Goal: Task Accomplishment & Management: Use online tool/utility

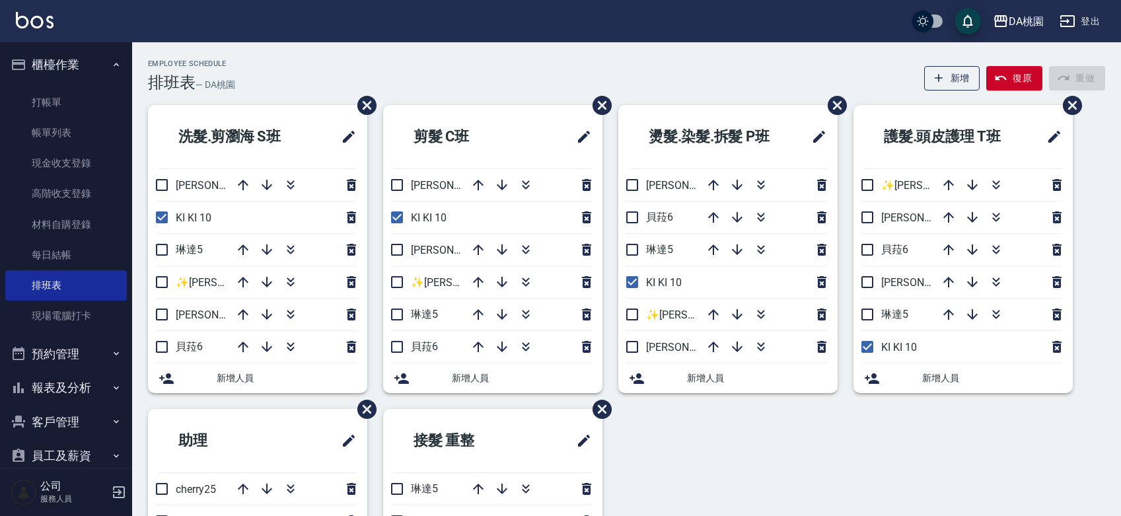
scroll to position [36, 0]
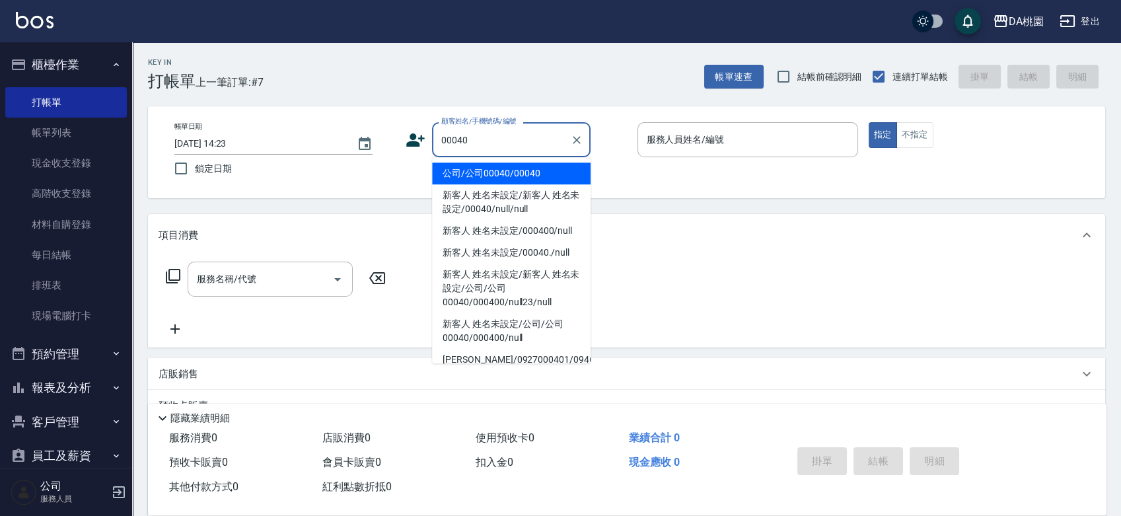
type input "公司/公司00040/00040"
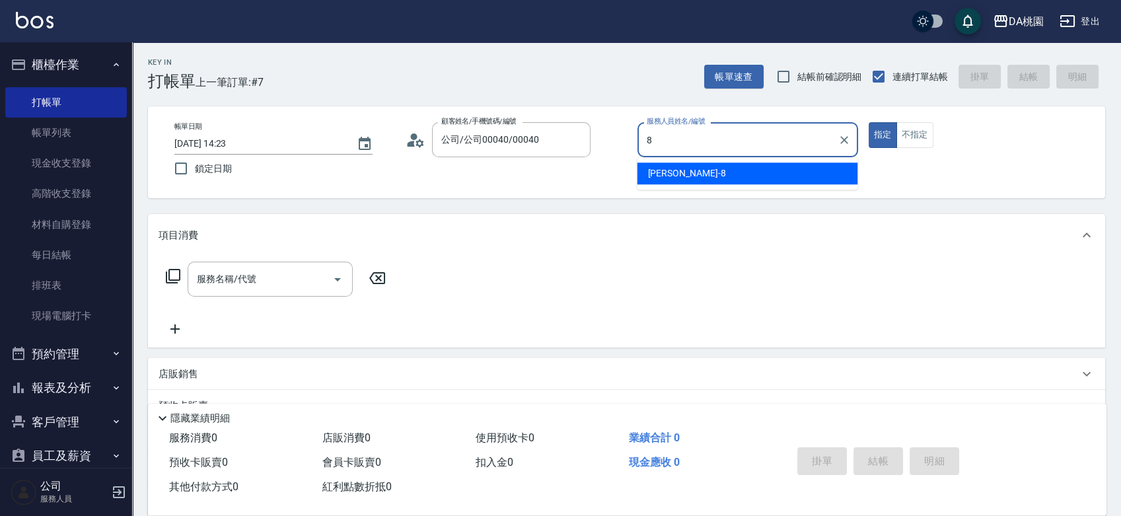
type input "[PERSON_NAME]-8"
type button "true"
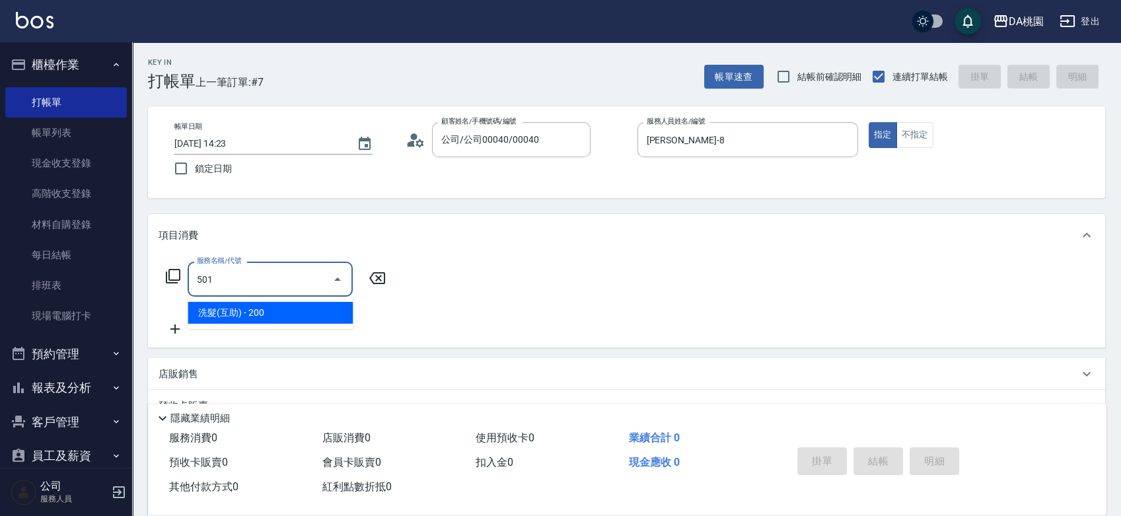
type input "洗髮(互助)(501)"
type input "20"
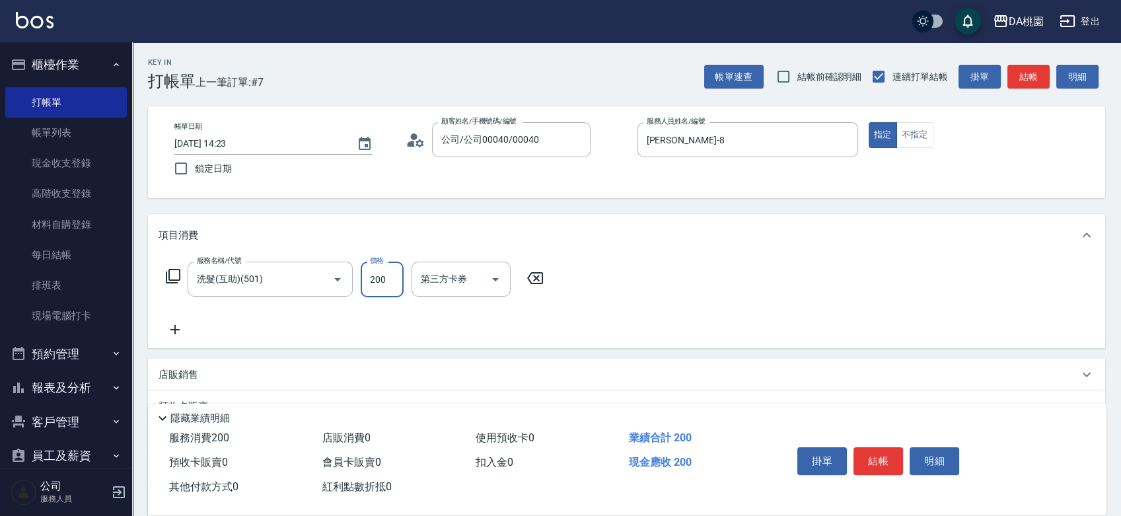
type input "2"
type input "0"
type input "250"
type input "20"
type input "250"
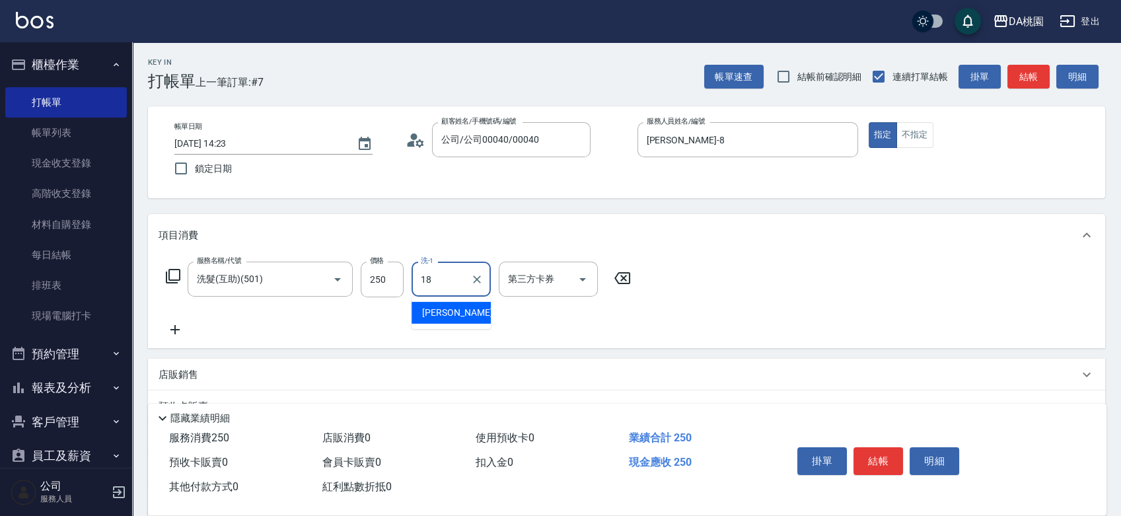
type input "[PERSON_NAME]-18"
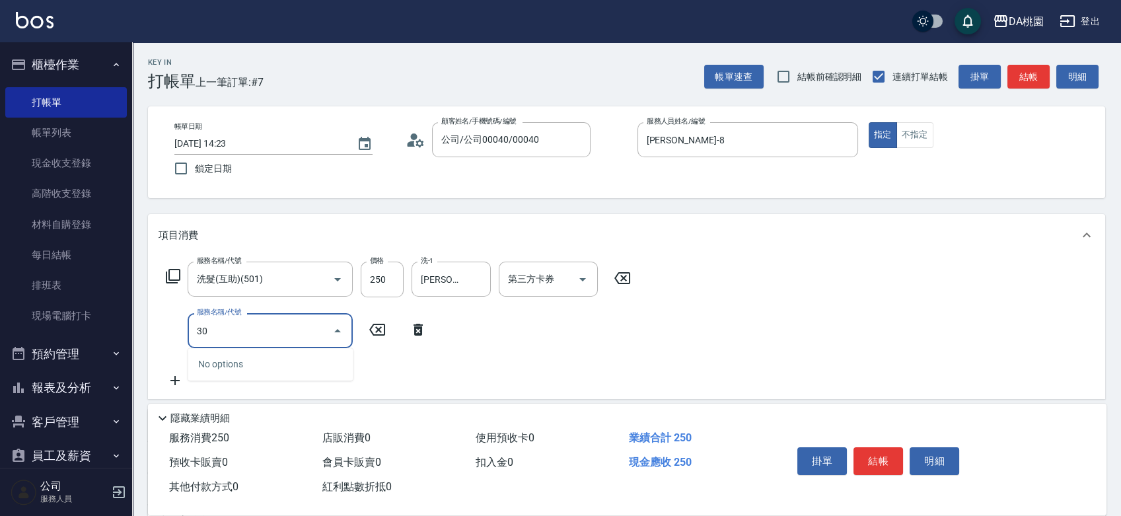
type input "303"
type input "50"
type input "A級剪髮(303)"
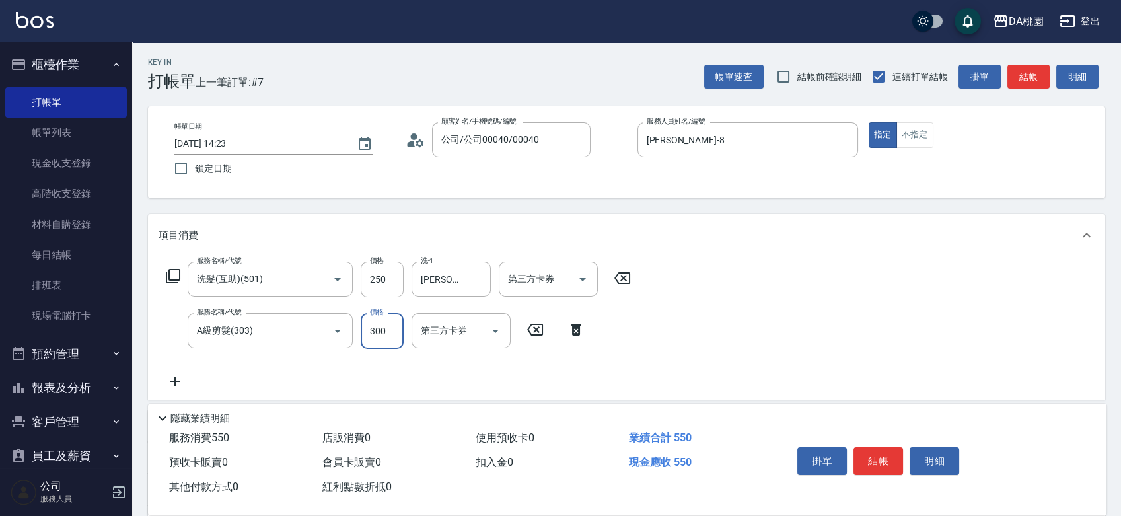
type input "20"
type input "350"
type input "60"
click at [872, 456] on button "結帳" at bounding box center [878, 461] width 50 height 28
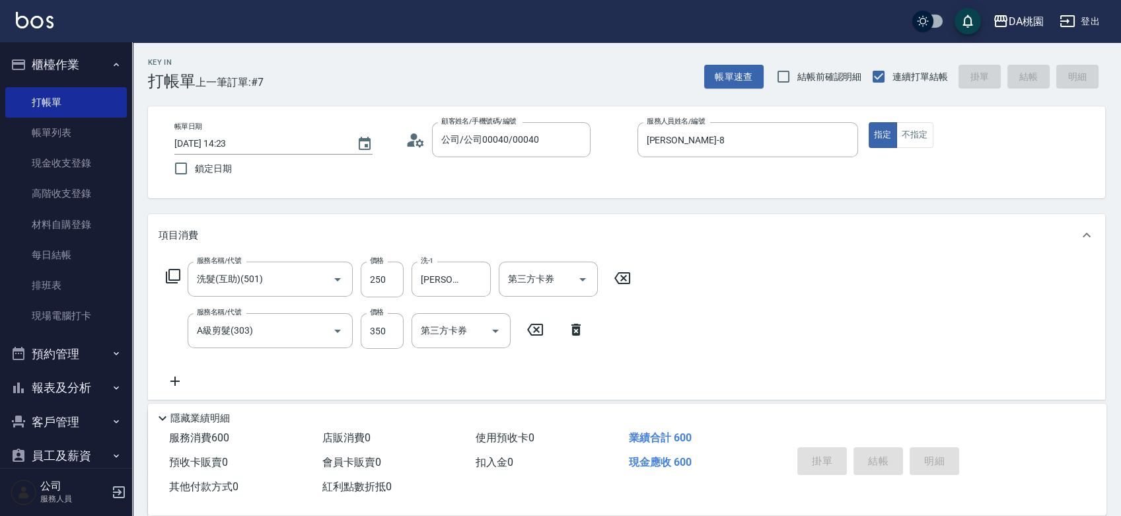
type input "[DATE] 15:50"
type input "0"
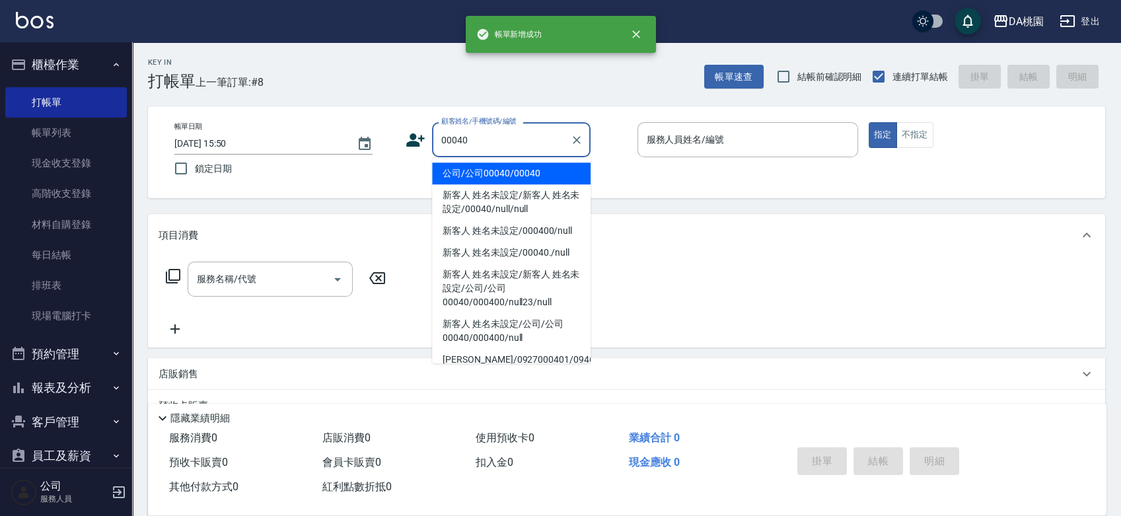
type input "公司/公司00040/00040"
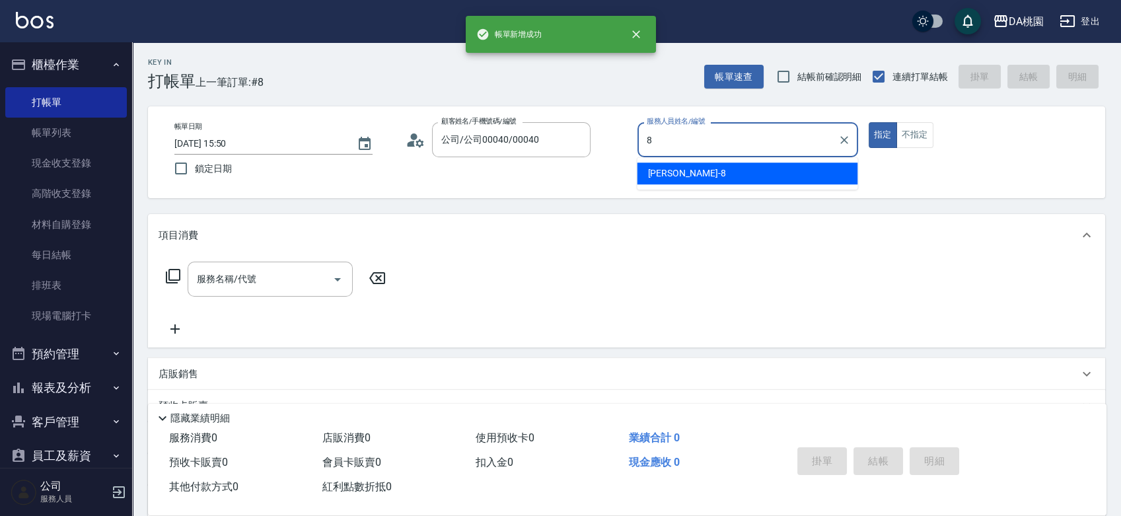
type input "[PERSON_NAME]-8"
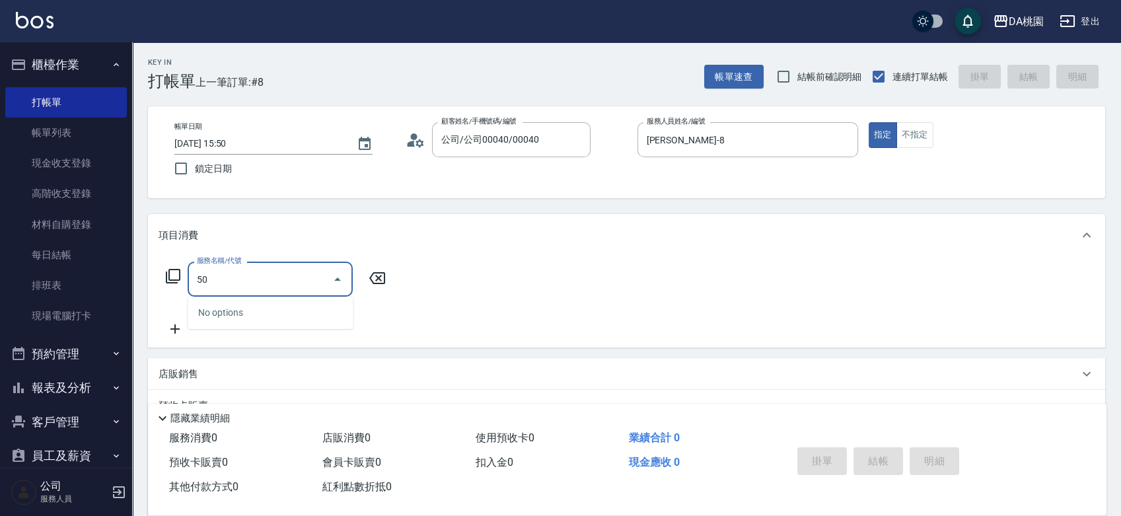
type input "507"
type input "30"
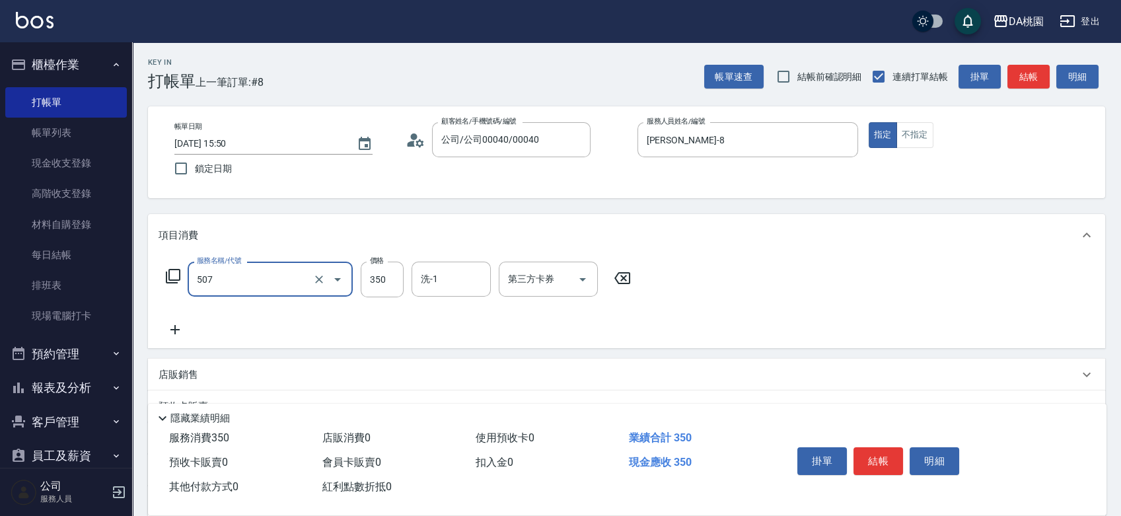
type input "精油舒壓洗髮(互助)(507)"
type input "5"
type input "0"
type input "550"
type input "50"
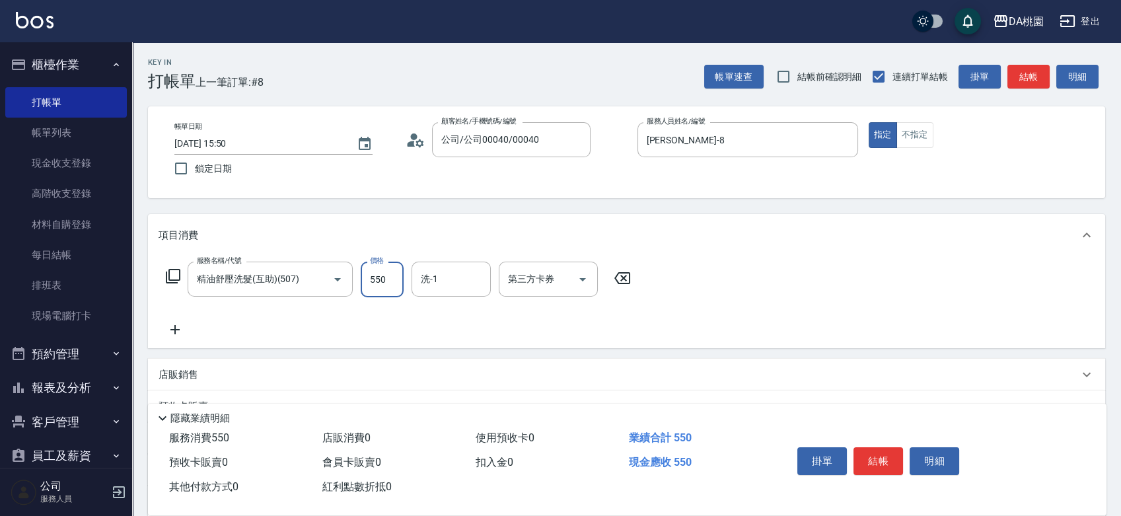
type input "550"
type input "[PERSON_NAME]-18"
click at [757, 335] on div "服務名稱/代號 精油舒壓洗髮(互助)(507) 服務名稱/代號 價格 550 價格 洗-1 小妤-18 洗-1 第三方卡券 第三方卡券" at bounding box center [626, 302] width 957 height 92
click at [871, 464] on button "結帳" at bounding box center [878, 461] width 50 height 28
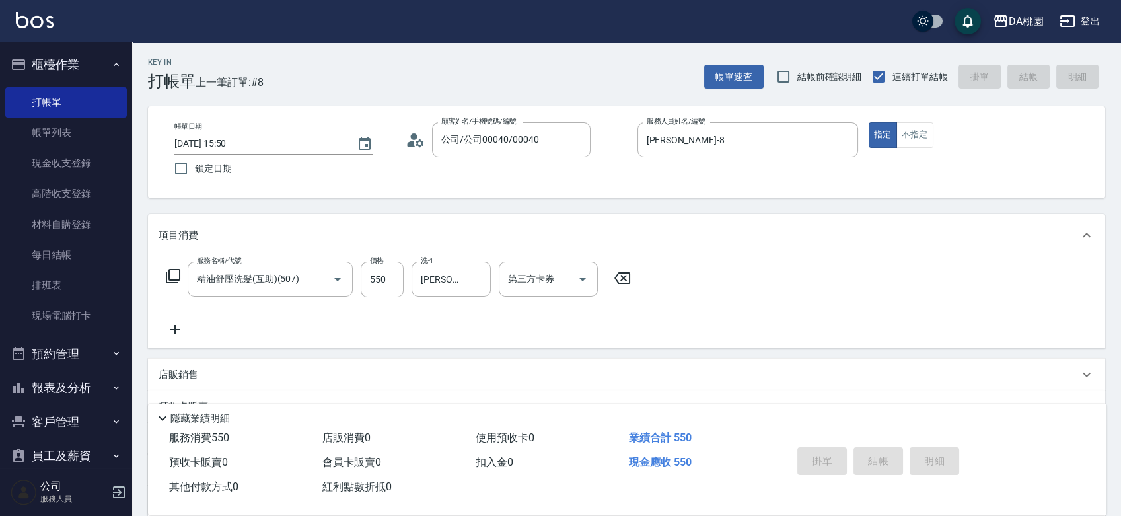
type input "0"
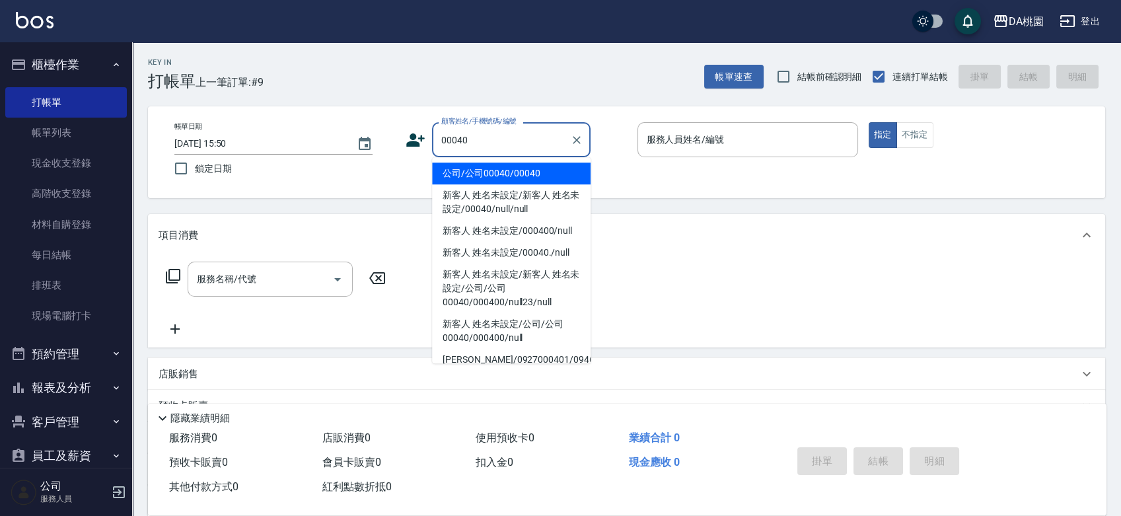
type input "00040"
type input "6"
type input "公司/公司00040/00040"
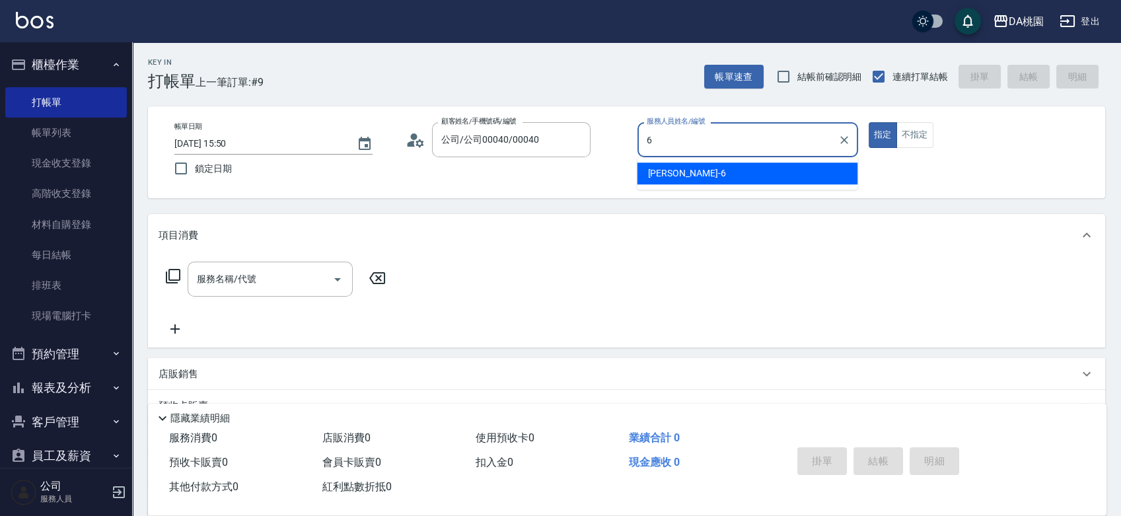
type input "[PERSON_NAME]-6"
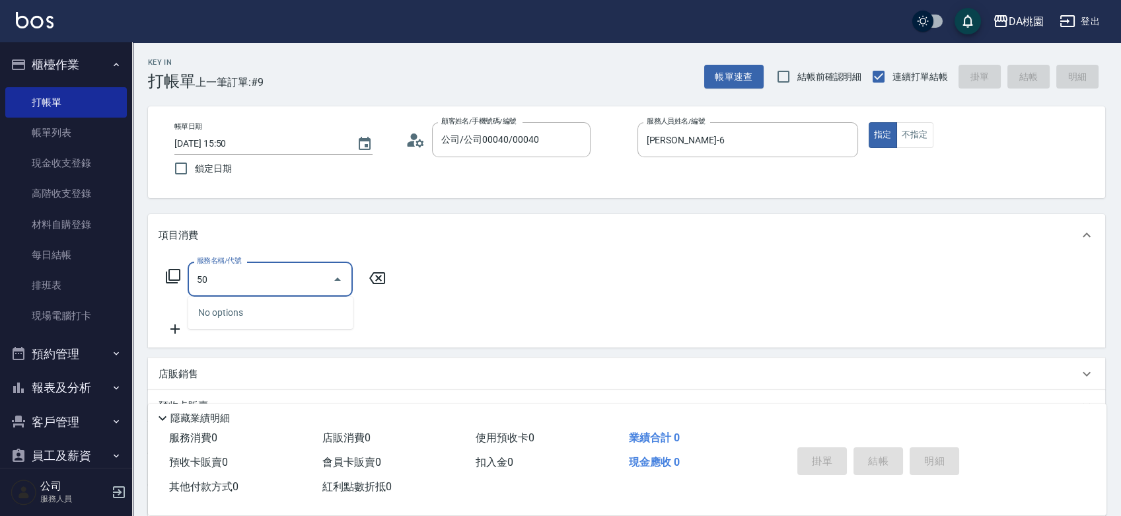
type input "500"
type input "20"
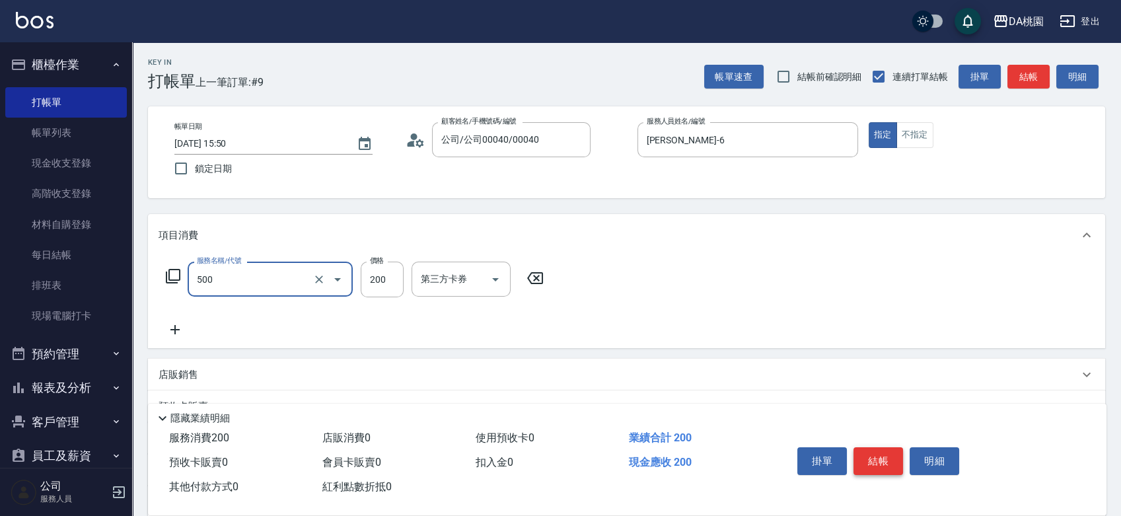
type input "洗髮(500)"
type input "0"
type input "250"
type input "20"
type input "250"
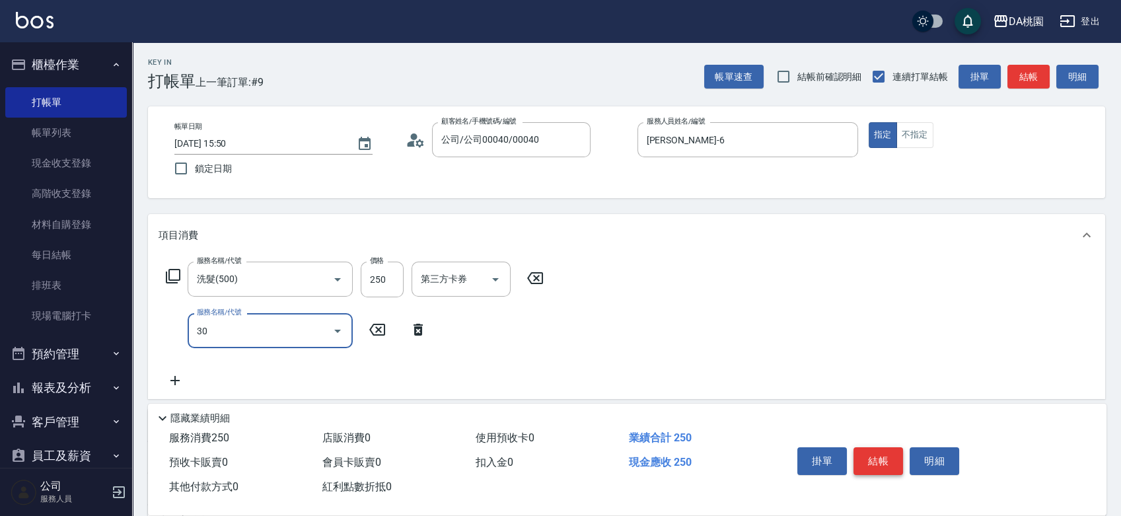
type input "303"
type input "50"
type input "A級剪髮(303)"
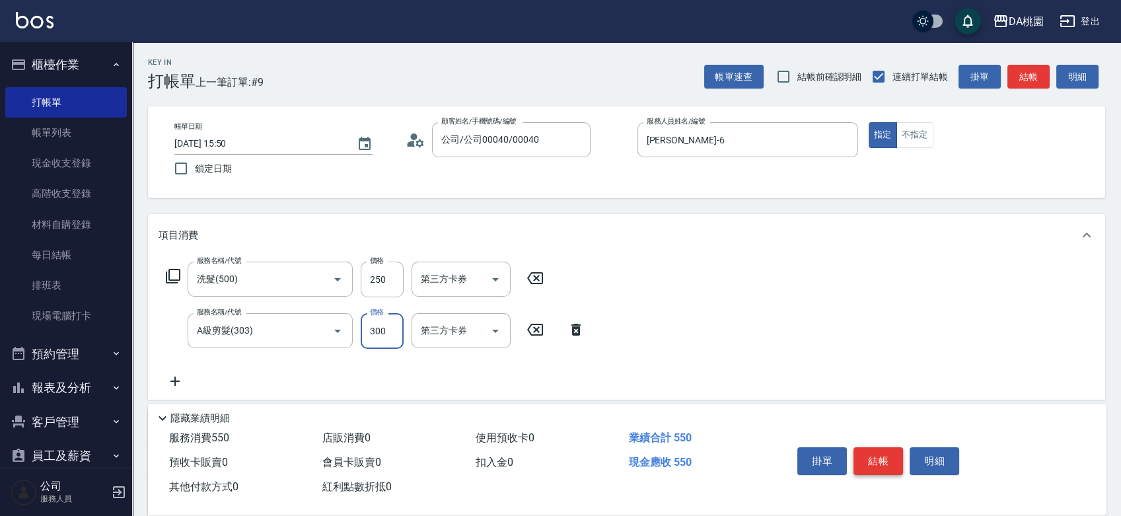
type input "20"
type input "350"
type input "60"
click at [917, 135] on button "不指定" at bounding box center [914, 135] width 37 height 26
type button "false"
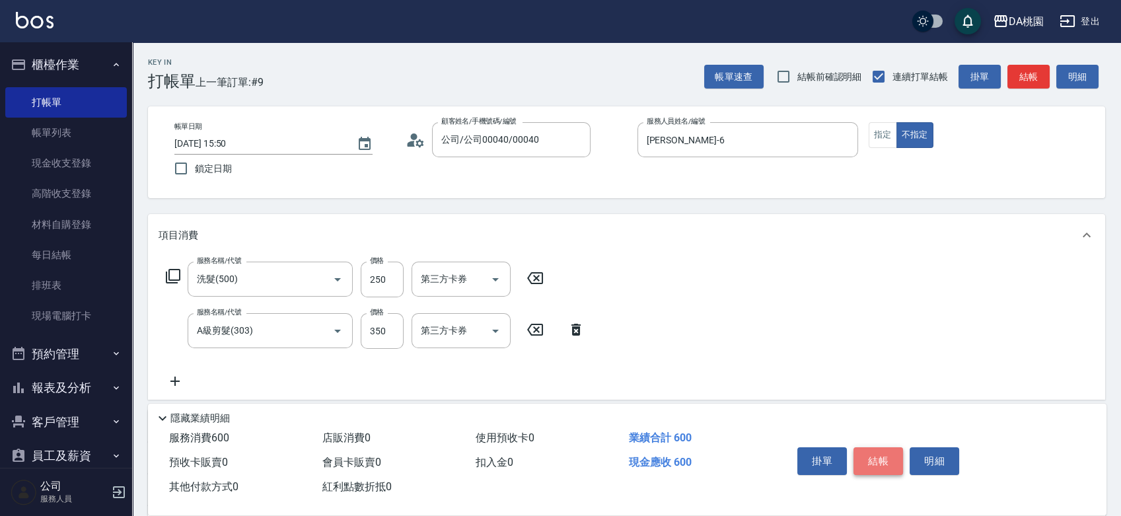
click at [882, 448] on button "結帳" at bounding box center [878, 461] width 50 height 28
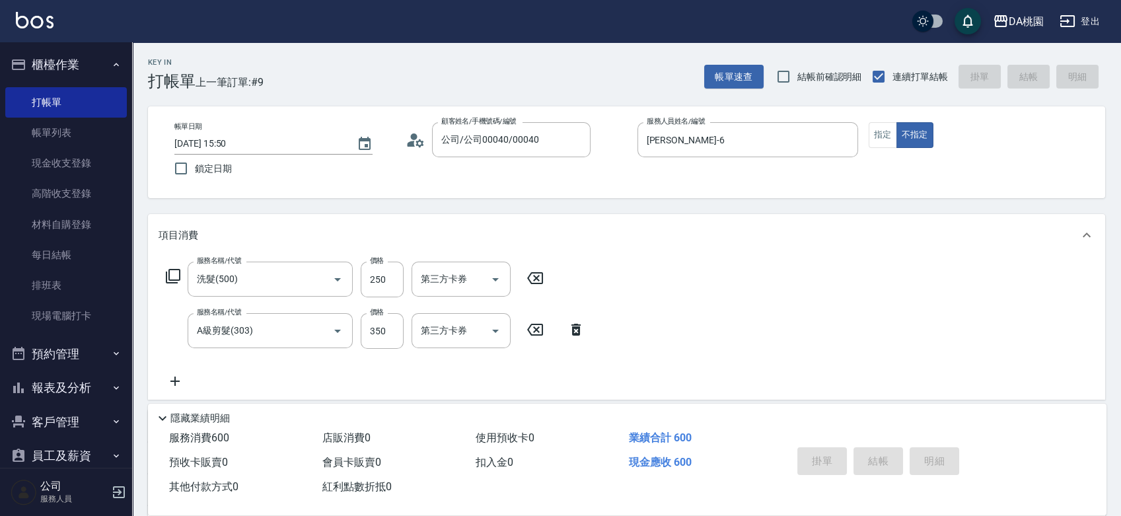
type input "[DATE] 15:51"
type input "0"
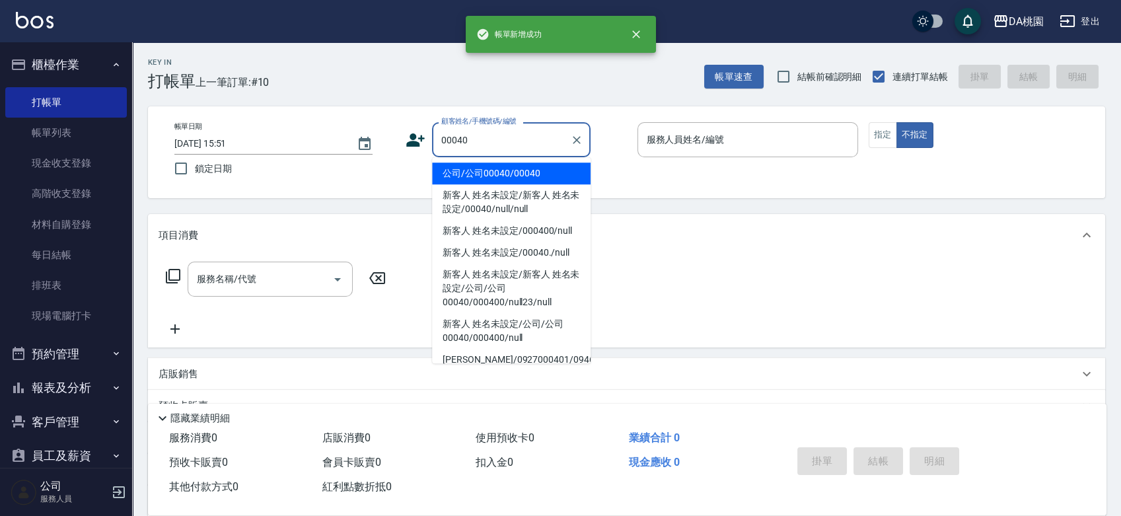
type input "公司/公司00040/00040"
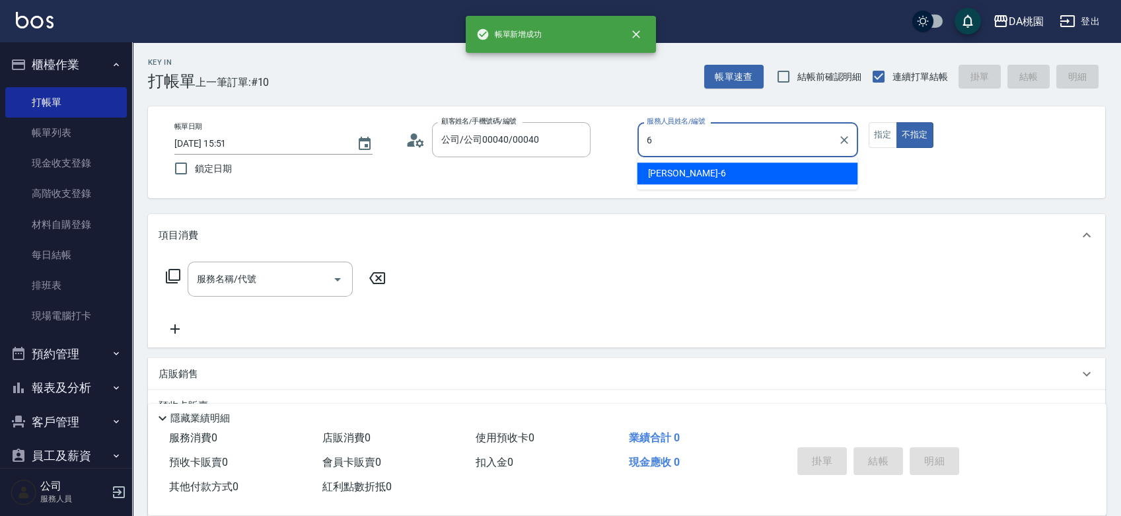
type input "[PERSON_NAME]-6"
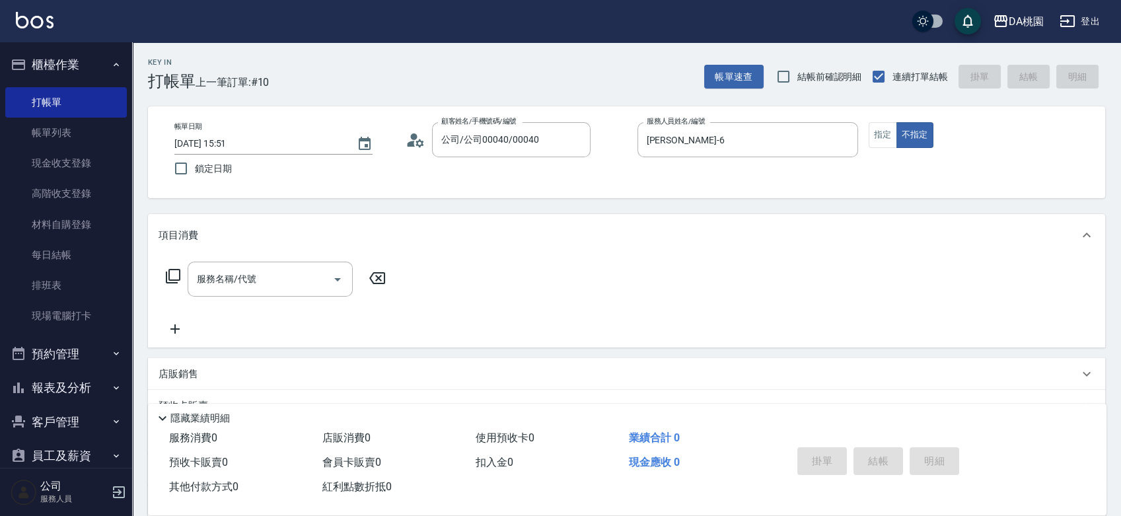
click at [167, 277] on icon at bounding box center [173, 276] width 16 height 16
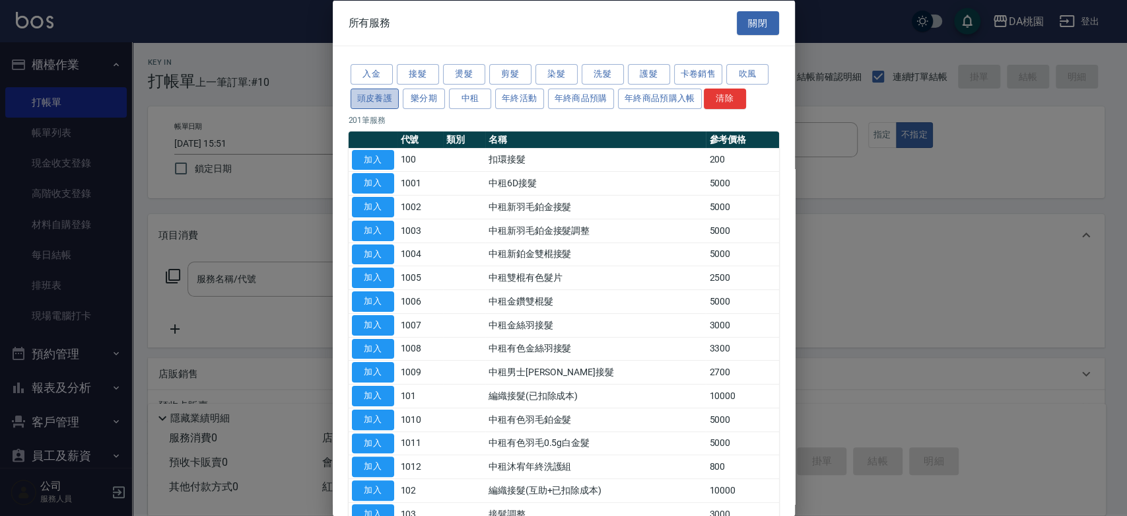
click at [374, 99] on button "頭皮養護" at bounding box center [375, 98] width 49 height 20
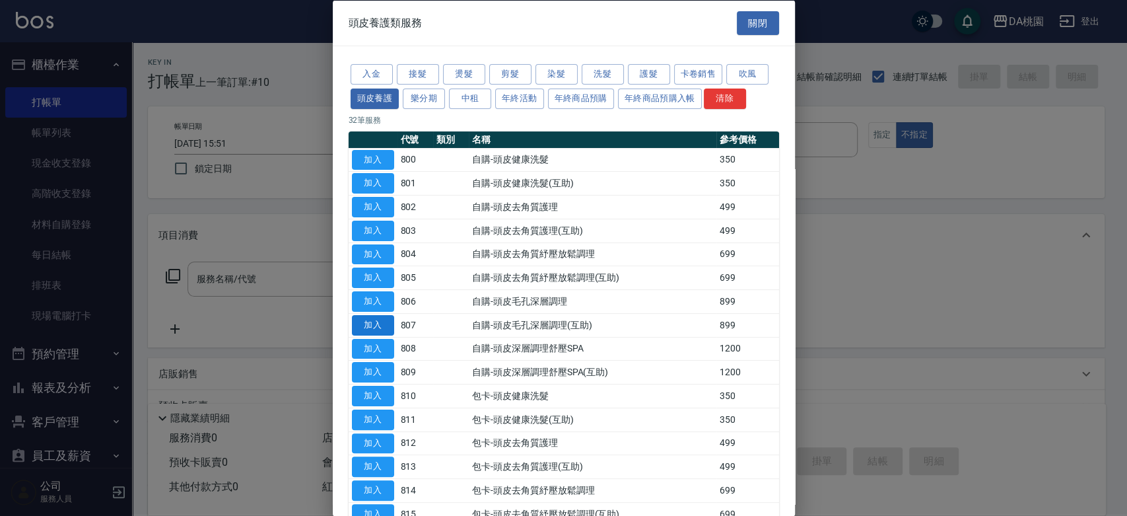
click at [380, 322] on button "加入" at bounding box center [373, 324] width 42 height 20
type input "自購-頭皮毛孔深層調理(互助)(807)"
type input "80"
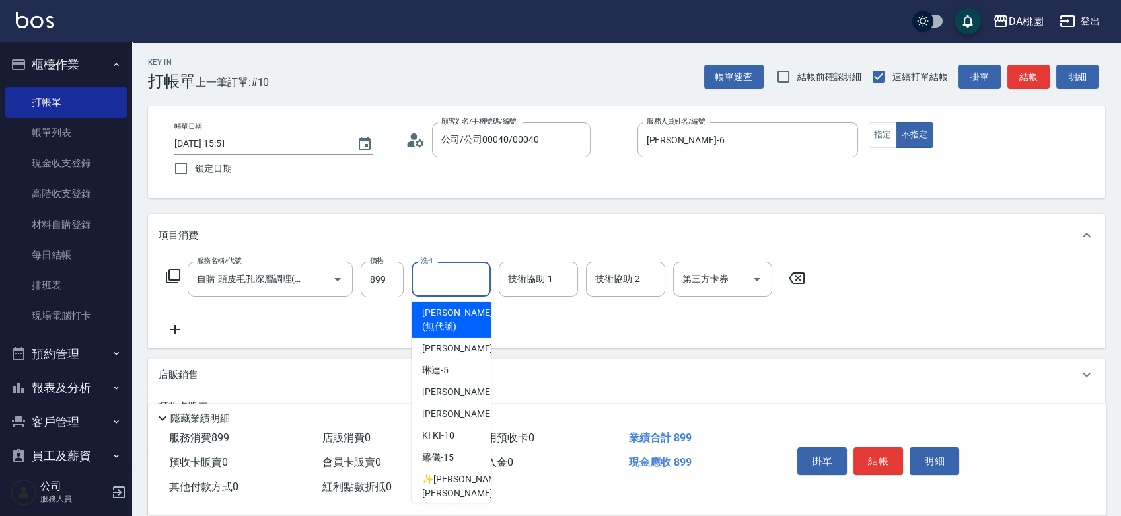
click at [429, 277] on div "洗-1 洗-1" at bounding box center [450, 278] width 79 height 35
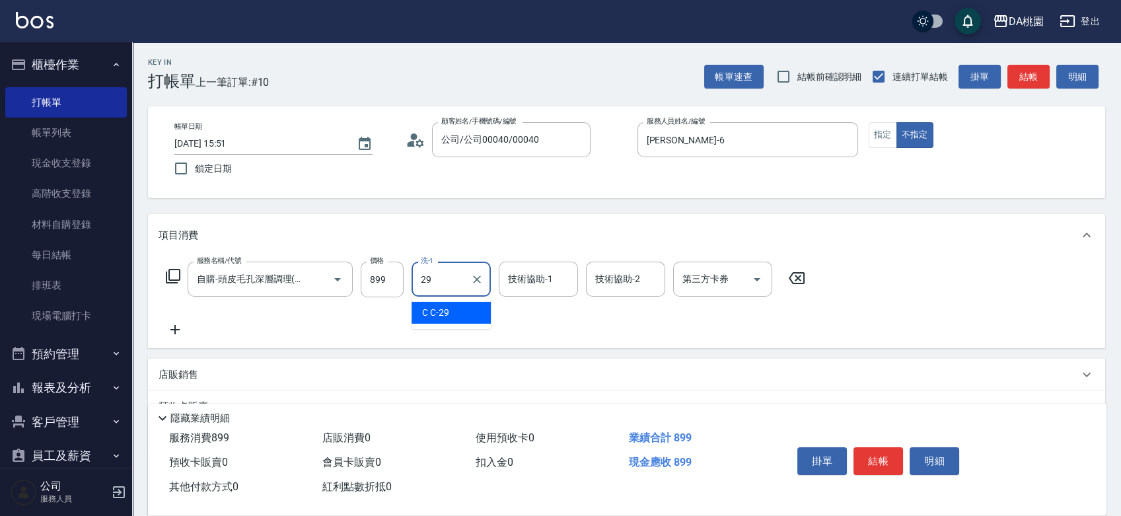
type input "C C-29"
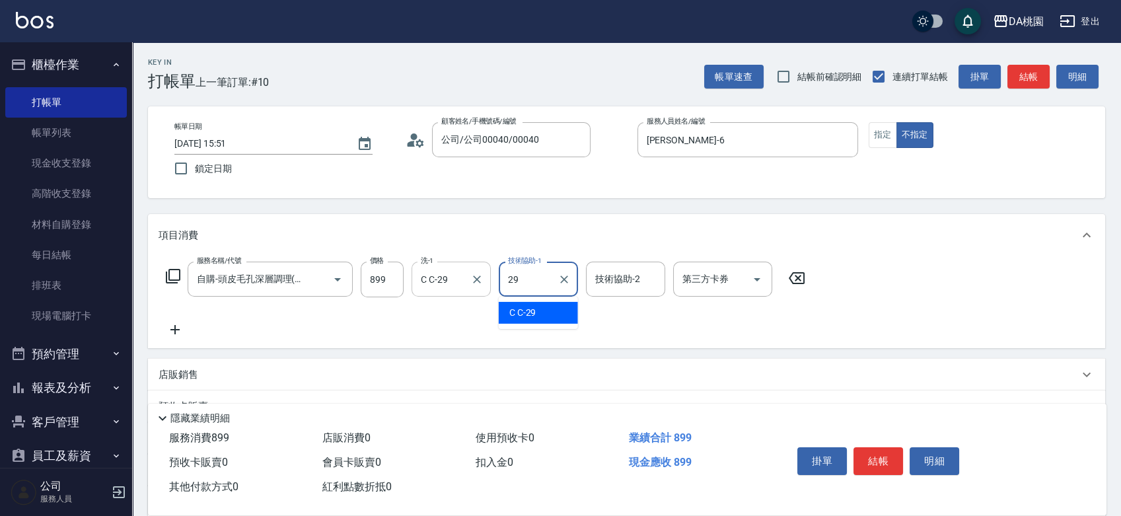
type input "C C-29"
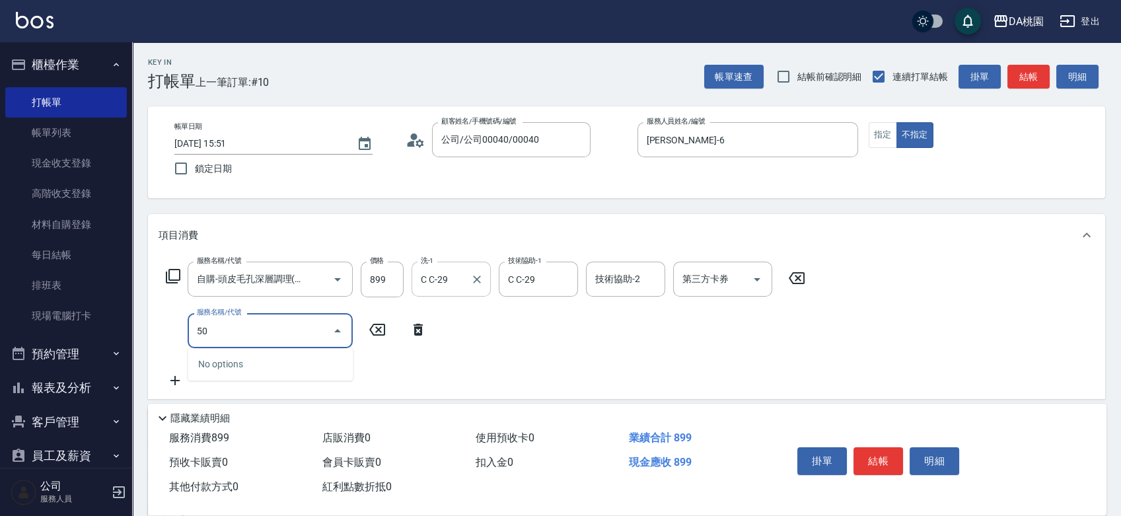
type input "504"
type input "90"
type input "[PERSON_NAME](互助)(504)"
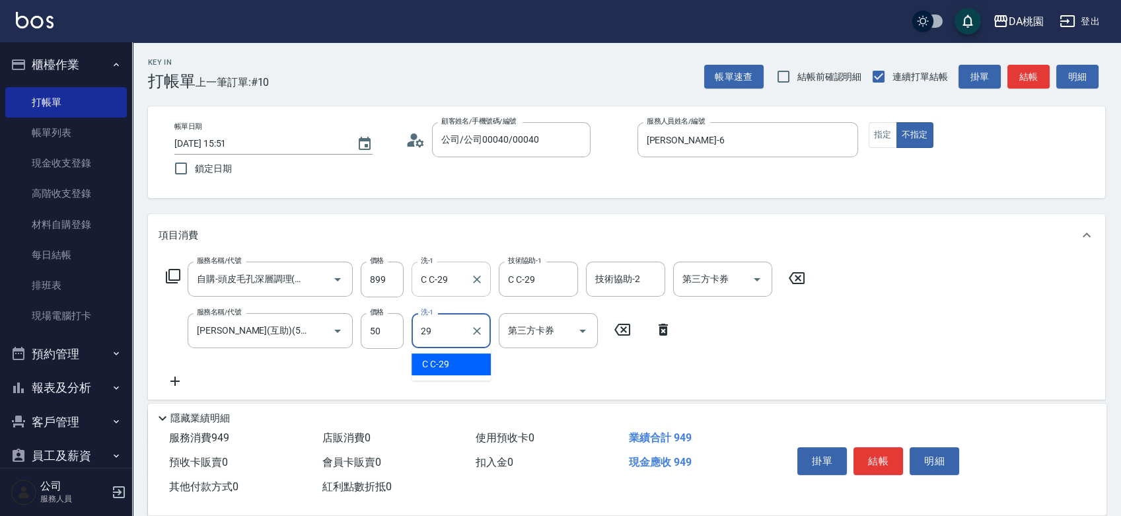
type input "C C-29"
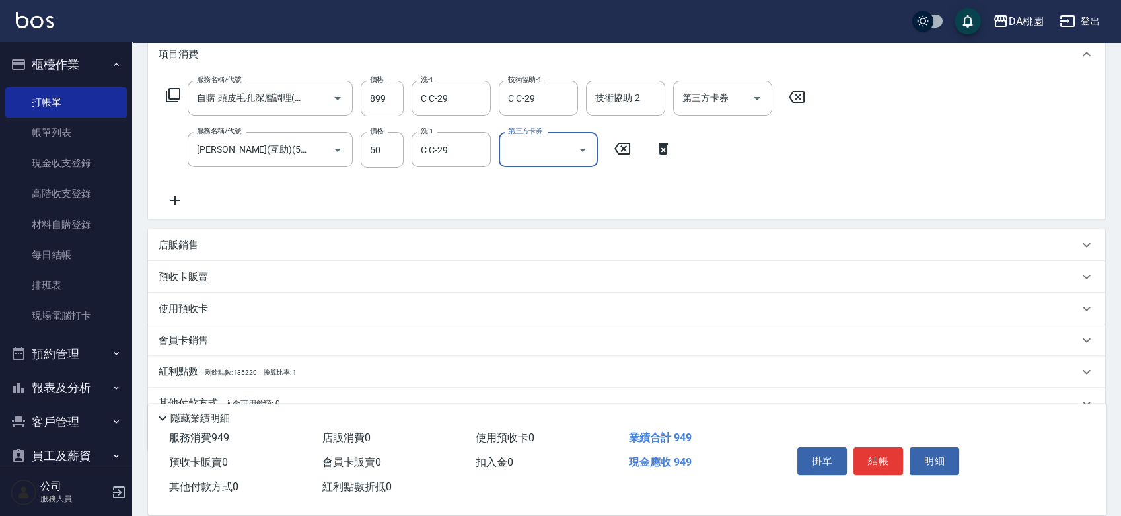
scroll to position [220, 0]
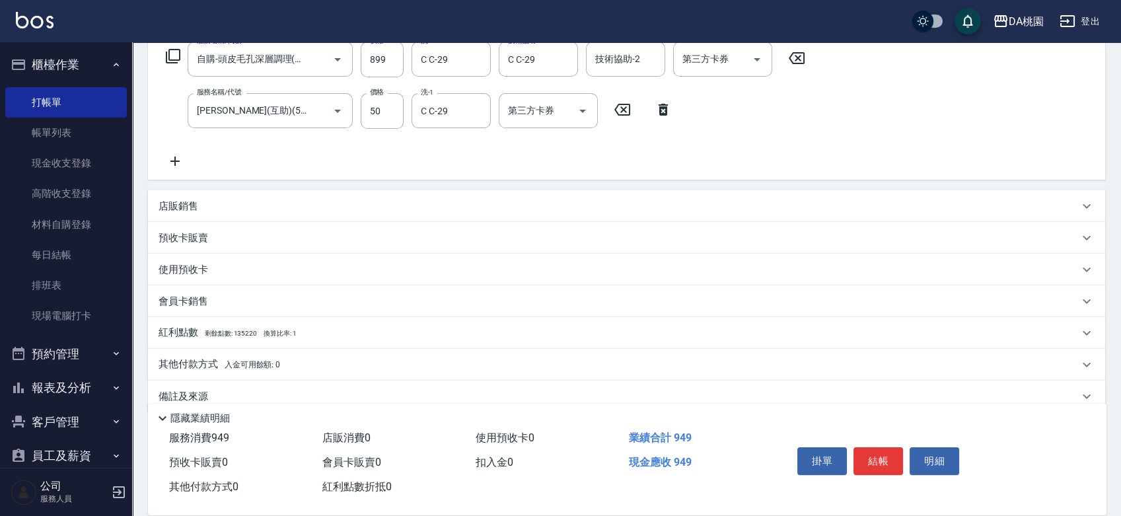
click at [483, 206] on div "店販銷售" at bounding box center [618, 206] width 920 height 14
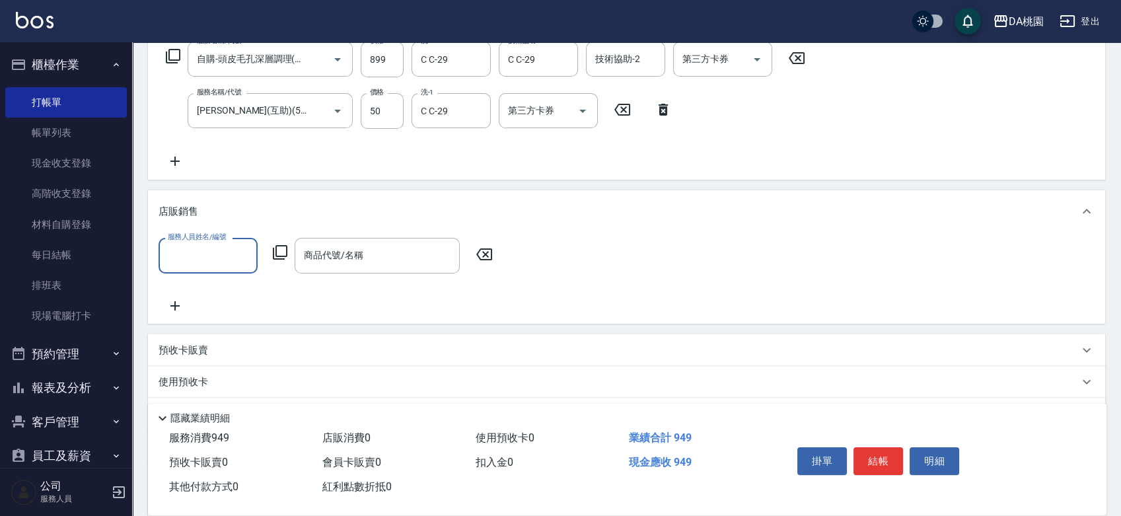
scroll to position [0, 0]
type input "[PERSON_NAME]-6"
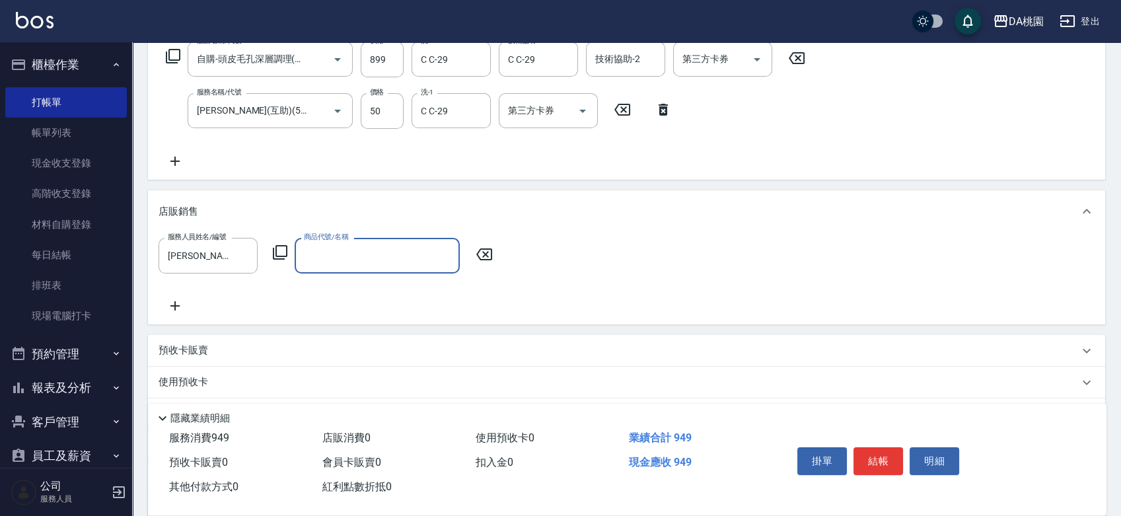
type input "x"
type input "z"
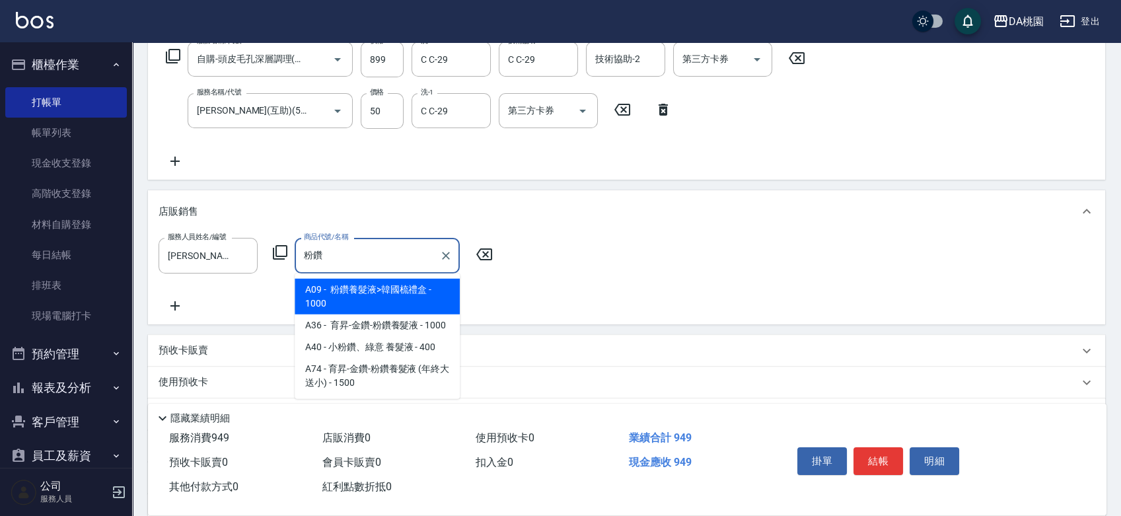
type input "粉鑽養髮液>韓國梳禮盒"
type input "190"
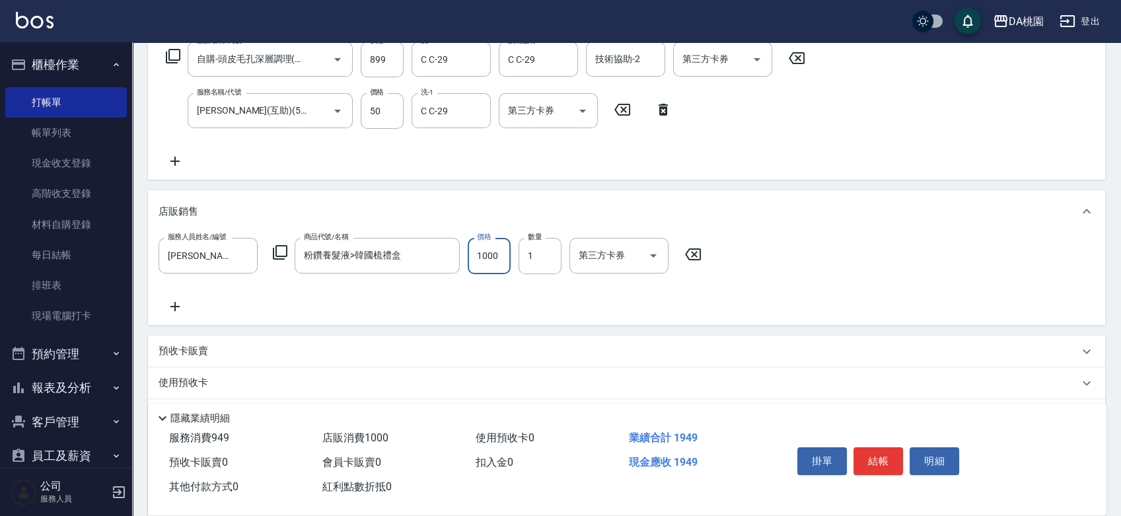
type input "1"
type input "90"
type input "150"
type input "100"
type input "1500"
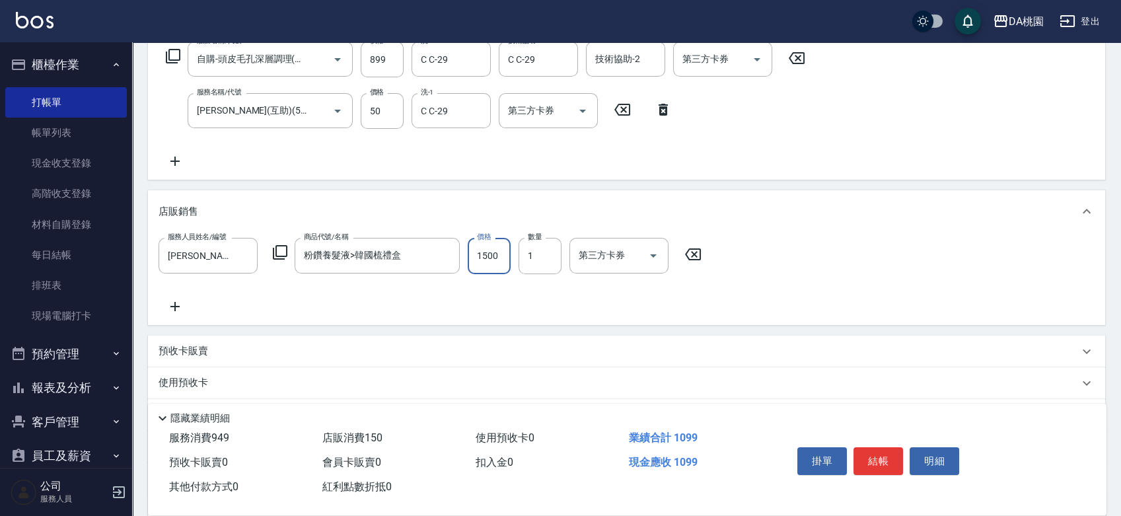
type input "240"
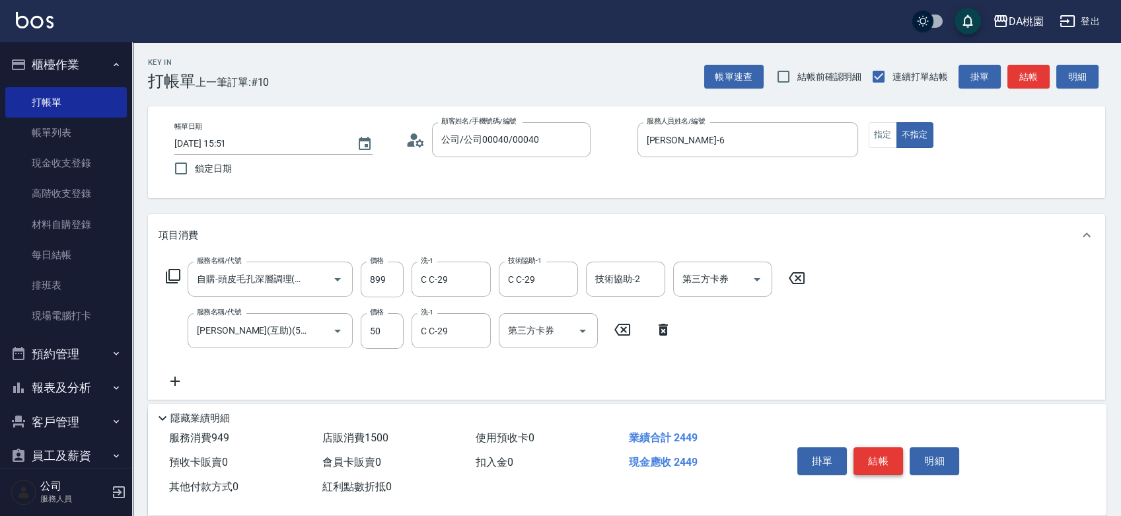
type input "1500"
click at [882, 460] on button "結帳" at bounding box center [878, 461] width 50 height 28
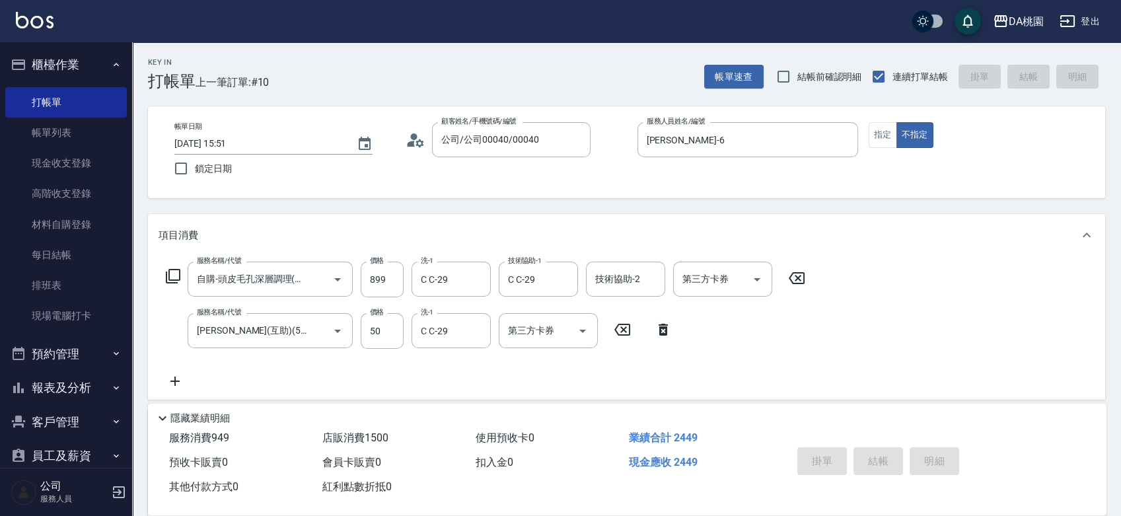
type input "0"
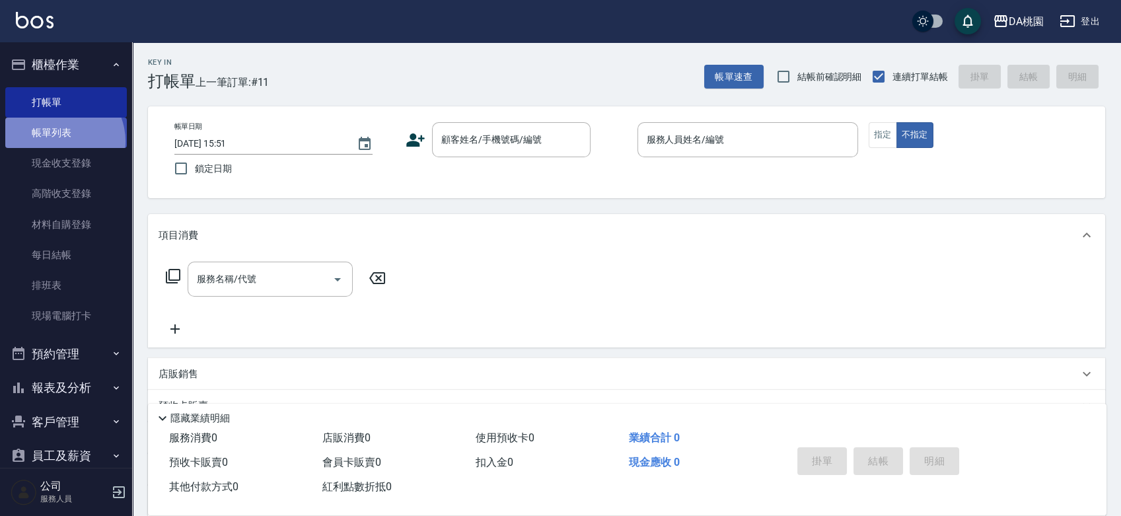
click at [57, 141] on link "帳單列表" at bounding box center [66, 133] width 122 height 30
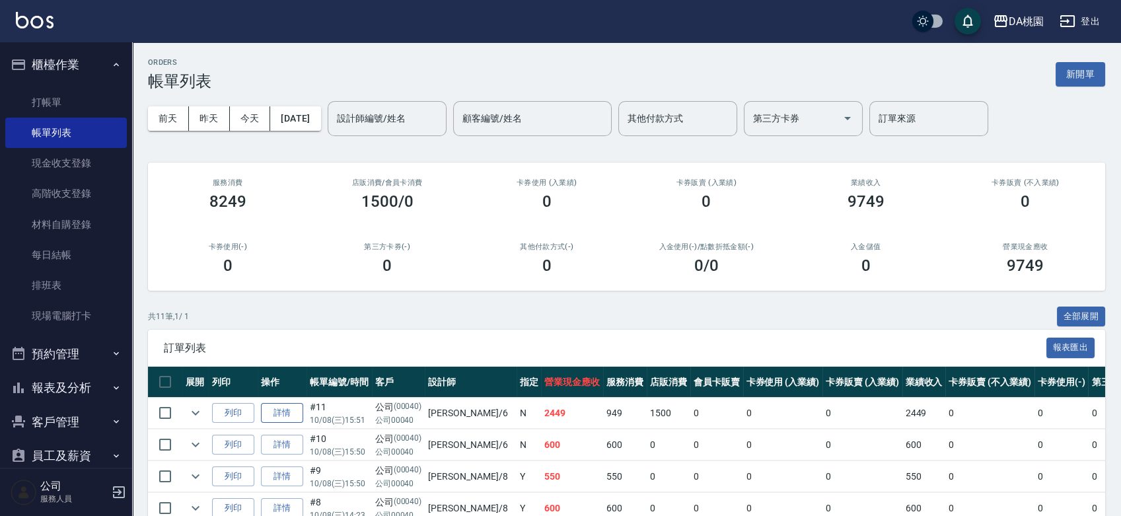
click at [283, 413] on link "詳情" at bounding box center [282, 413] width 42 height 20
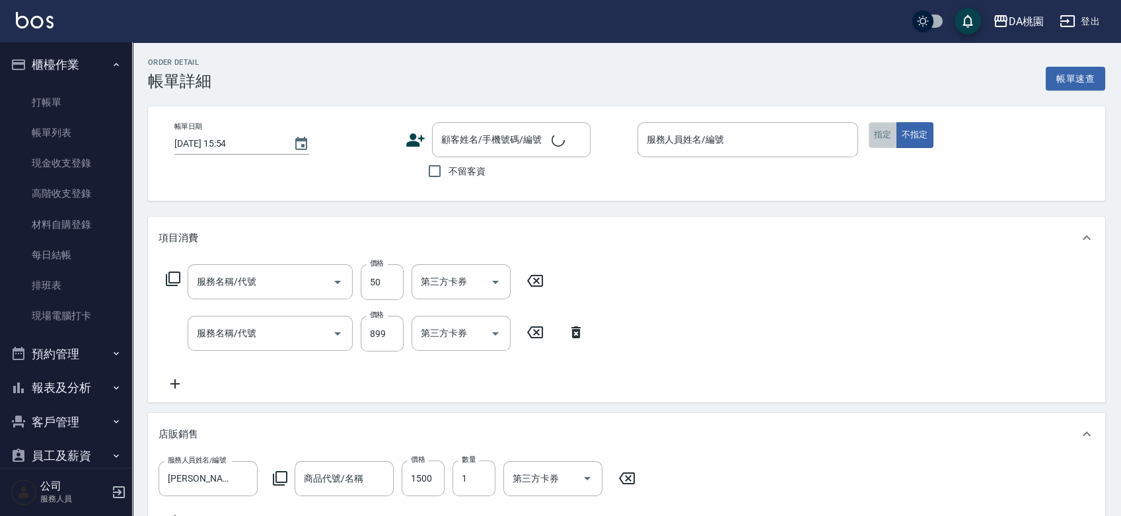
click at [877, 131] on button "指定" at bounding box center [882, 135] width 28 height 26
type input "[DATE] 15:51"
type input "[PERSON_NAME]-6"
type input "240"
type input "[PERSON_NAME](互助)(504)"
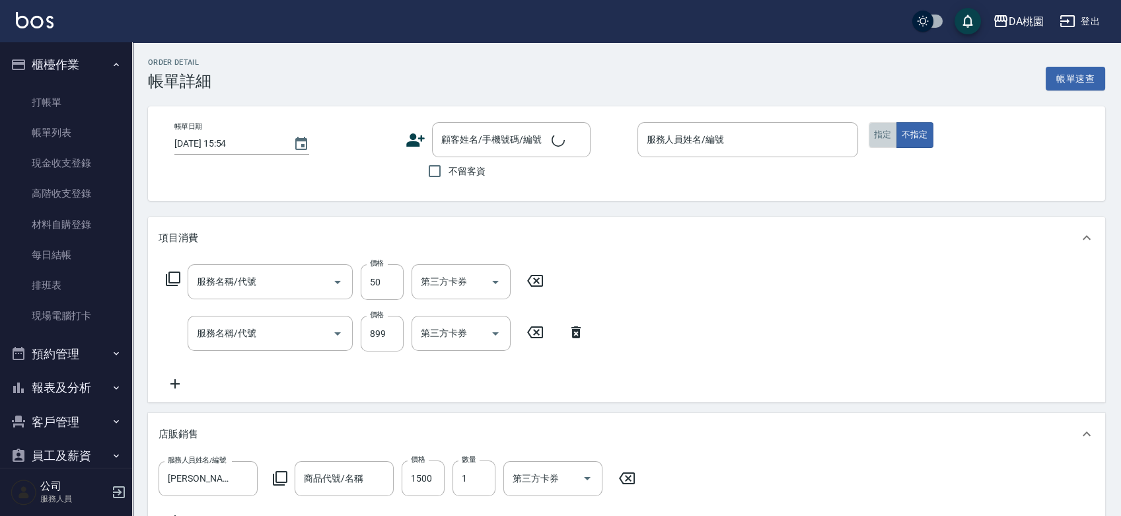
type input "自購-頭皮毛孔深層調理(互助)(807)"
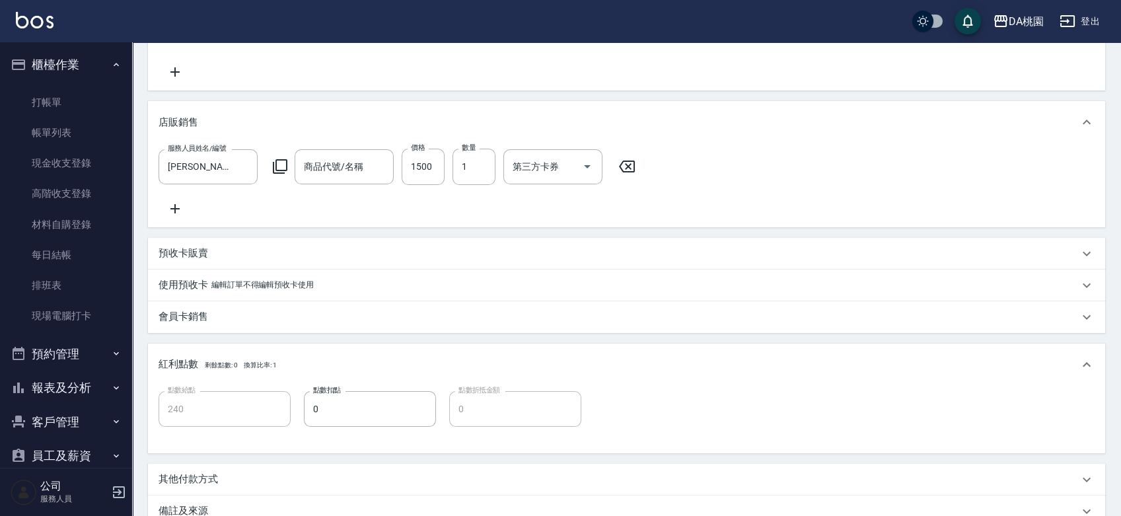
type input "粉鑽養髮液>韓國梳禮盒"
type input "公司/公司00040/00040"
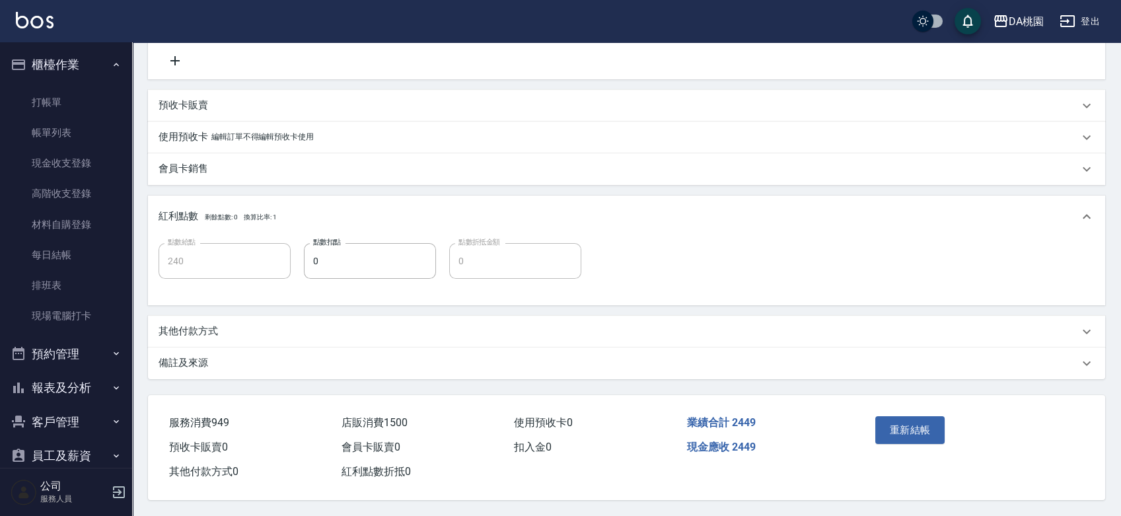
scroll to position [474, 0]
click at [897, 424] on button "重新結帳" at bounding box center [910, 430] width 70 height 28
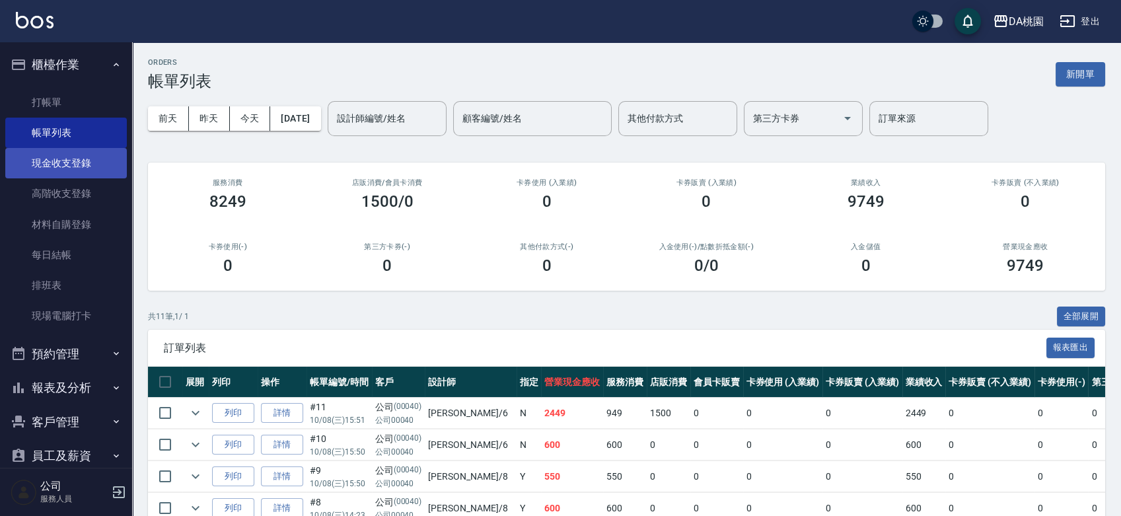
click at [65, 173] on link "現金收支登錄" at bounding box center [66, 163] width 122 height 30
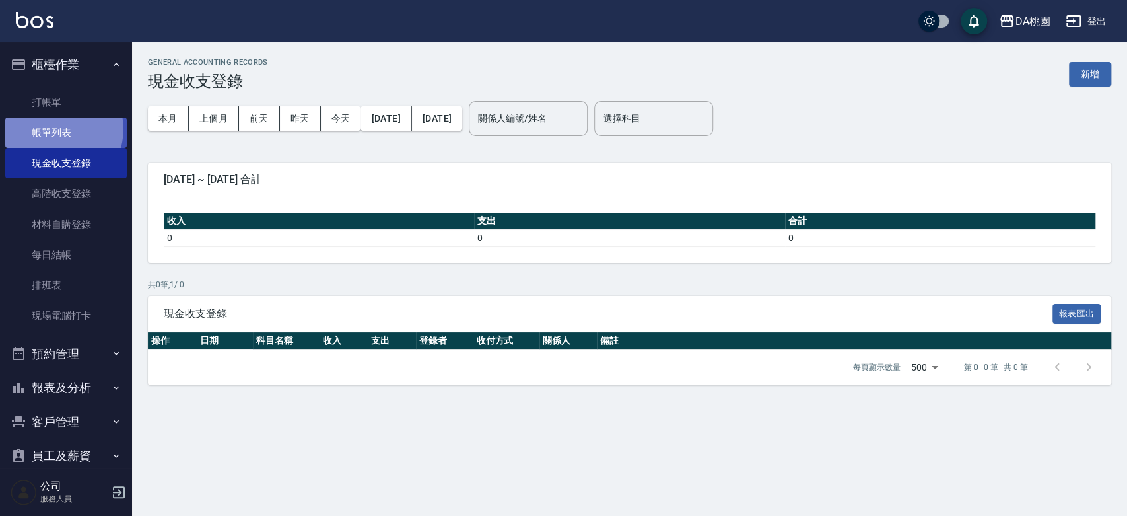
click at [60, 129] on link "帳單列表" at bounding box center [66, 133] width 122 height 30
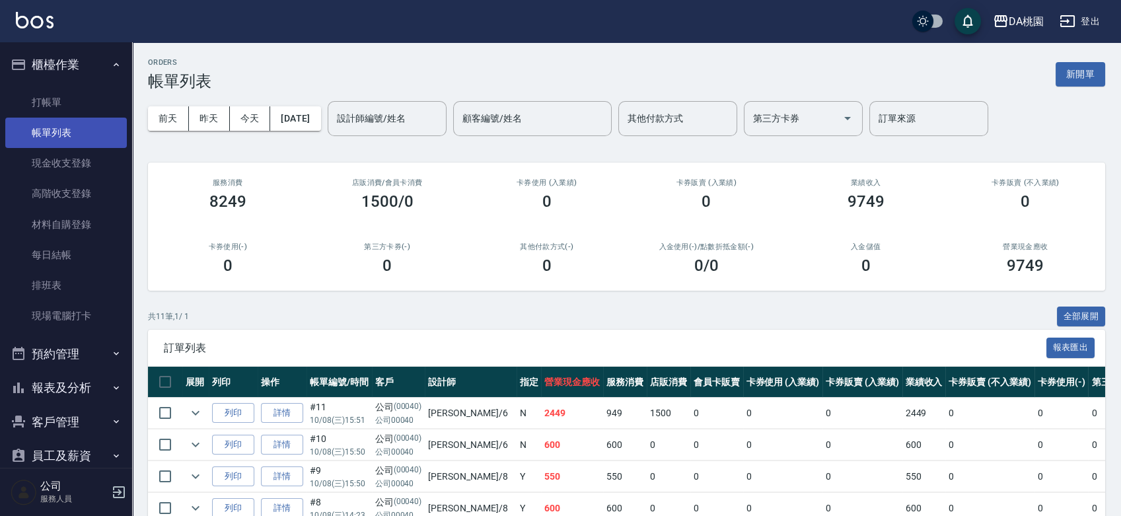
scroll to position [156, 0]
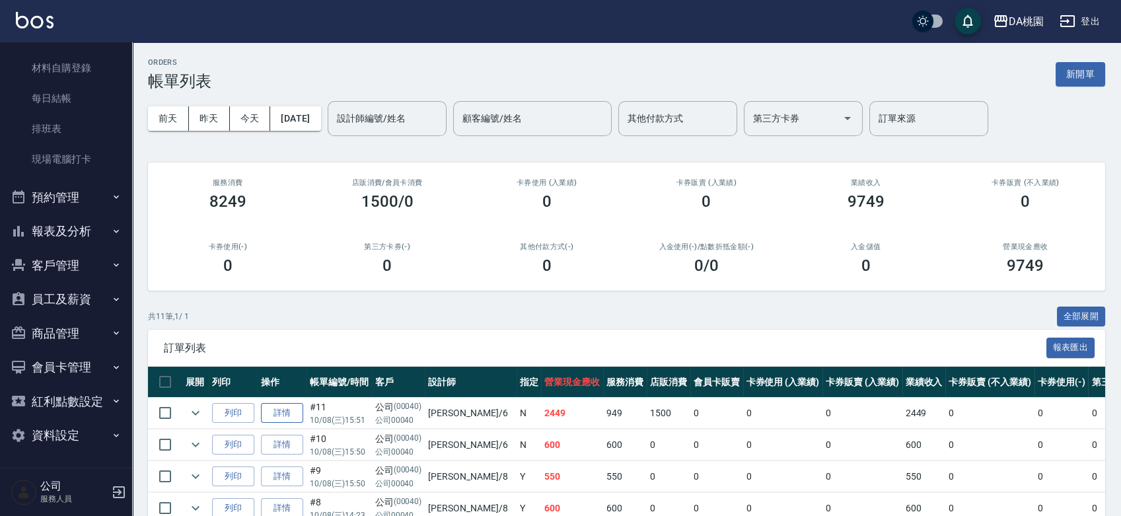
click at [287, 407] on link "詳情" at bounding box center [282, 413] width 42 height 20
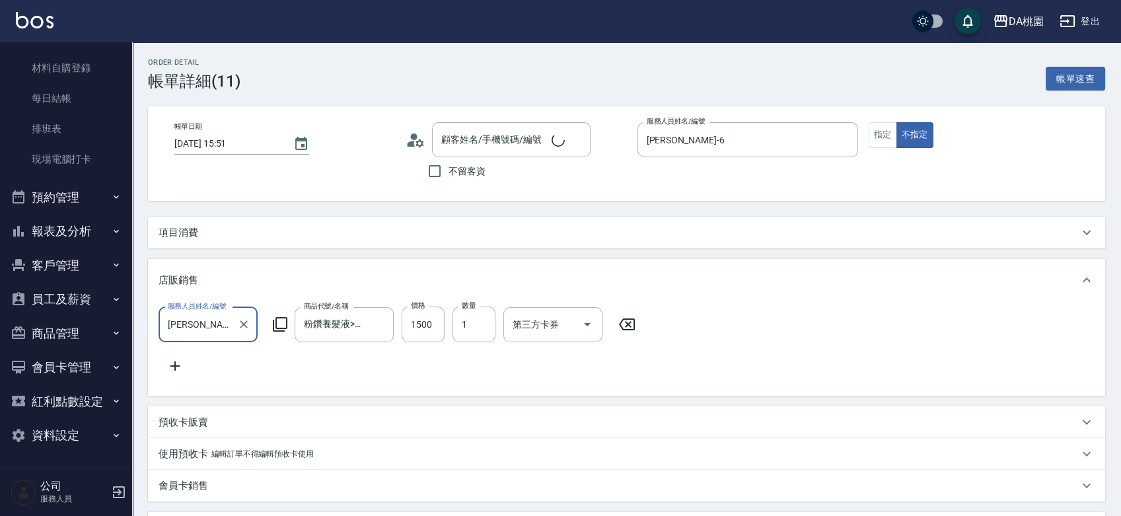
type input "[DATE] 15:51"
type input "[PERSON_NAME]-6"
type input "240"
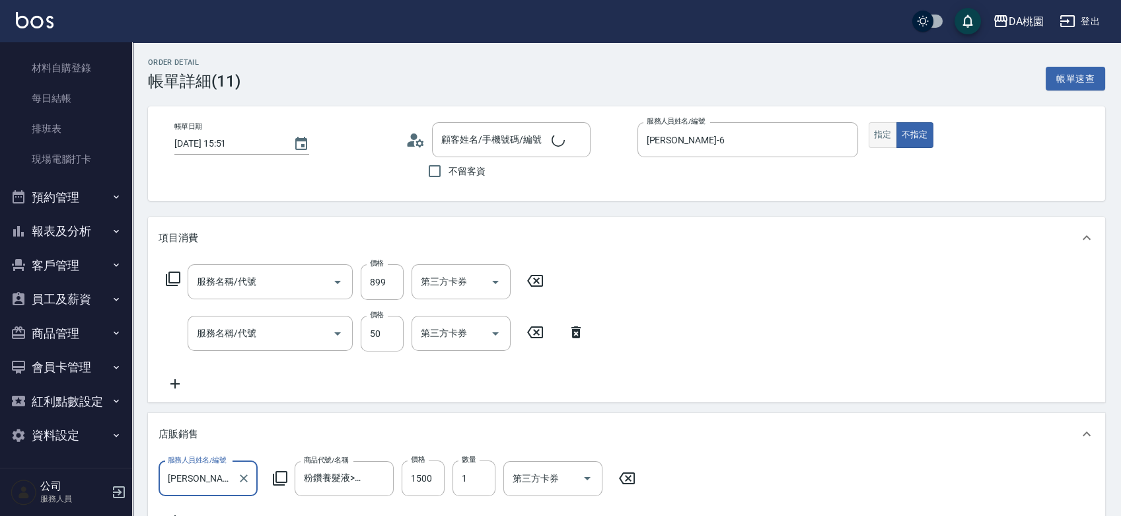
type input "公司/公司00040/00040"
click at [882, 131] on button "指定" at bounding box center [882, 135] width 28 height 26
type input "自購-頭皮毛孔深層調理(互助)(807)"
type input "[PERSON_NAME](互助)(504)"
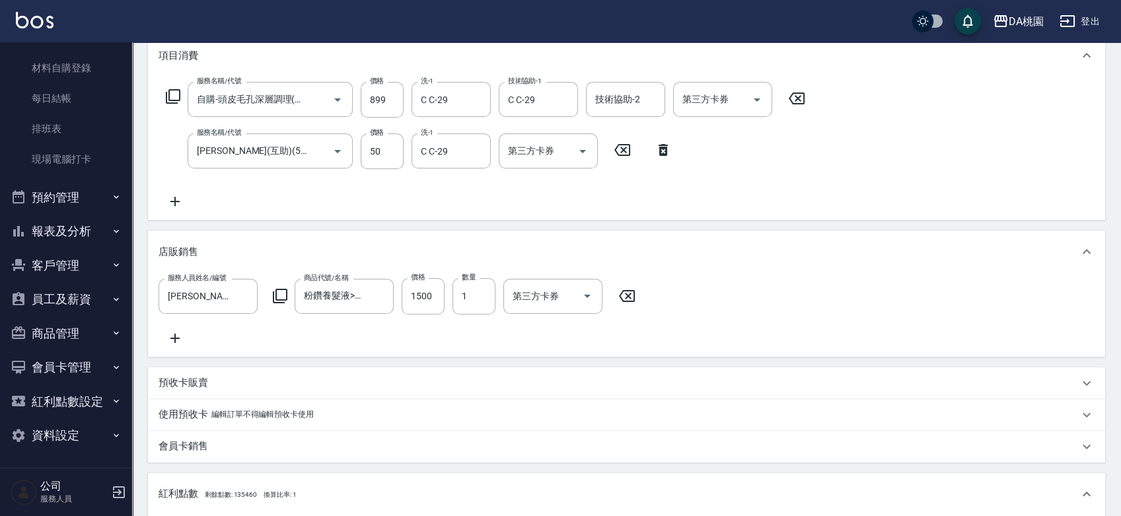
scroll to position [474, 0]
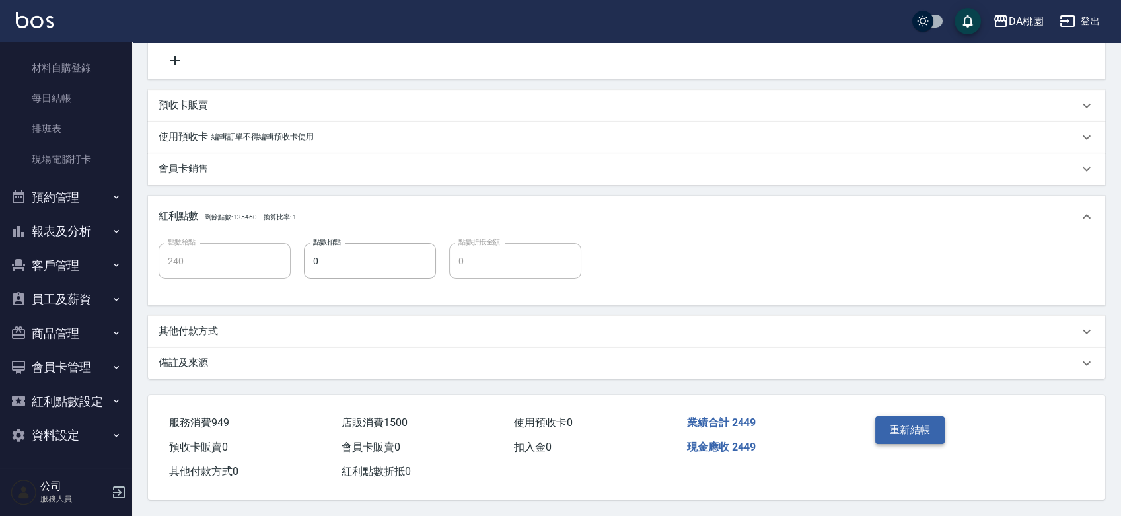
click at [878, 427] on button "重新結帳" at bounding box center [910, 430] width 70 height 28
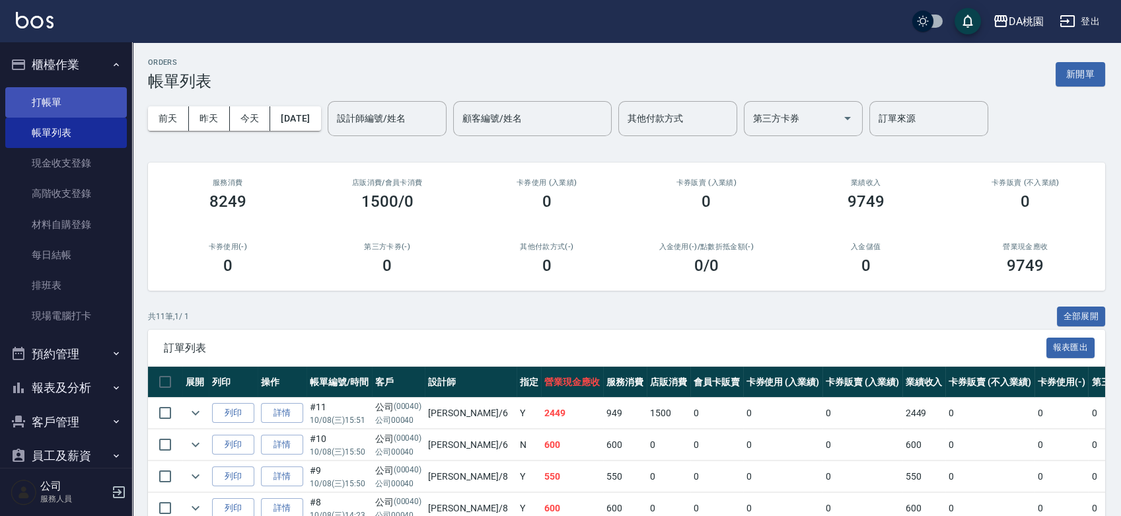
click at [60, 97] on link "打帳單" at bounding box center [66, 102] width 122 height 30
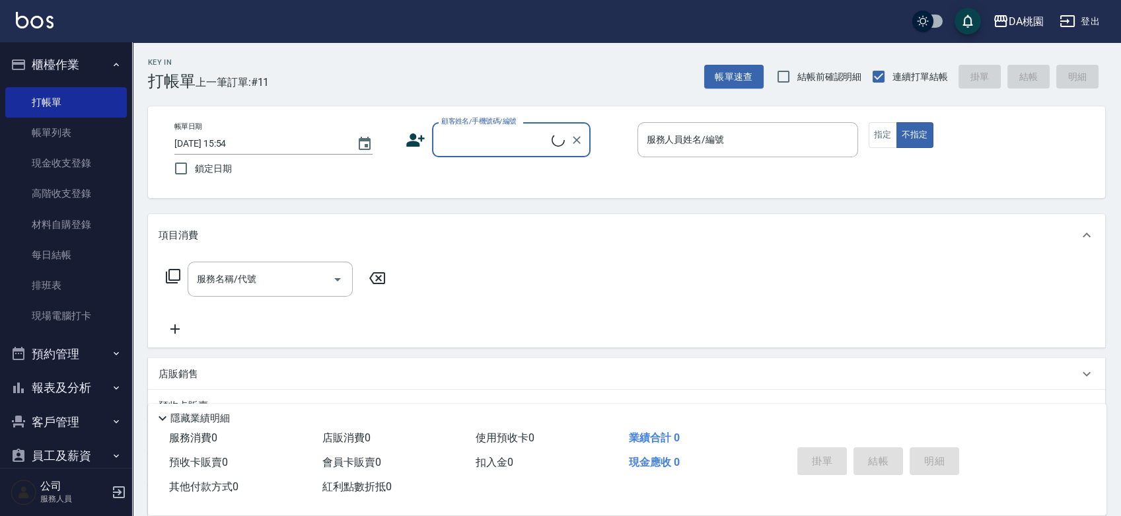
click at [547, 139] on input "顧客姓名/手機號碼/編號" at bounding box center [495, 139] width 114 height 23
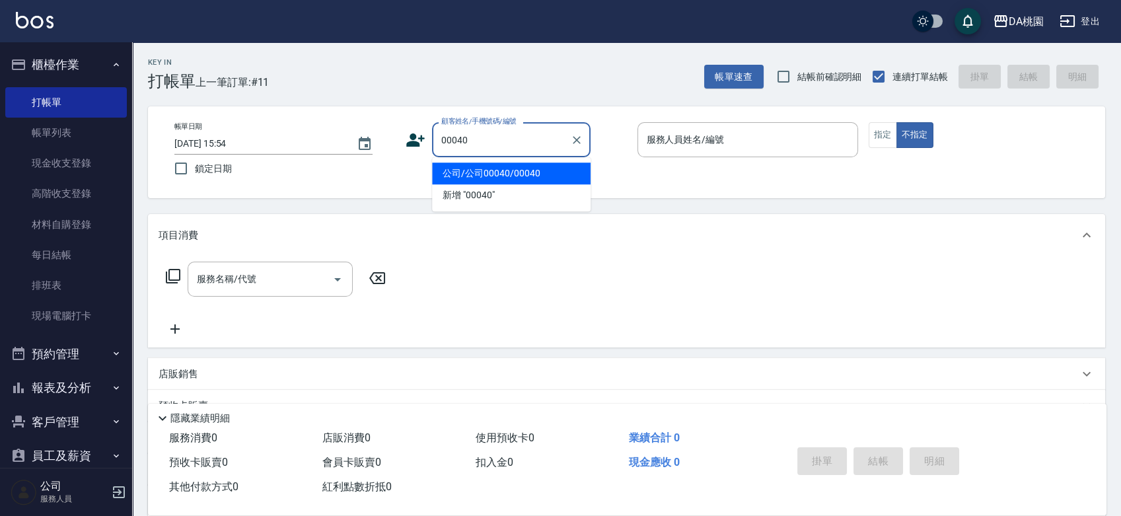
type input "公司/公司00040/00040"
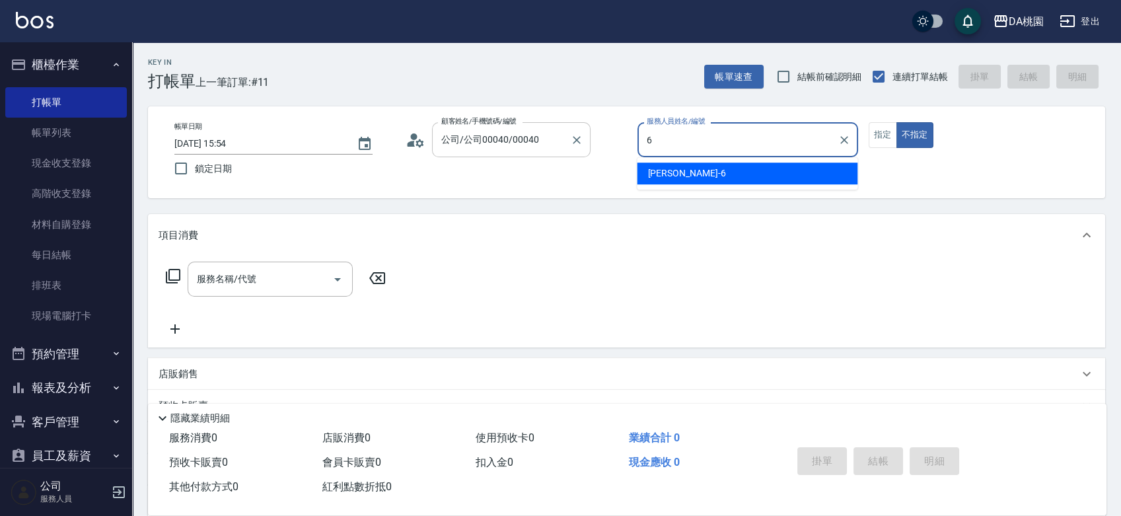
type input "[PERSON_NAME]-6"
type button "false"
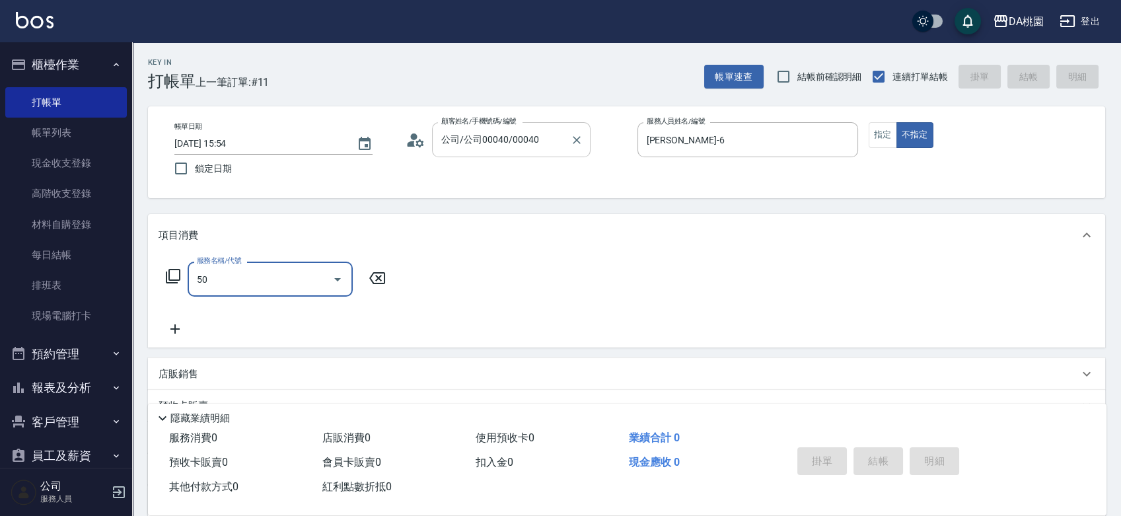
type input "501"
type input "20"
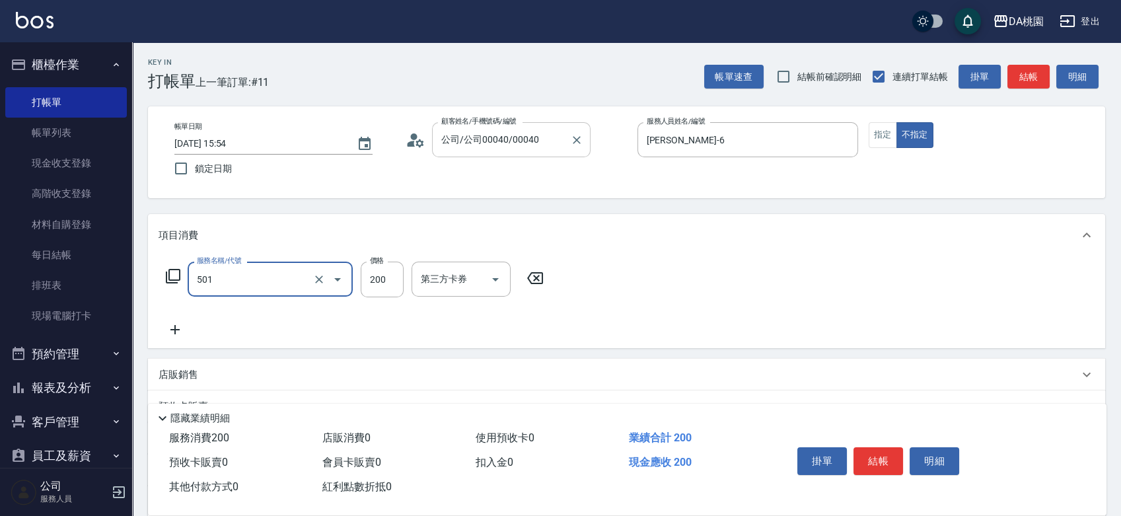
type input "洗髮(互助)(501)"
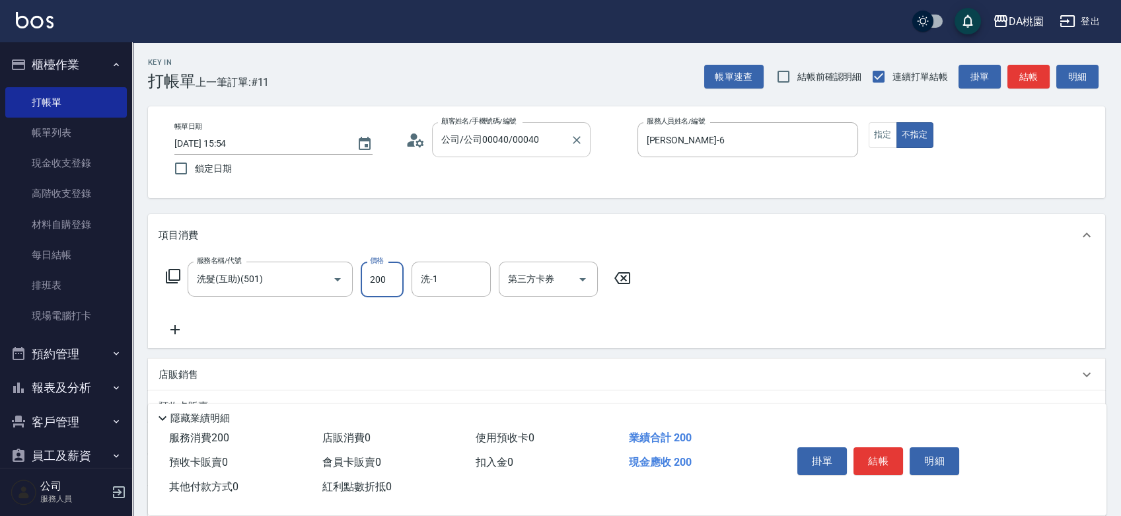
type input "3"
type input "0"
type input "350"
type input "30"
type input "350"
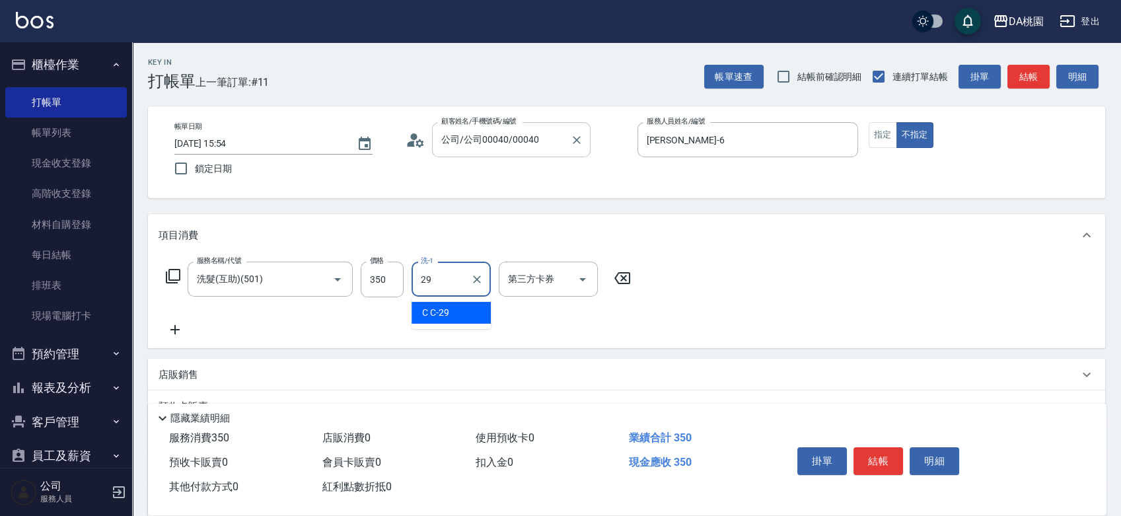
type input "C C-29"
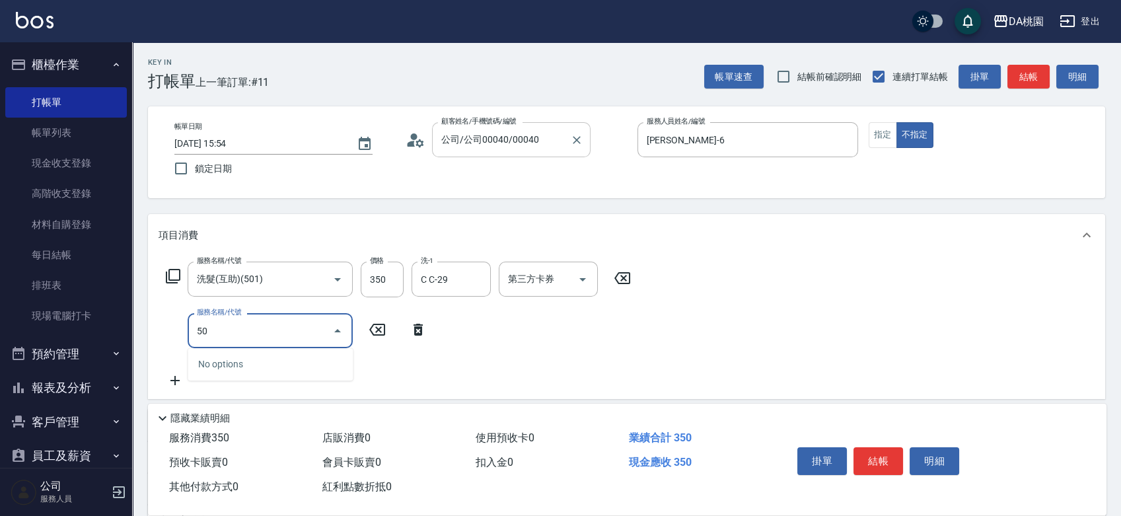
type input "504"
type input "40"
type input "[PERSON_NAME](互助)(504)"
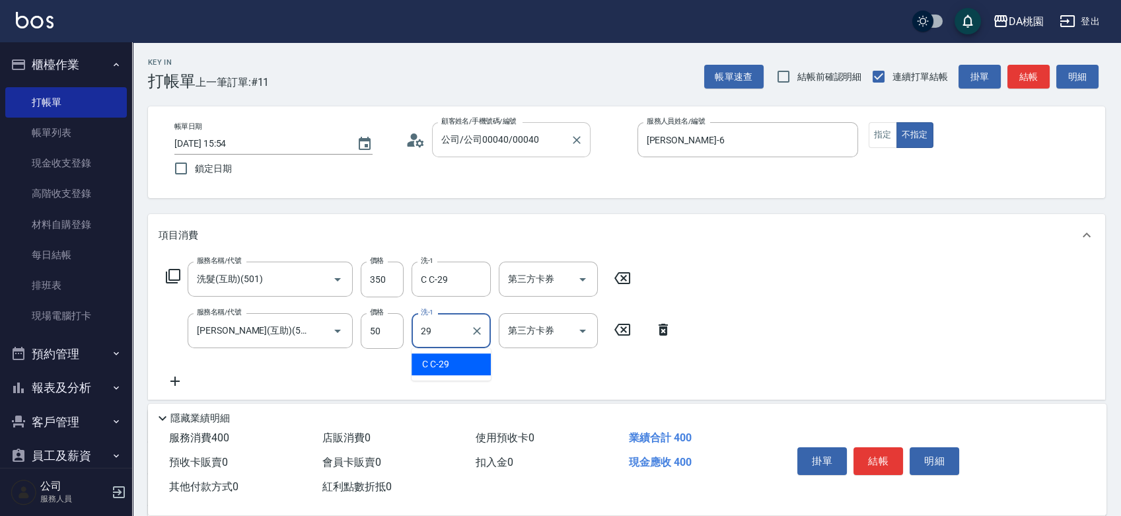
type input "C C-29"
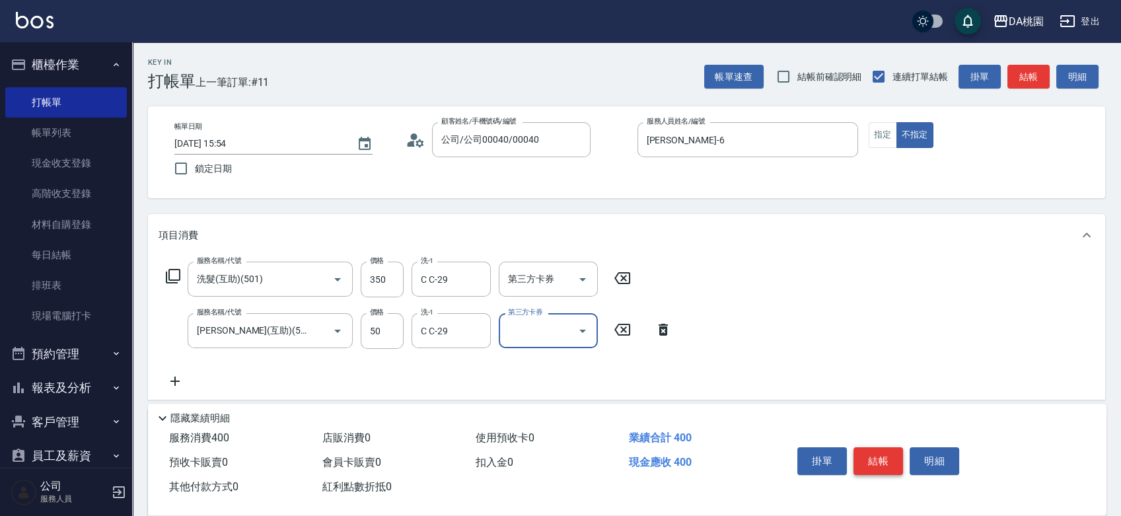
click at [884, 453] on button "結帳" at bounding box center [878, 461] width 50 height 28
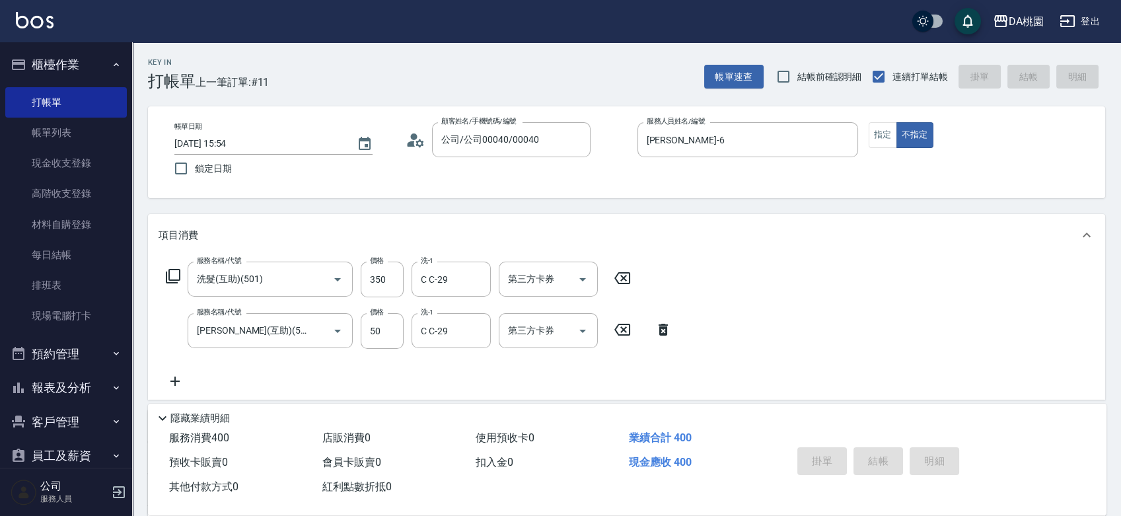
type input "[DATE] 15:56"
type input "0"
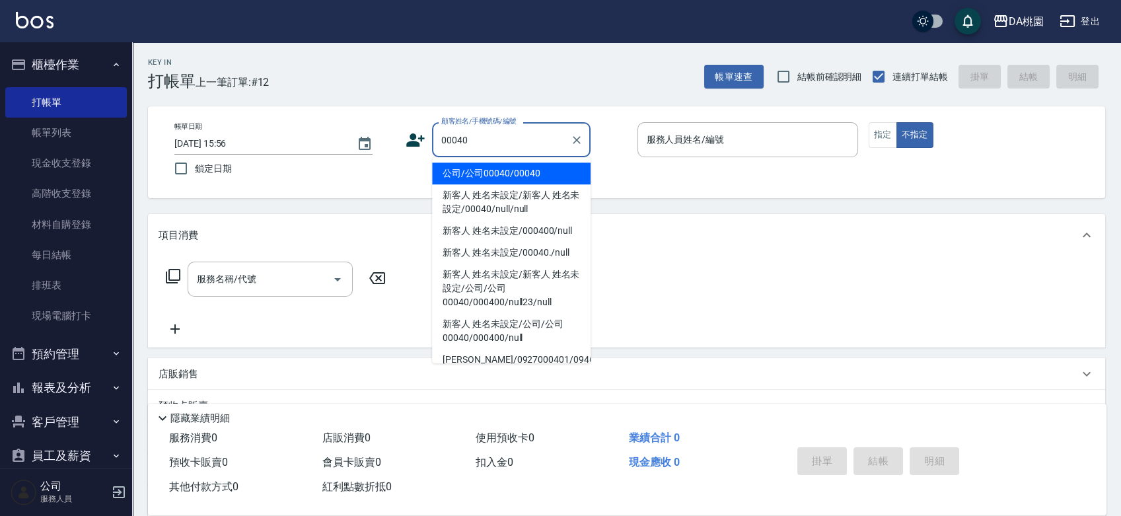
type input "00040"
type input "1"
type input "公司/公司00040/00040"
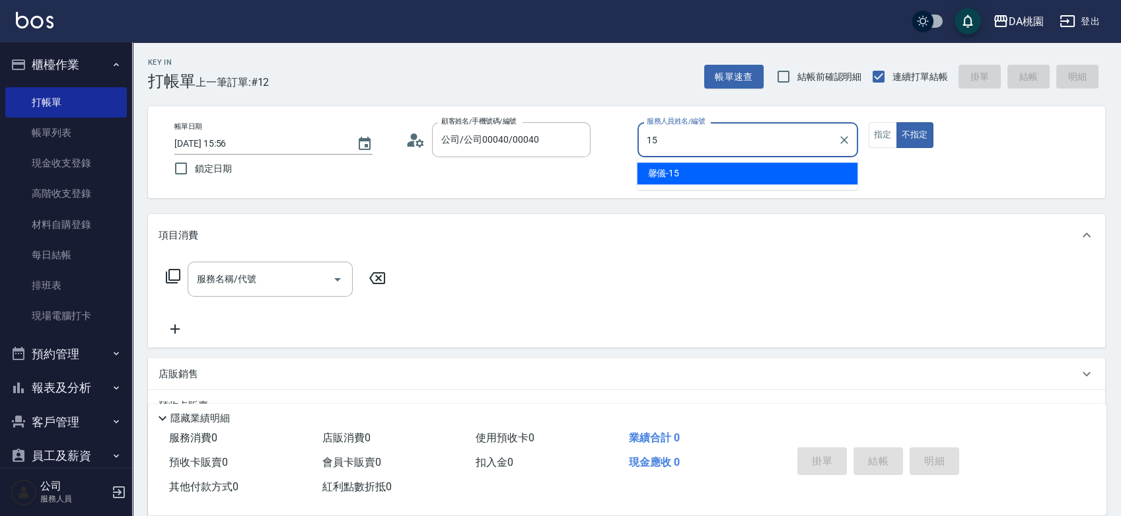
type input "馨儀-15"
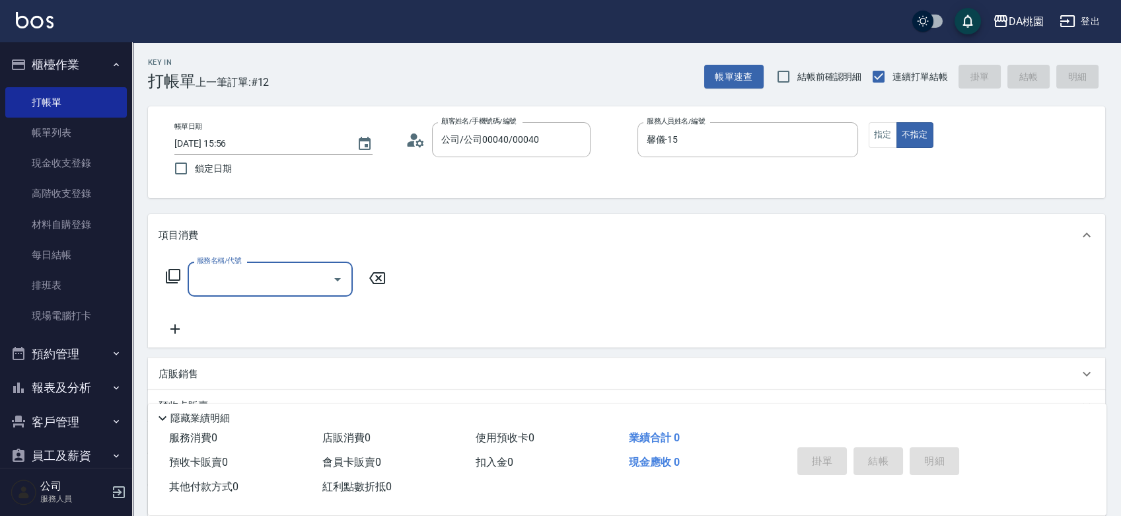
click at [175, 273] on icon at bounding box center [173, 276] width 16 height 16
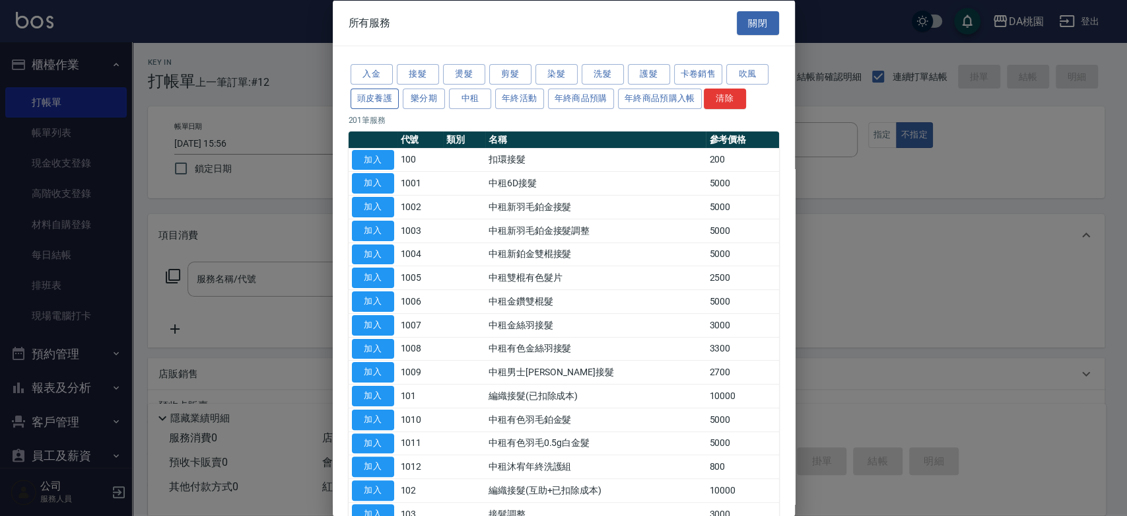
click at [376, 96] on button "頭皮養護" at bounding box center [375, 98] width 49 height 20
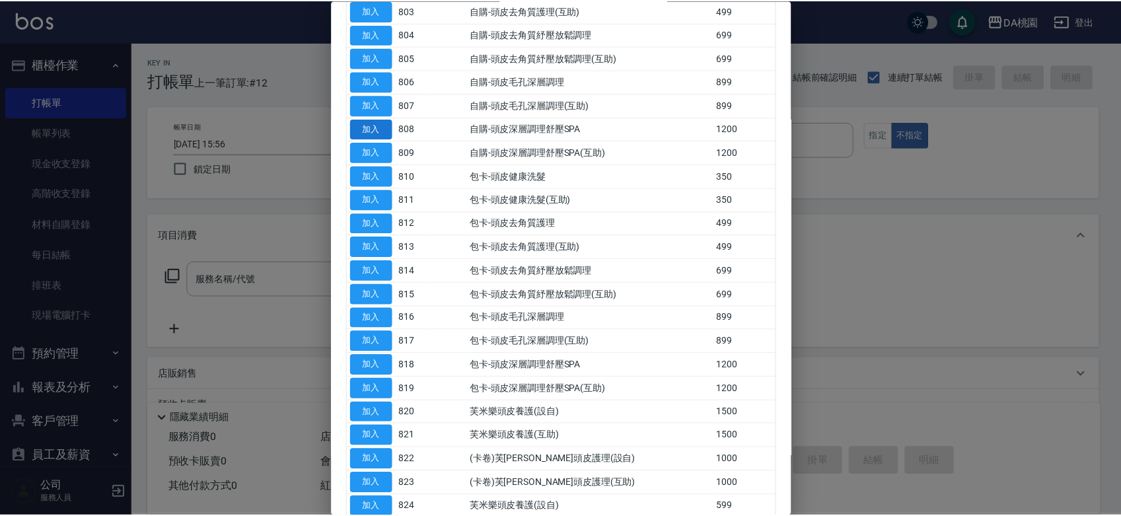
scroll to position [220, 0]
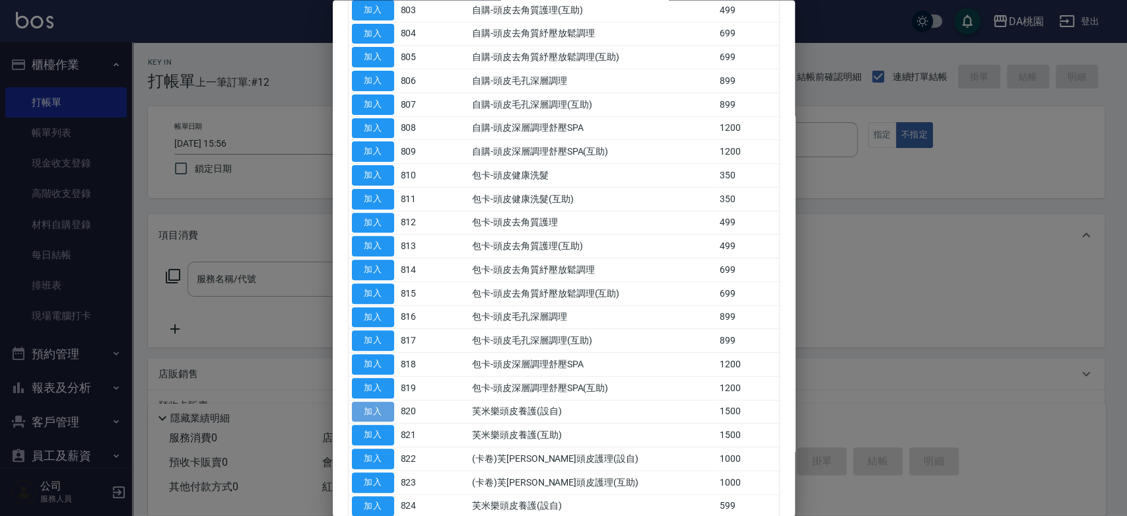
click at [376, 407] on button "加入" at bounding box center [373, 411] width 42 height 20
type input "芙米樂頭皮養護(設自)(820)"
type input "150"
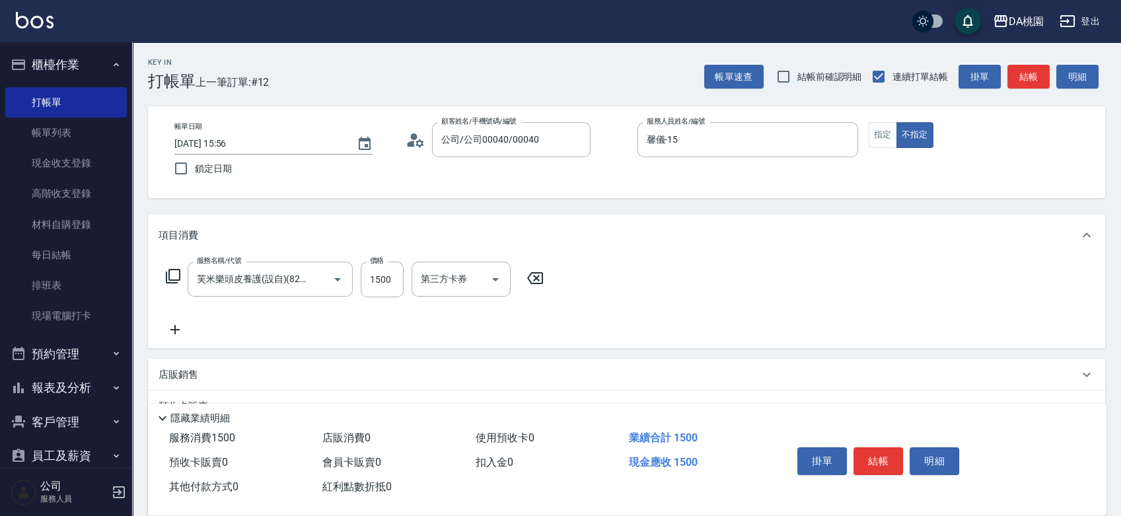
click at [177, 335] on icon at bounding box center [174, 330] width 33 height 16
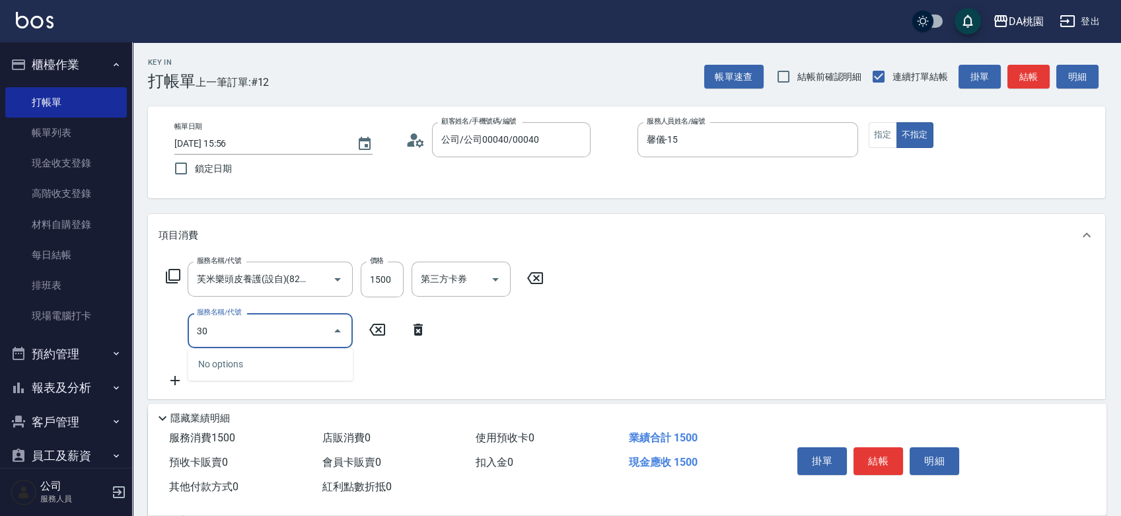
type input "303"
type input "180"
type input "A級剪髮(303)"
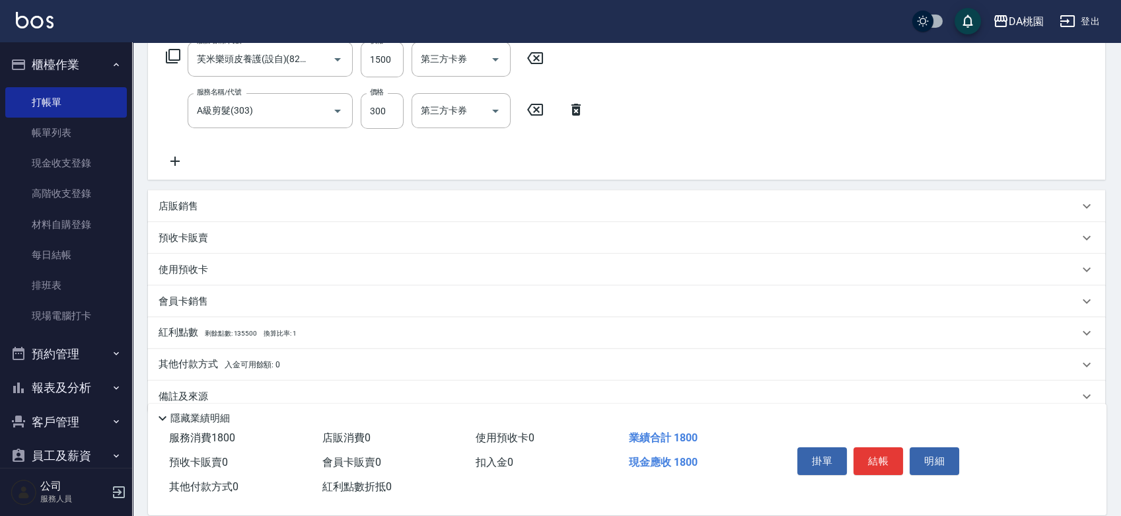
click at [355, 201] on div "店販銷售" at bounding box center [618, 206] width 920 height 14
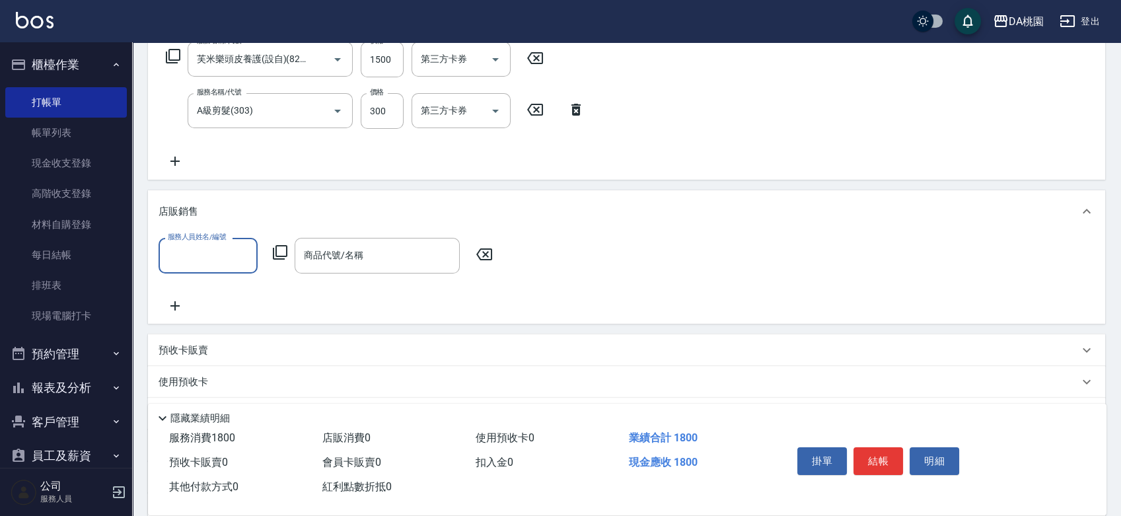
scroll to position [0, 0]
type input "15."
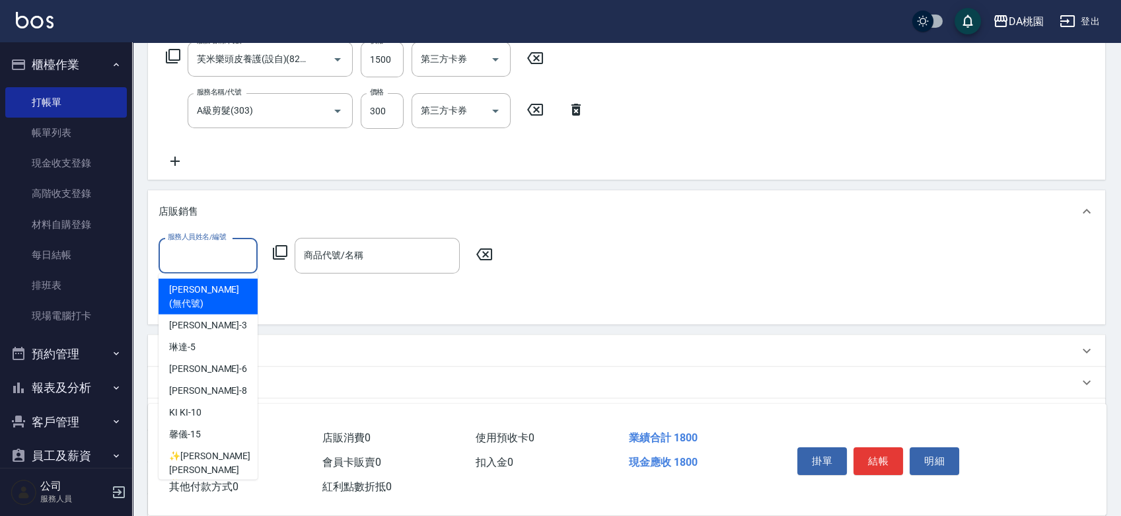
click at [171, 248] on input "服務人員姓名/編號" at bounding box center [207, 255] width 87 height 23
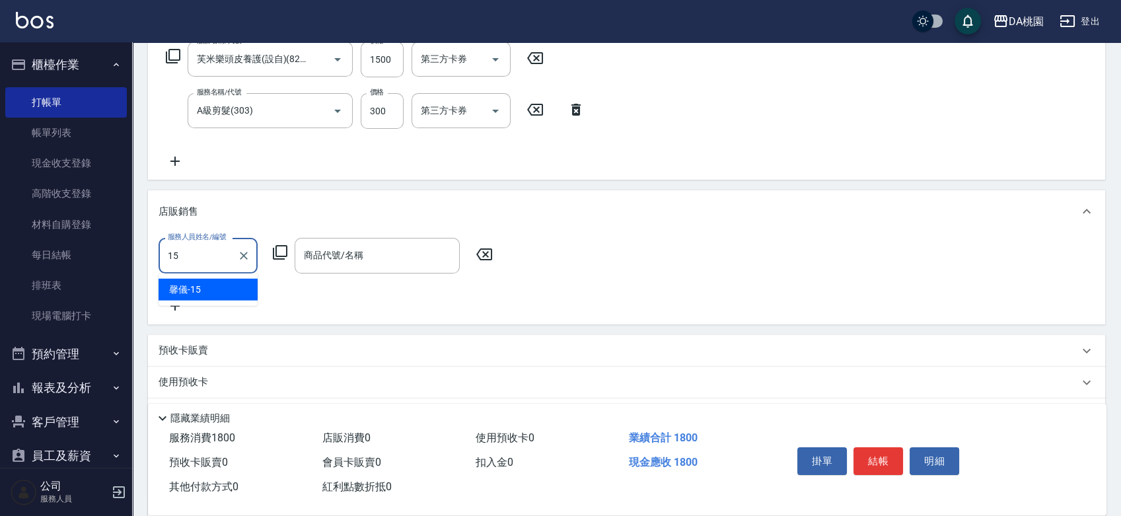
type input "馨儀-15"
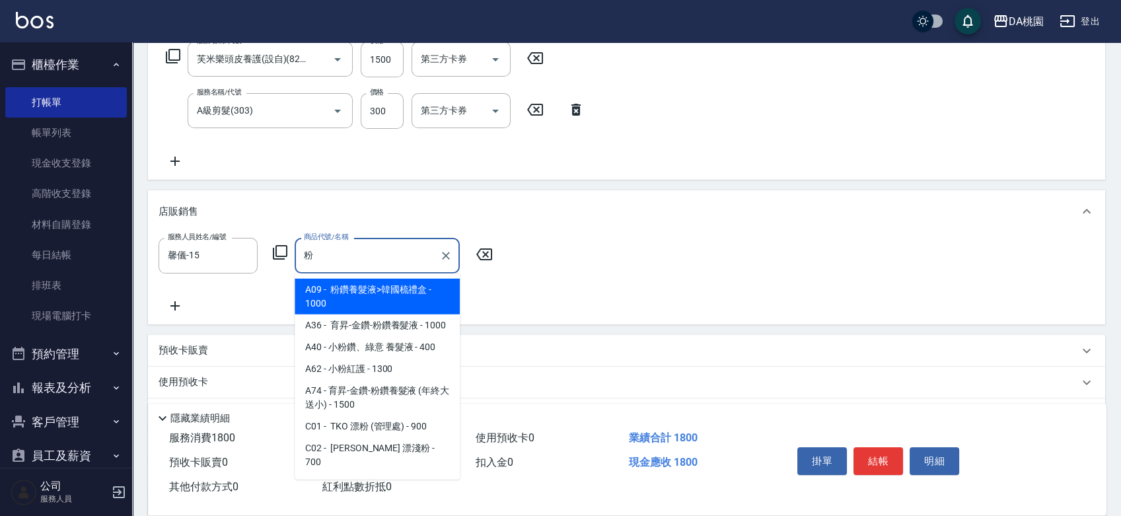
click at [390, 358] on span "A40 - 小粉鑽、綠意 養髮液 - 400" at bounding box center [377, 347] width 165 height 22
type input "小粉鑽、綠意 養髮液"
type input "220"
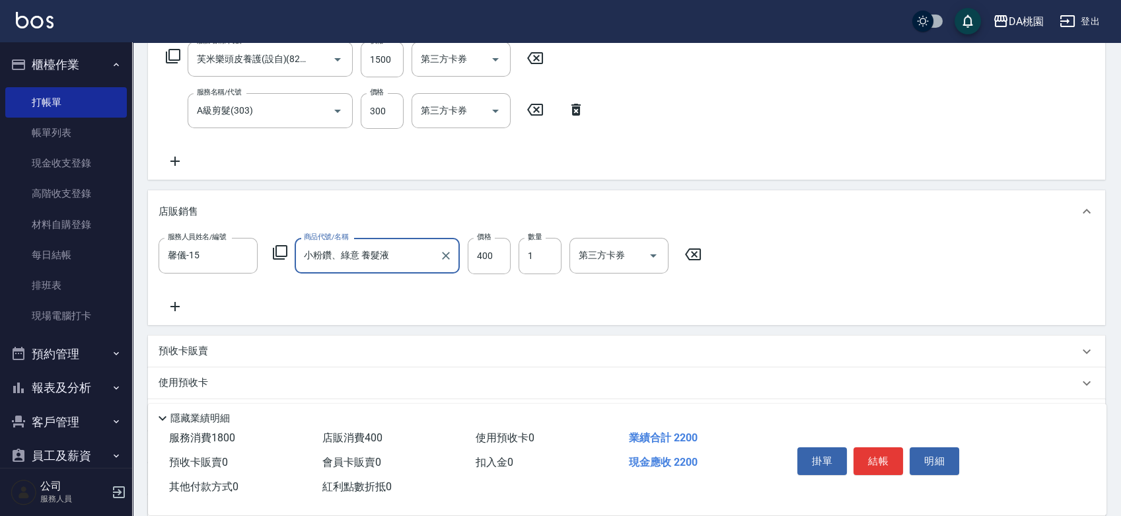
type input "小粉鑽、綠意 養髮液"
type input "2"
type input "180"
type input "200"
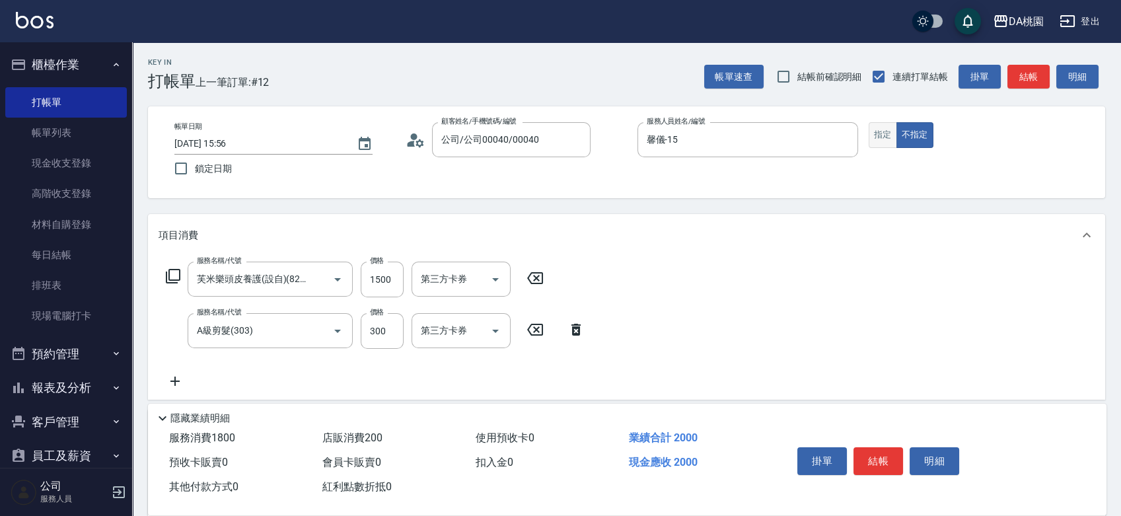
type input "200"
click at [873, 137] on button "指定" at bounding box center [882, 135] width 28 height 26
click at [889, 460] on button "結帳" at bounding box center [878, 461] width 50 height 28
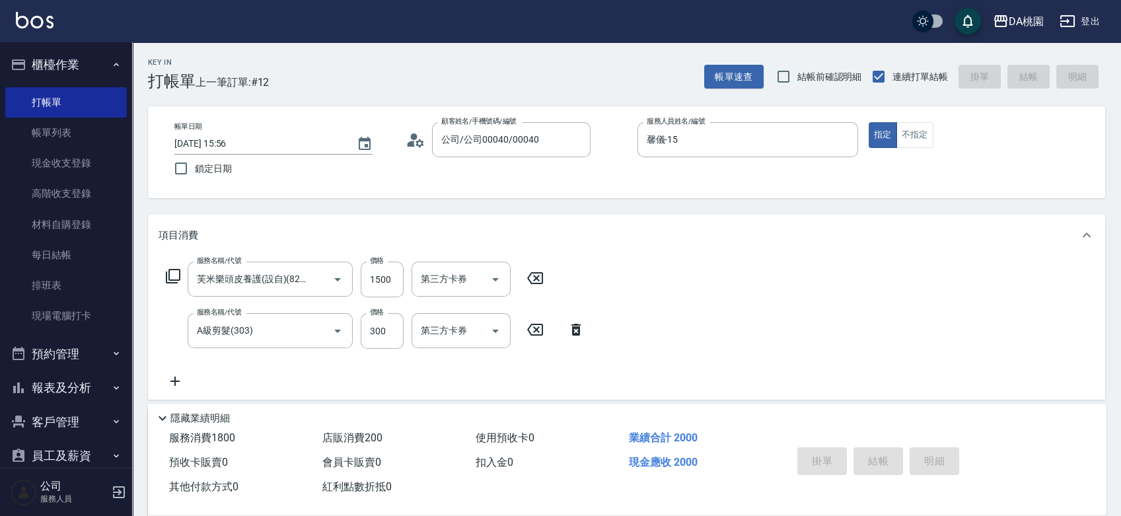
type input "[DATE] 15:57"
type input "0"
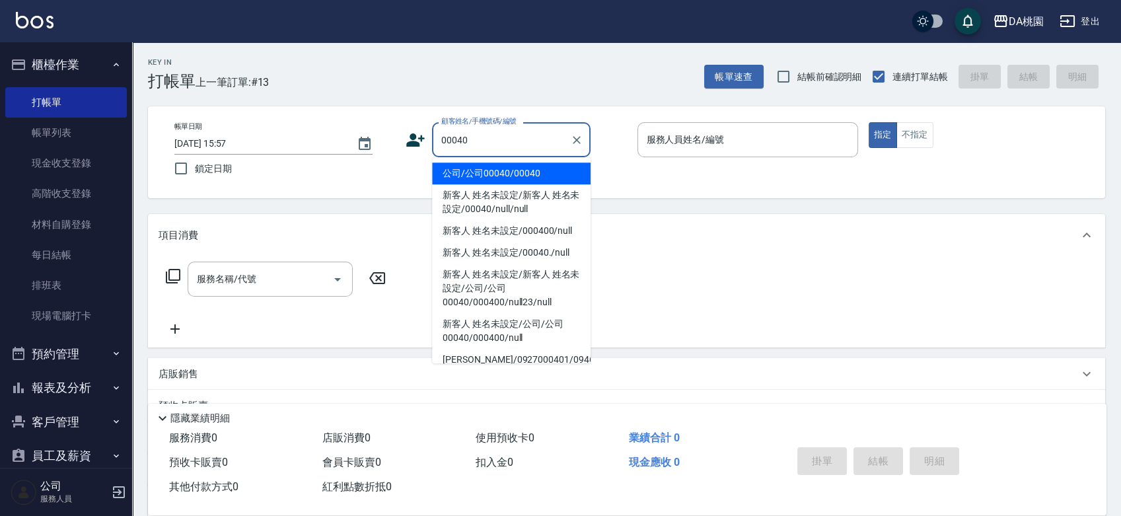
type input "公司/公司00040/00040"
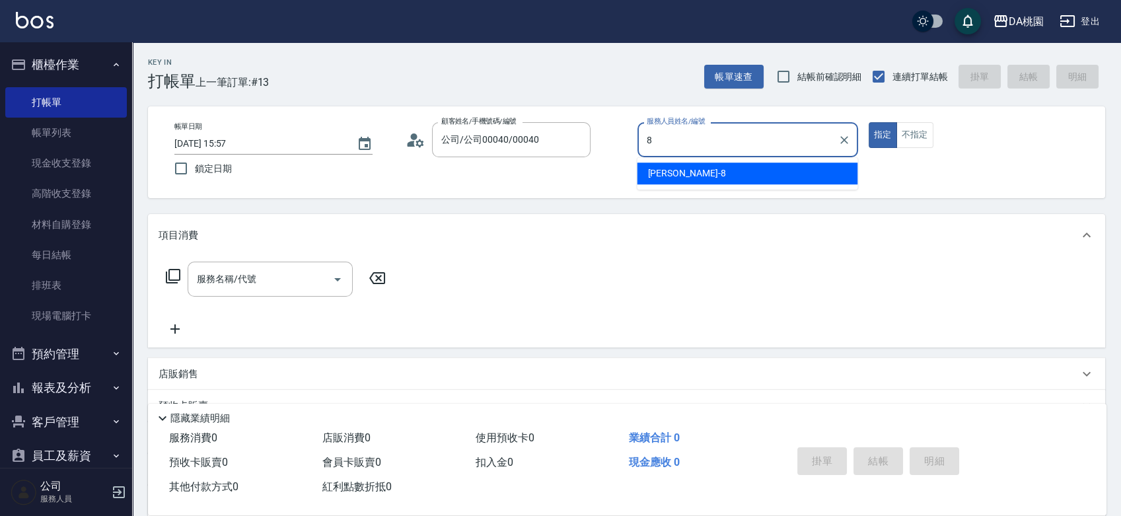
type input "[PERSON_NAME]-8"
type button "true"
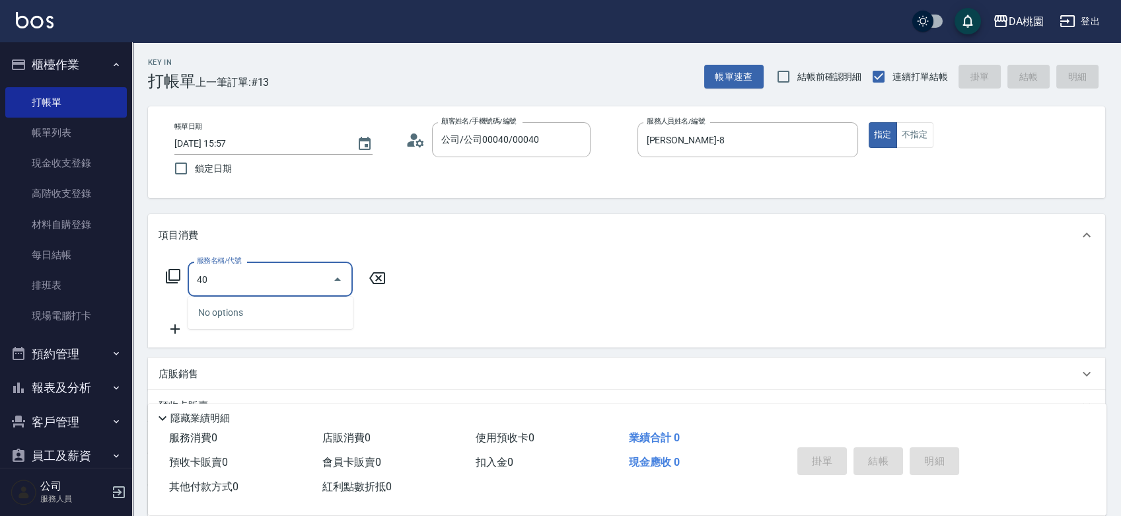
type input "401"
type input "150"
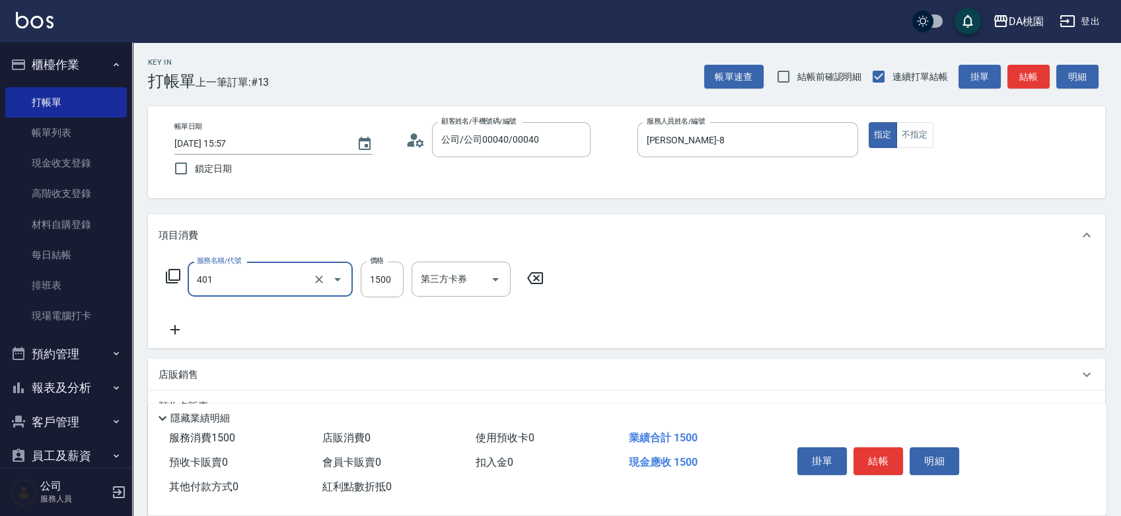
type input "染髮(互助)(401)"
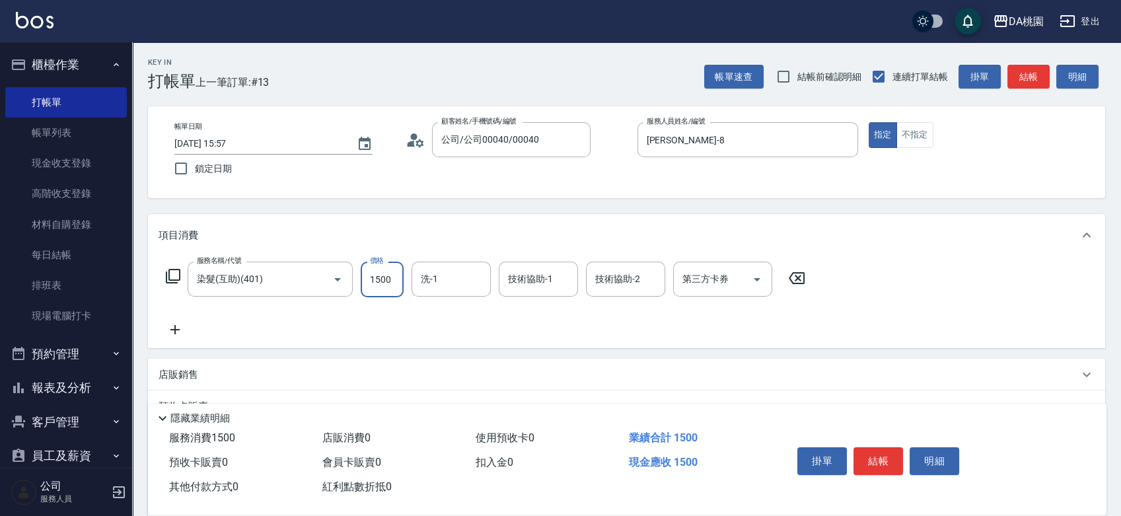
type input "2"
type input "0"
type input "238"
type input "230"
type input "2380"
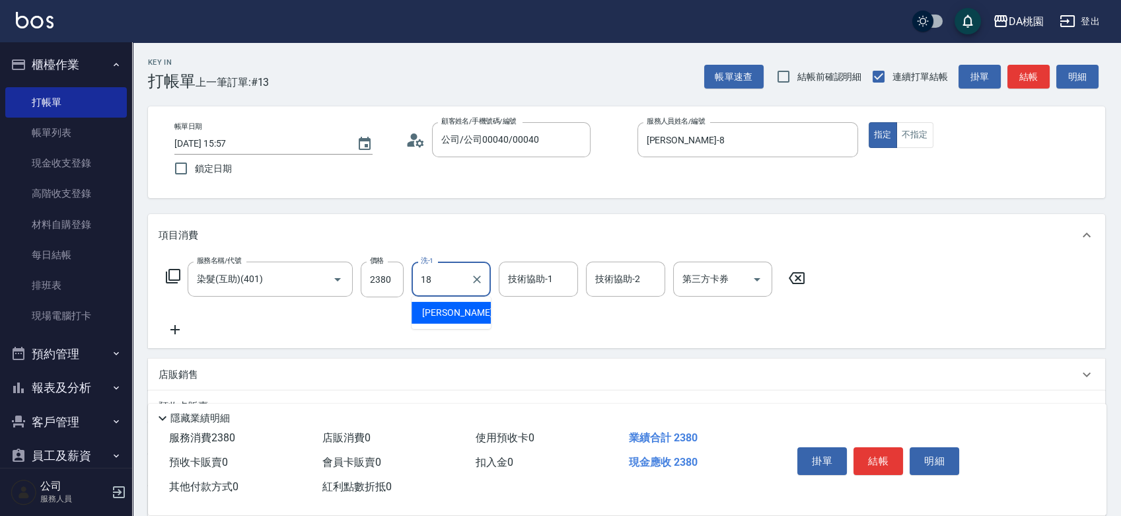
type input "[PERSON_NAME]-18"
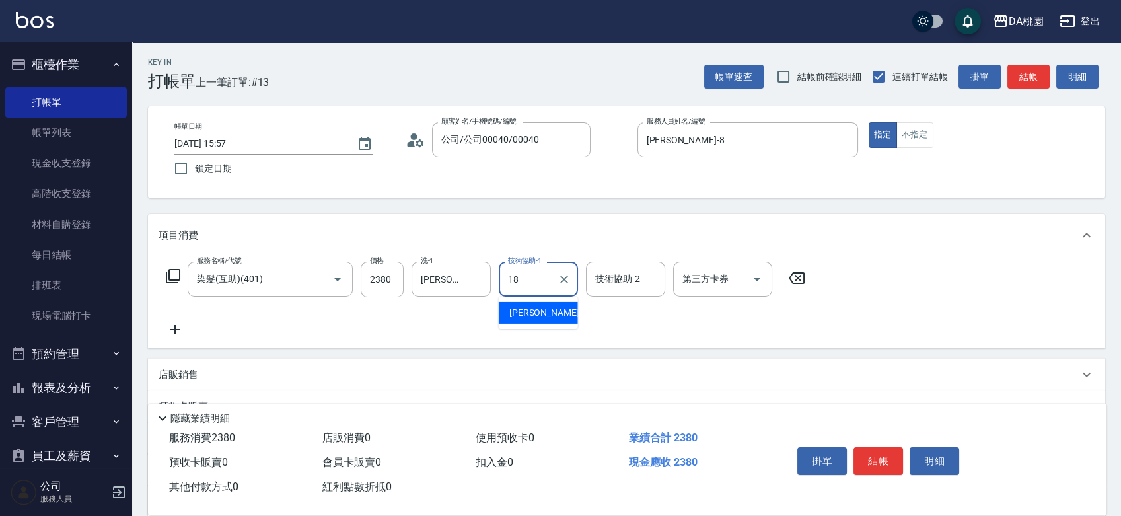
type input "[PERSON_NAME]-18"
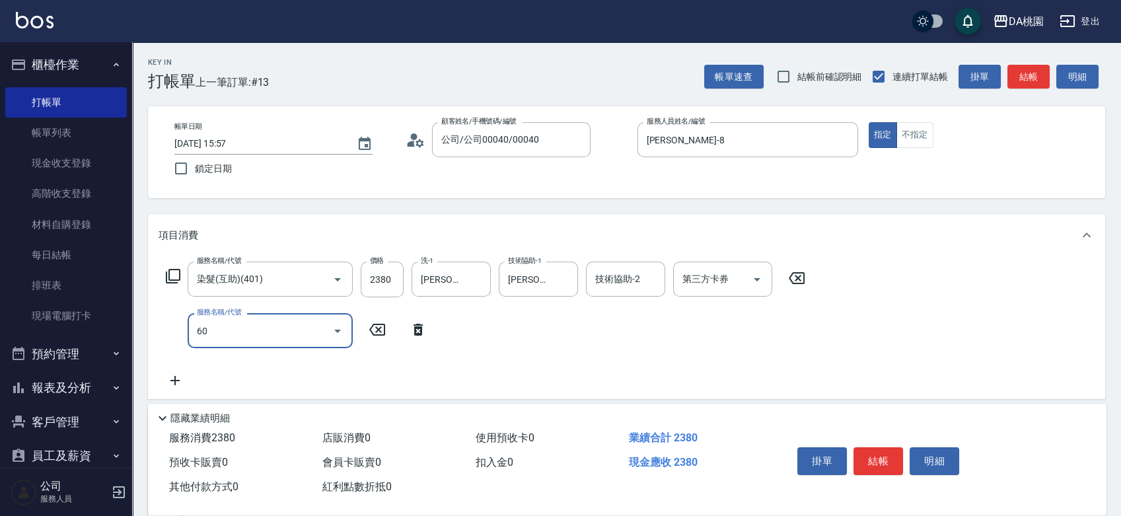
type input "601"
type input "270"
type input "基礎護髮(互助)(601)"
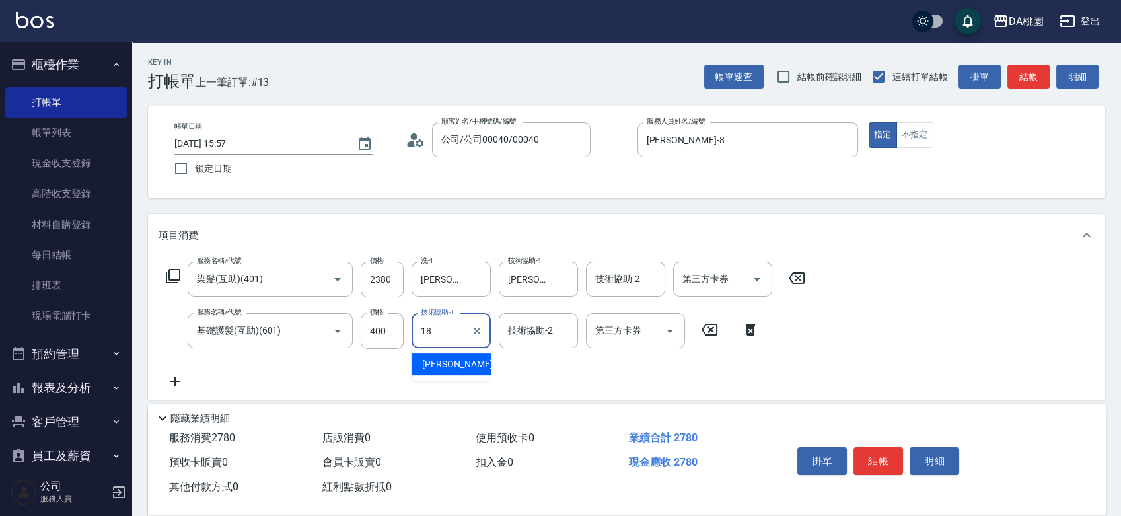
type input "[PERSON_NAME]-18"
click at [893, 453] on button "結帳" at bounding box center [878, 461] width 50 height 28
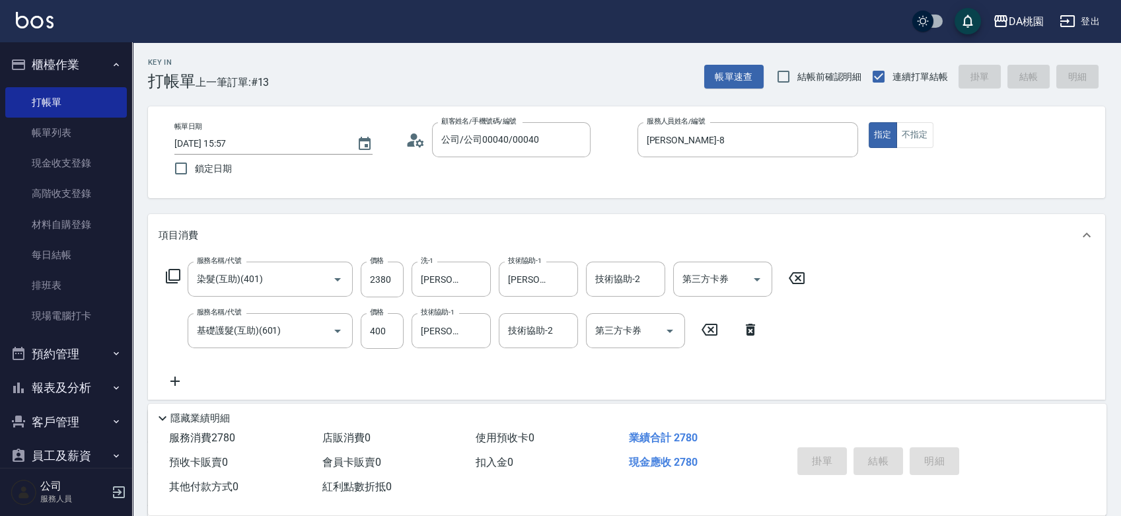
type input "0"
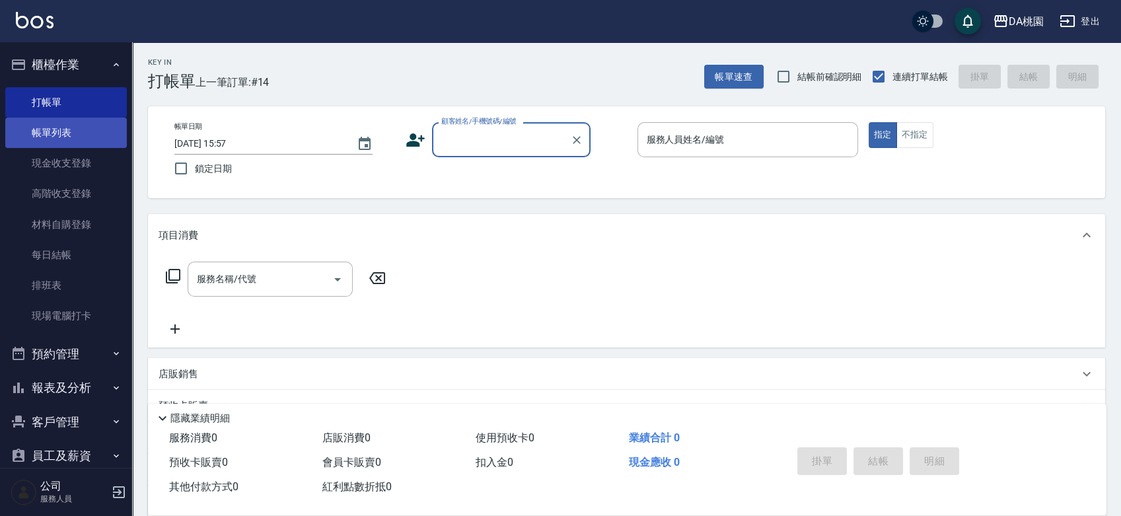
click at [63, 139] on link "帳單列表" at bounding box center [66, 133] width 122 height 30
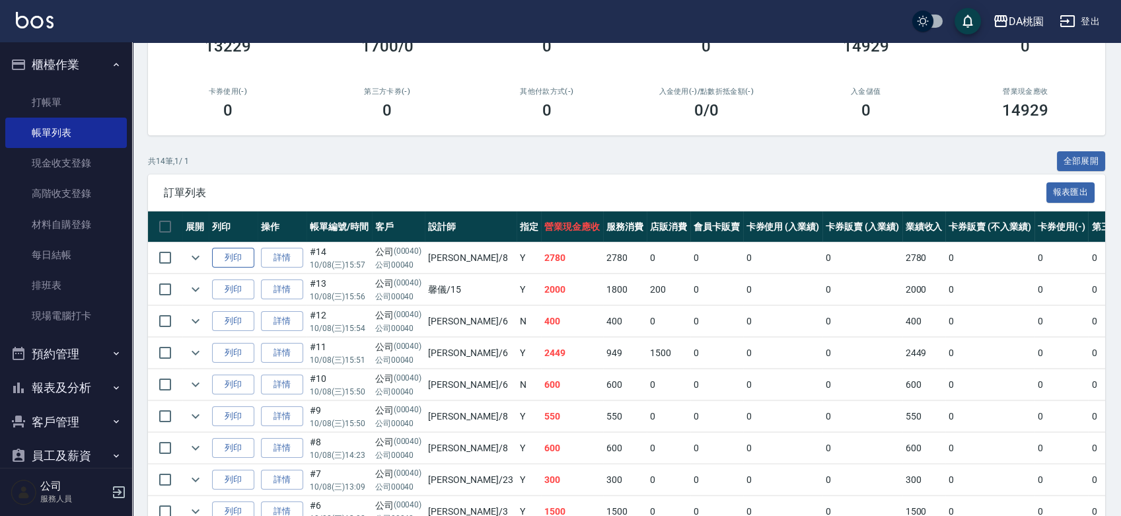
scroll to position [220, 0]
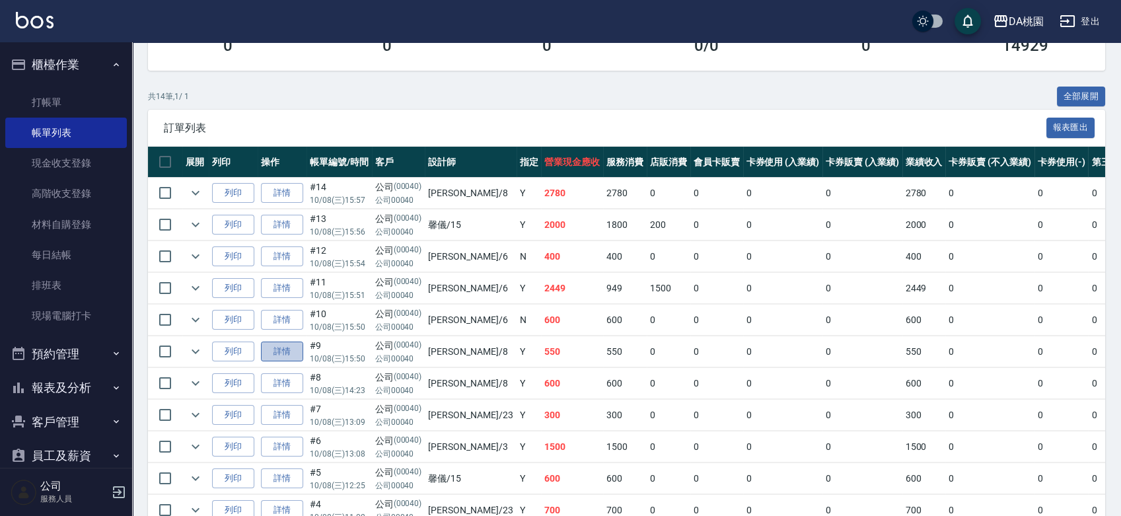
click at [293, 343] on link "詳情" at bounding box center [282, 351] width 42 height 20
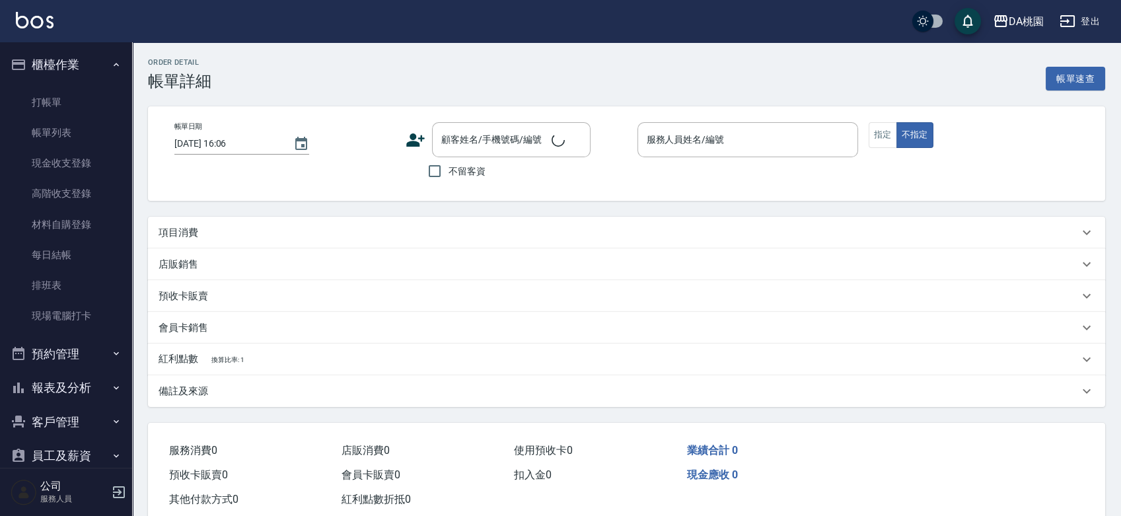
type input "[DATE] 15:50"
type input "[PERSON_NAME]-8"
type input "50"
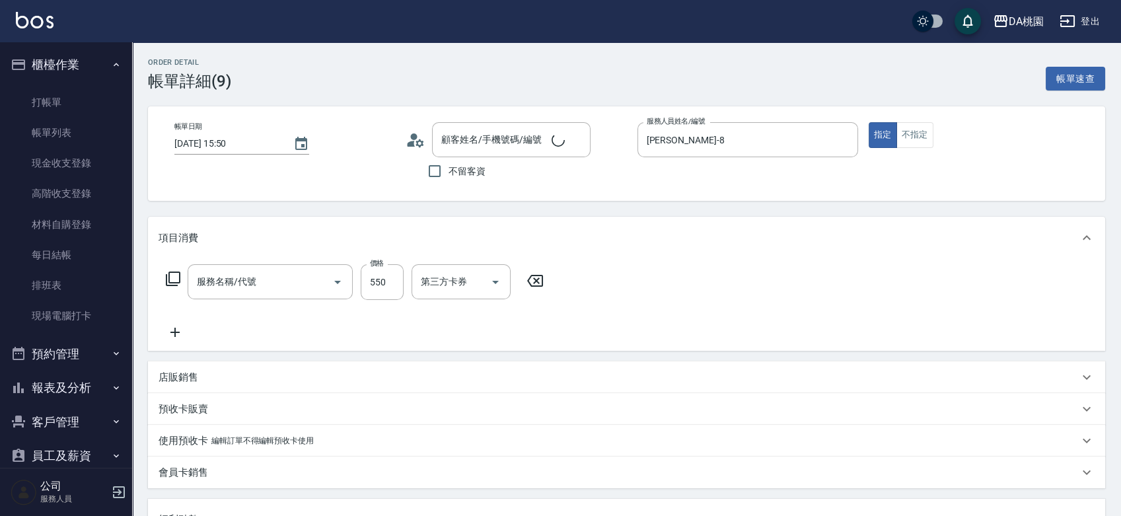
type input "公司/公司00040/00040"
type input "精油舒壓洗髮(互助)(507)"
click at [382, 287] on input "550" at bounding box center [382, 282] width 43 height 36
type input "0"
type input "50"
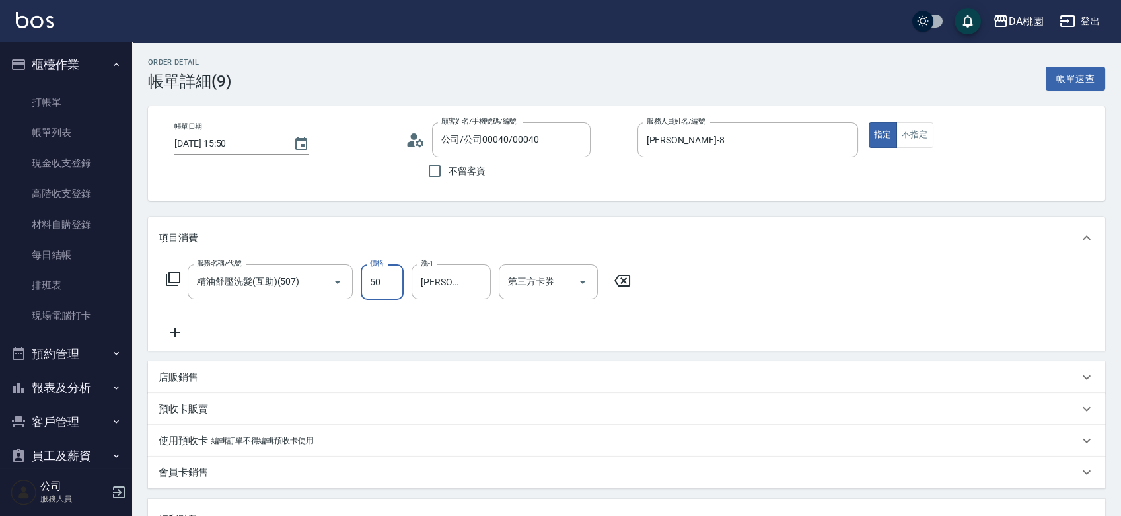
type input "50"
type input "500"
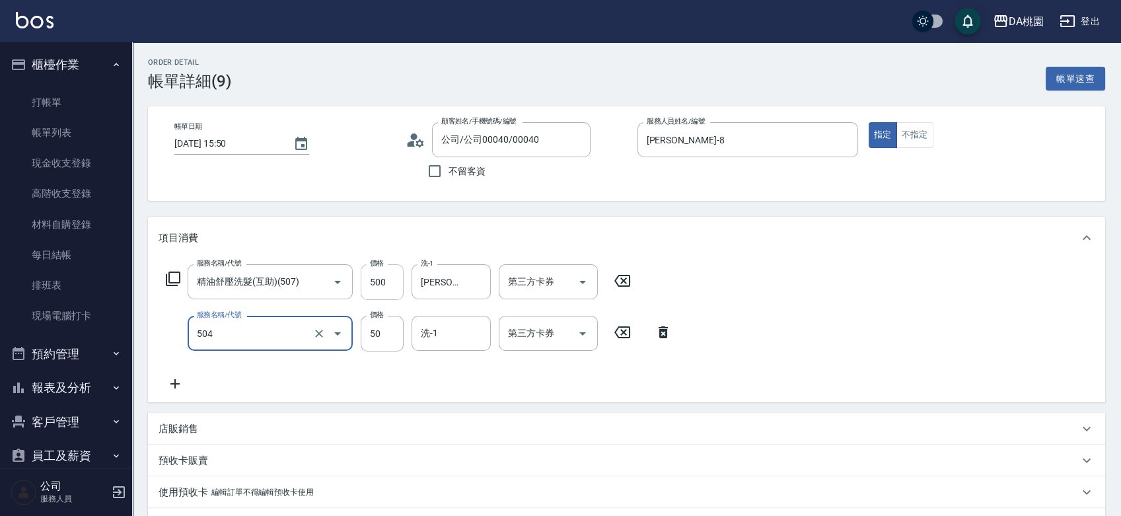
type input "[PERSON_NAME](互助)(504)"
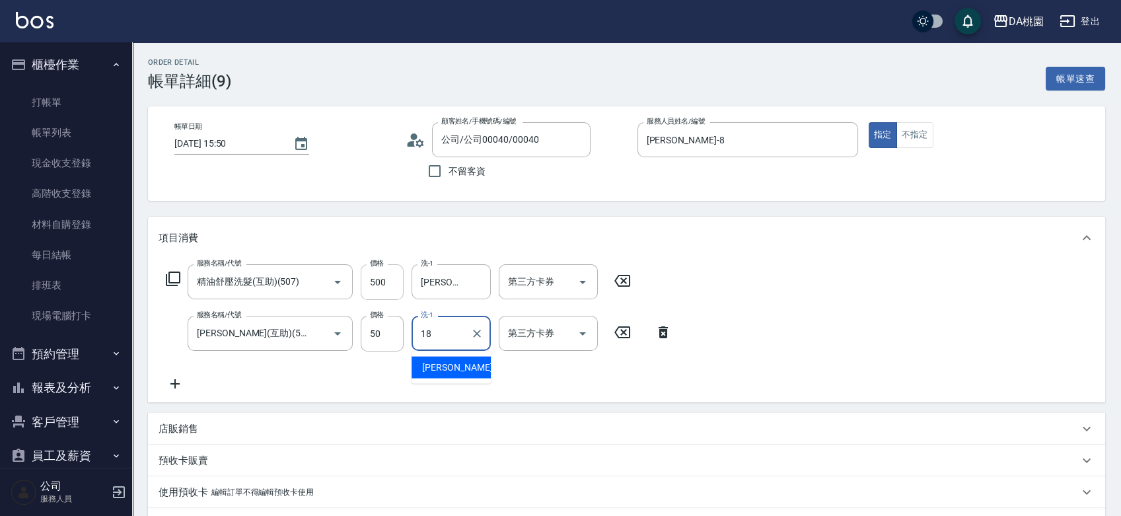
type input "[PERSON_NAME]-18"
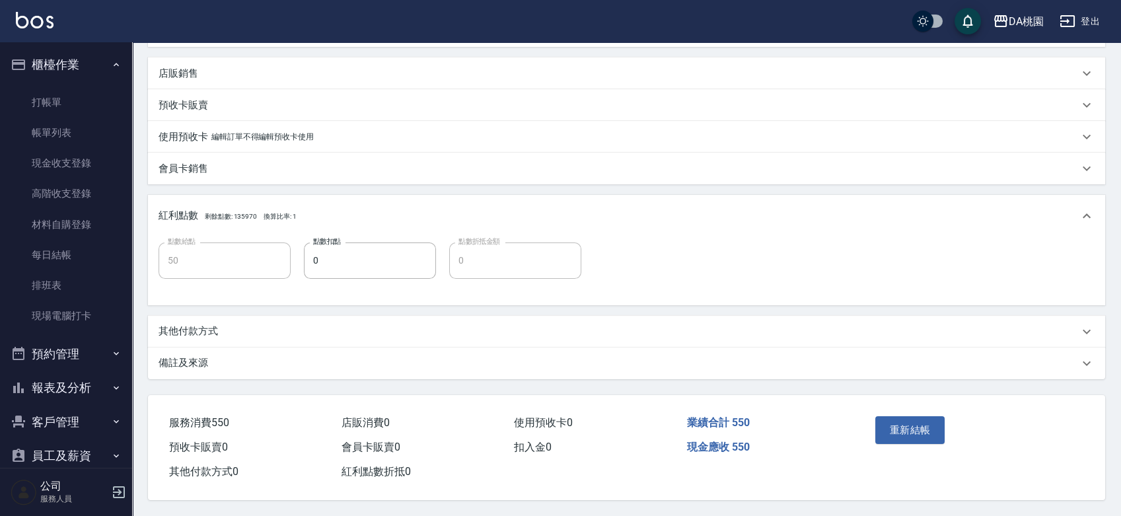
scroll to position [359, 0]
click at [902, 423] on button "重新結帳" at bounding box center [910, 430] width 70 height 28
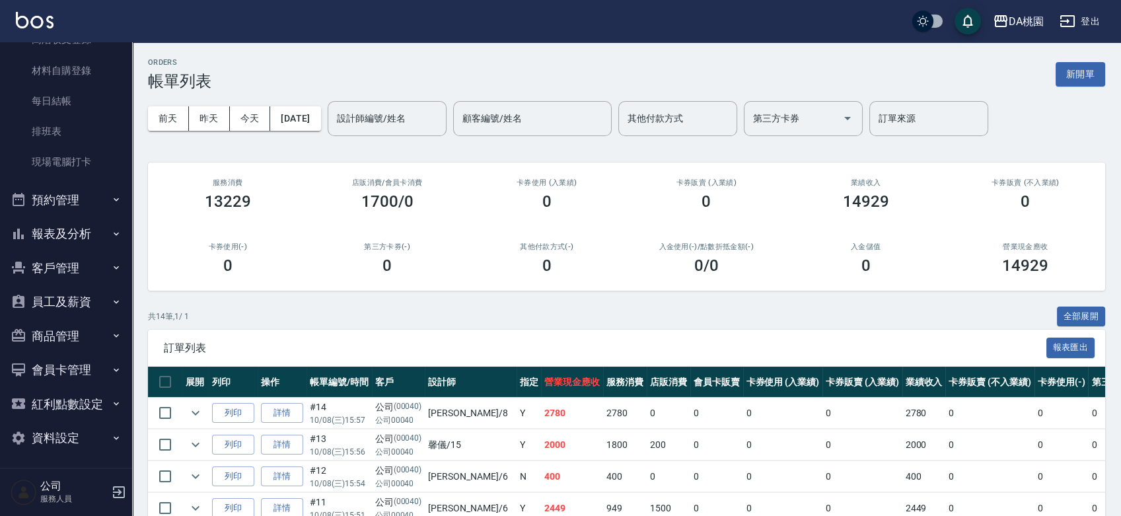
scroll to position [156, 0]
click at [68, 298] on button "員工及薪資" at bounding box center [66, 299] width 122 height 34
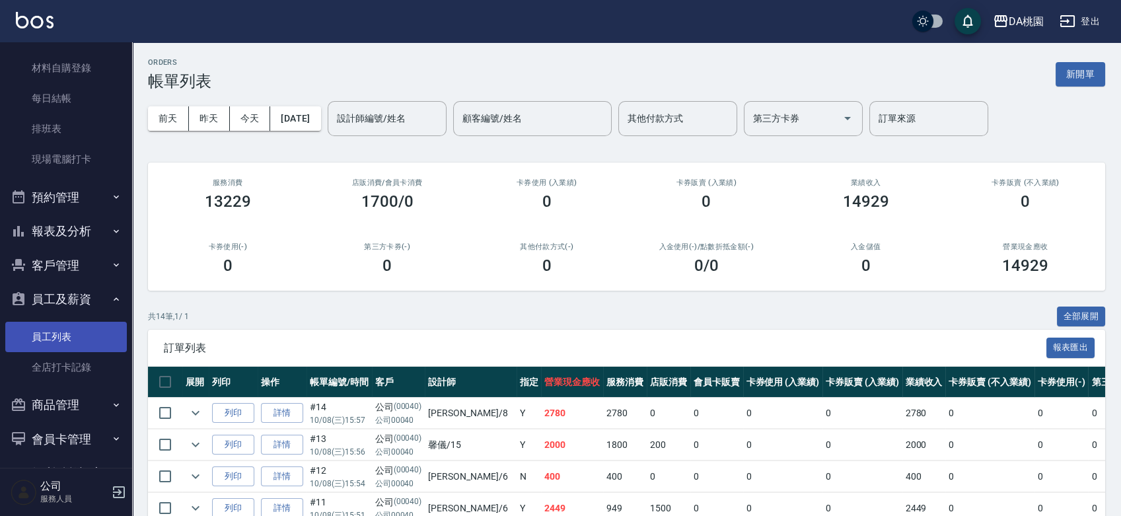
click at [58, 337] on link "員工列表" at bounding box center [66, 337] width 122 height 30
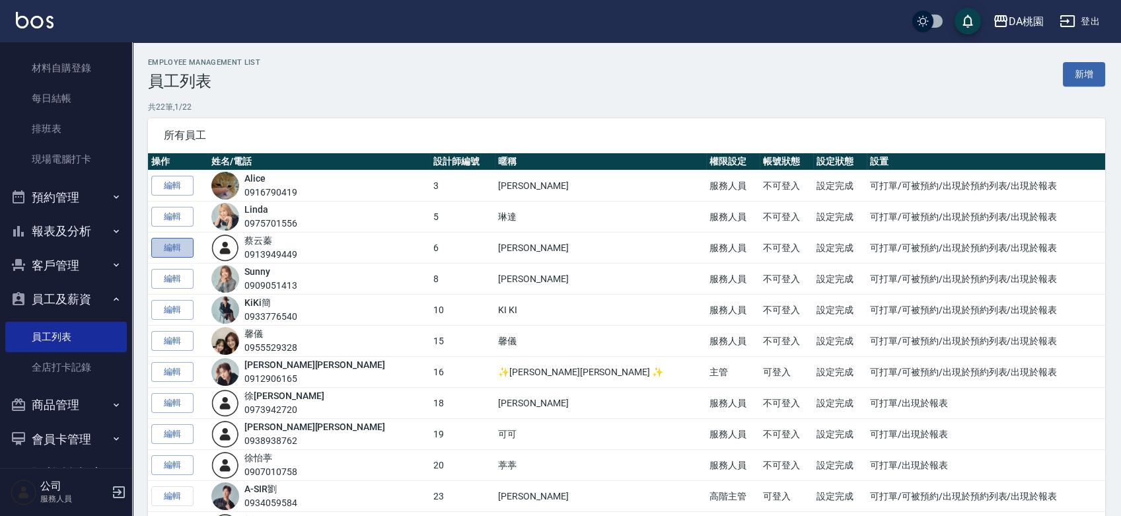
click at [188, 244] on link "編輯" at bounding box center [172, 248] width 42 height 20
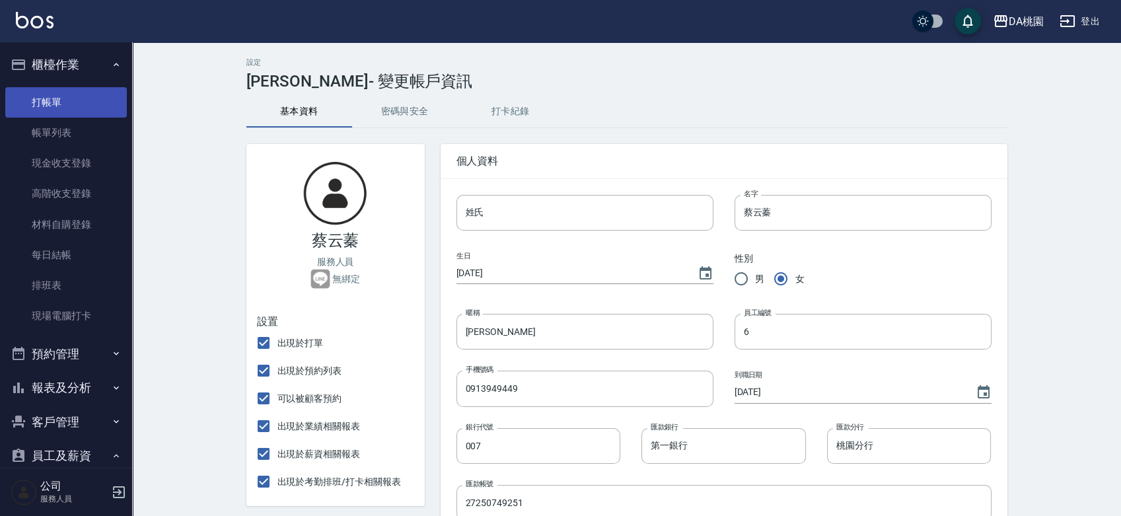
click at [51, 98] on link "打帳單" at bounding box center [66, 102] width 122 height 30
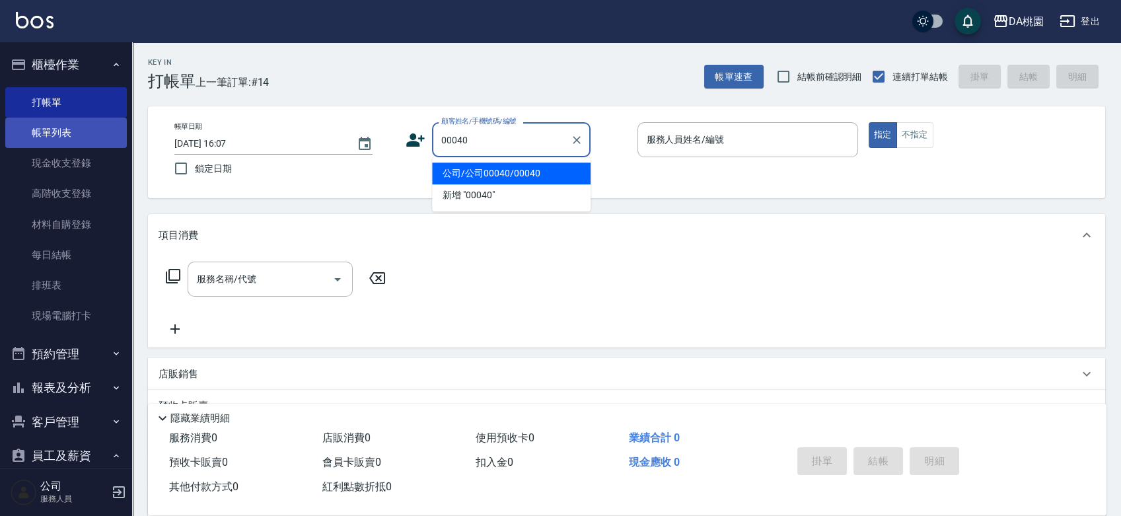
type input "公司/公司00040/00040"
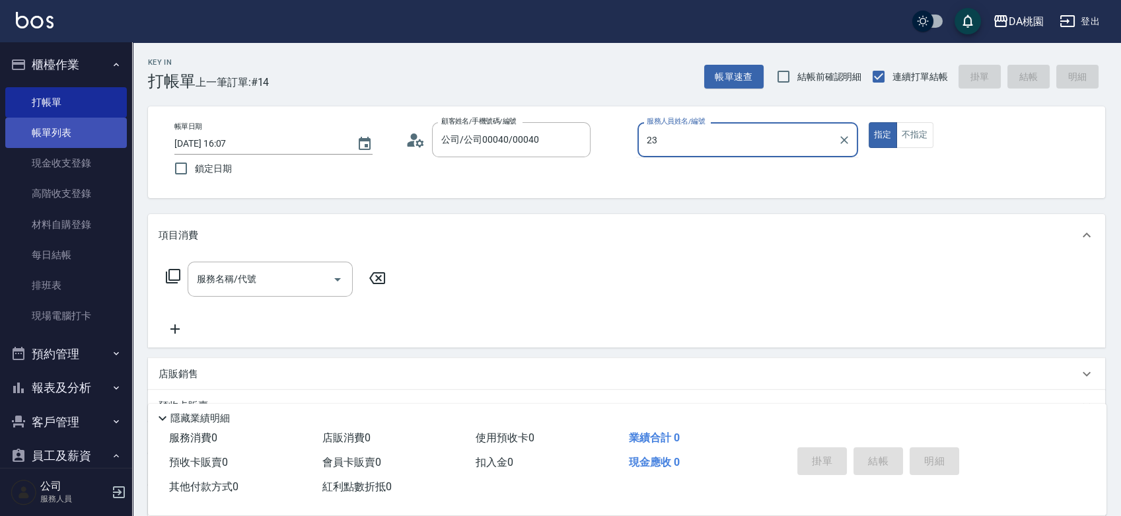
type input "23"
type button "true"
type input "亞瑟 -23"
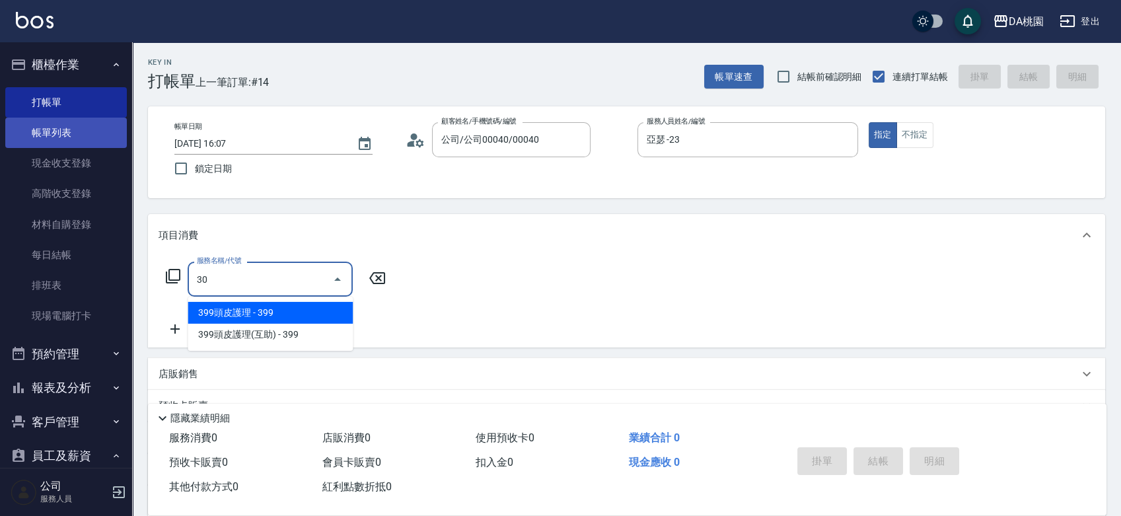
type input "303"
type input "30"
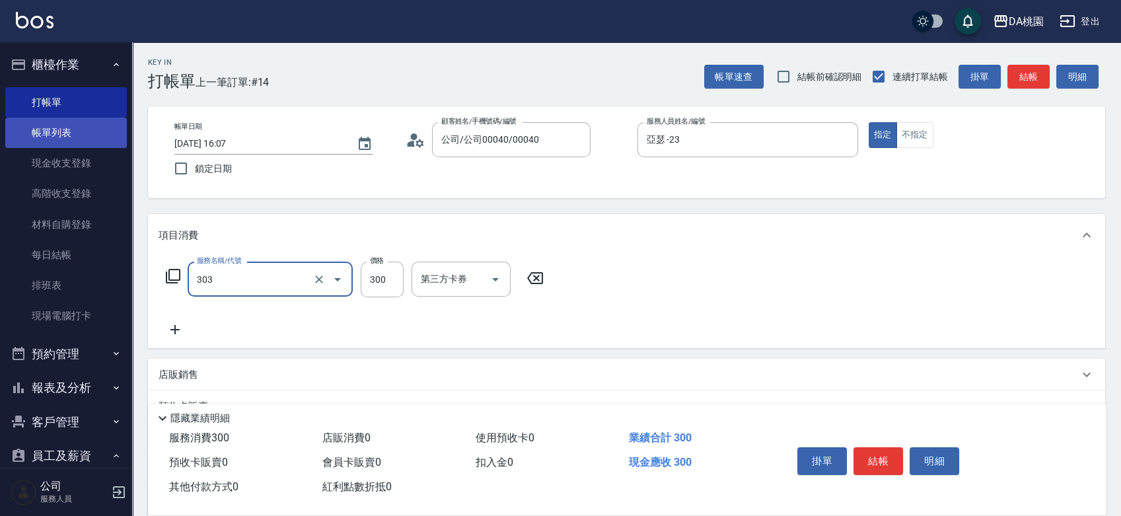
type input "A級剪髮(303)"
type input "0"
type input "500"
type input "50"
type input "500"
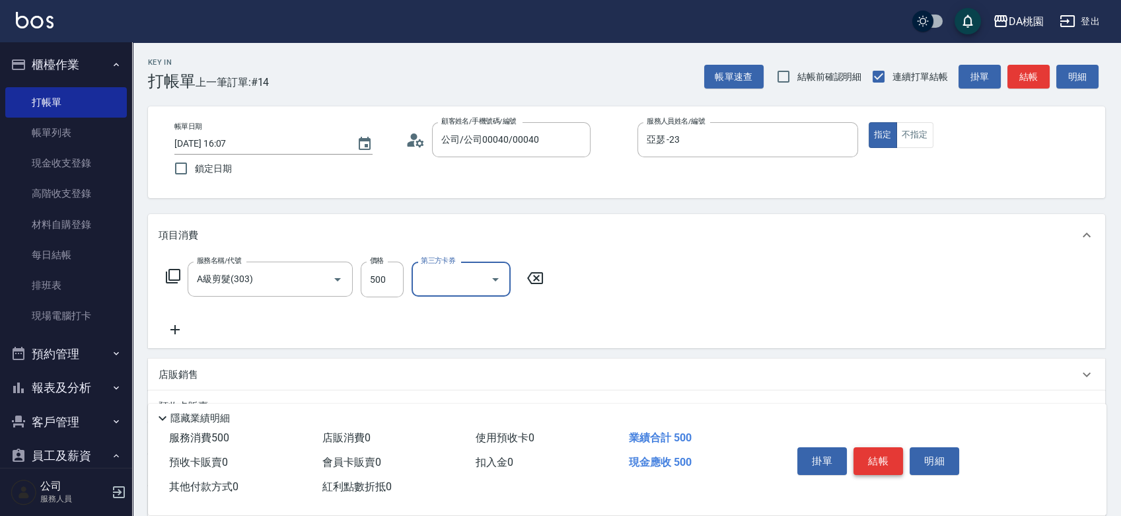
click at [888, 454] on button "結帳" at bounding box center [878, 461] width 50 height 28
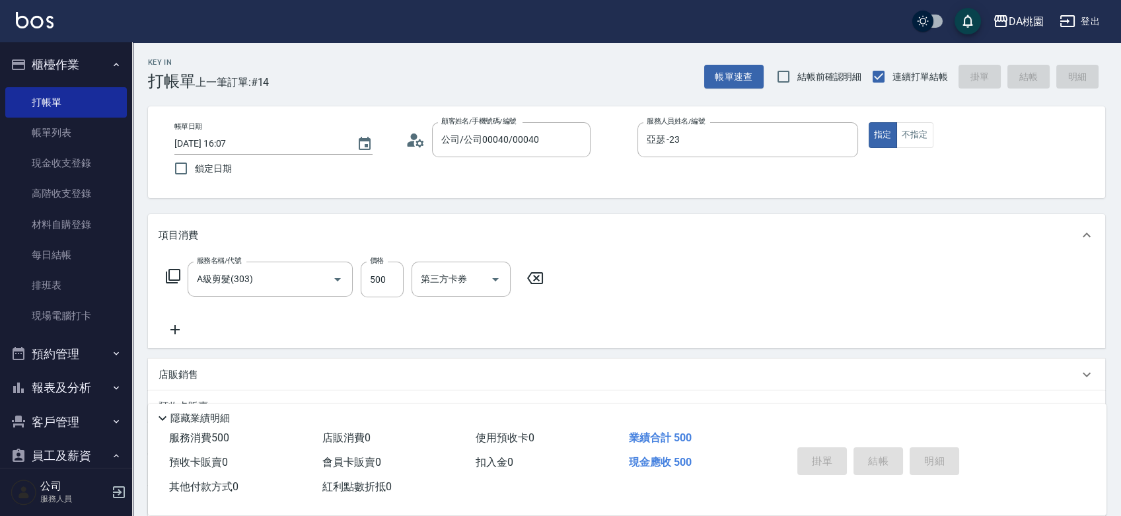
type input "0"
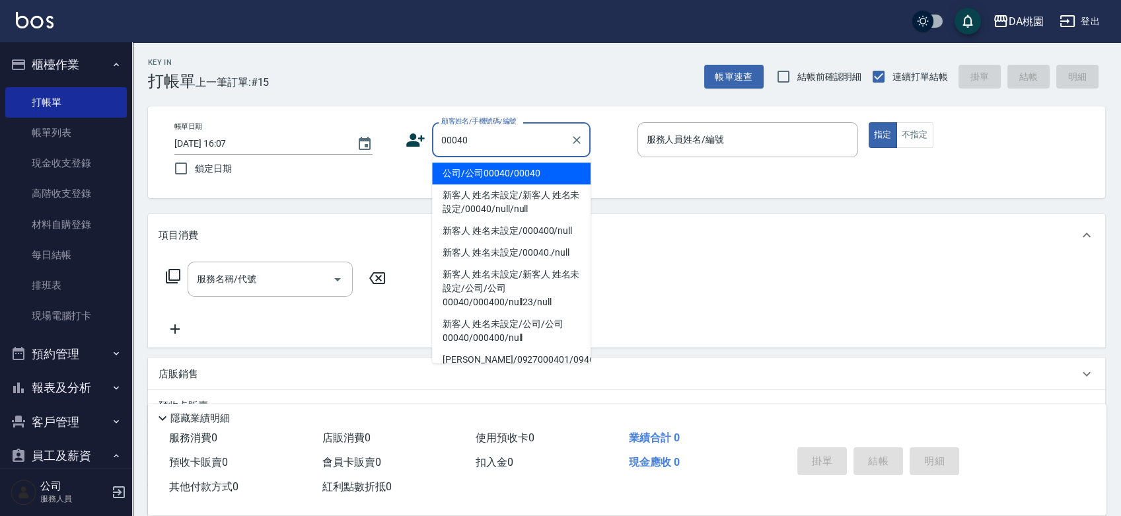
type input "公司/公司00040/00040"
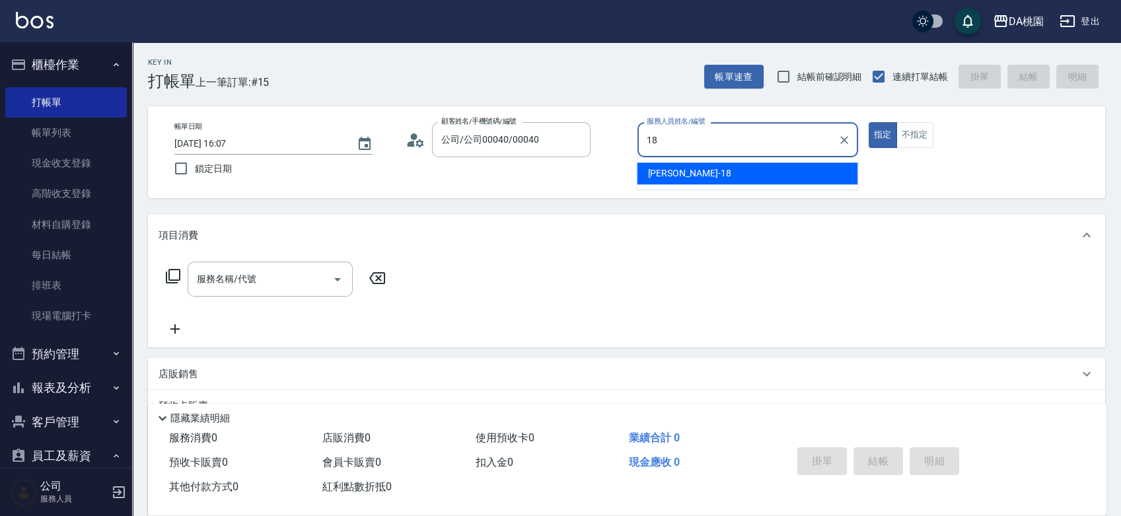
type input "[PERSON_NAME]-18"
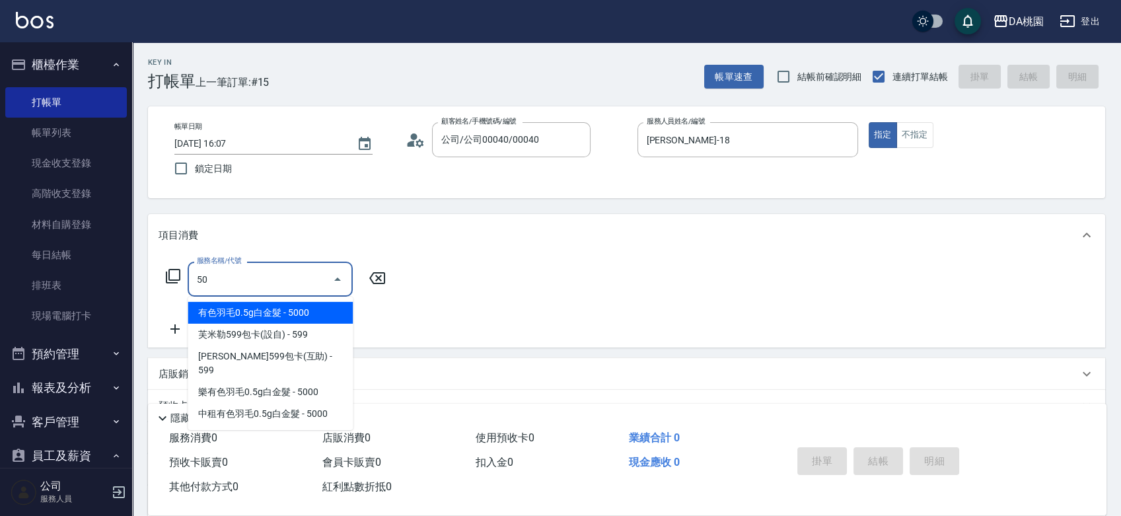
type input "501"
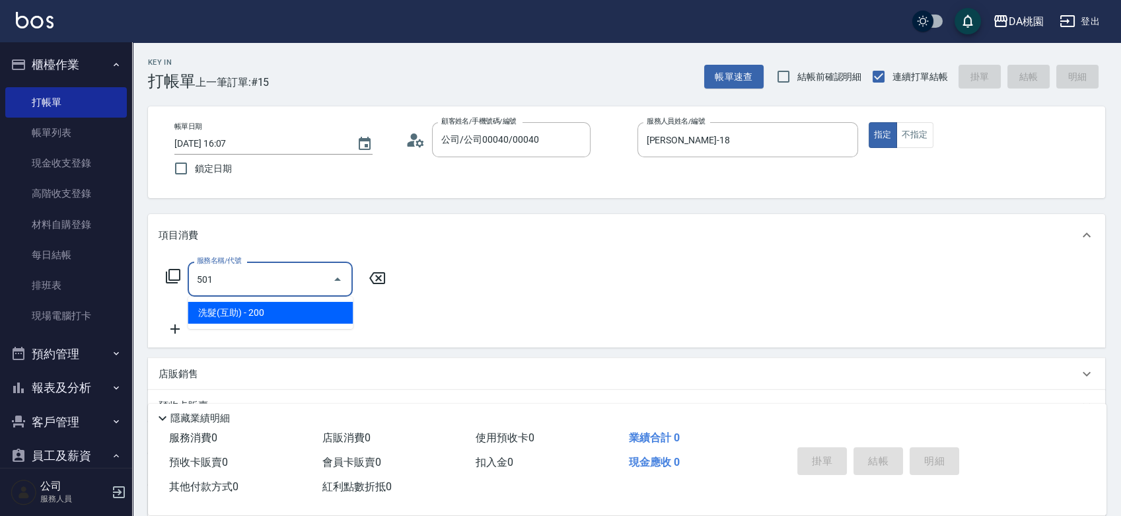
type input "20"
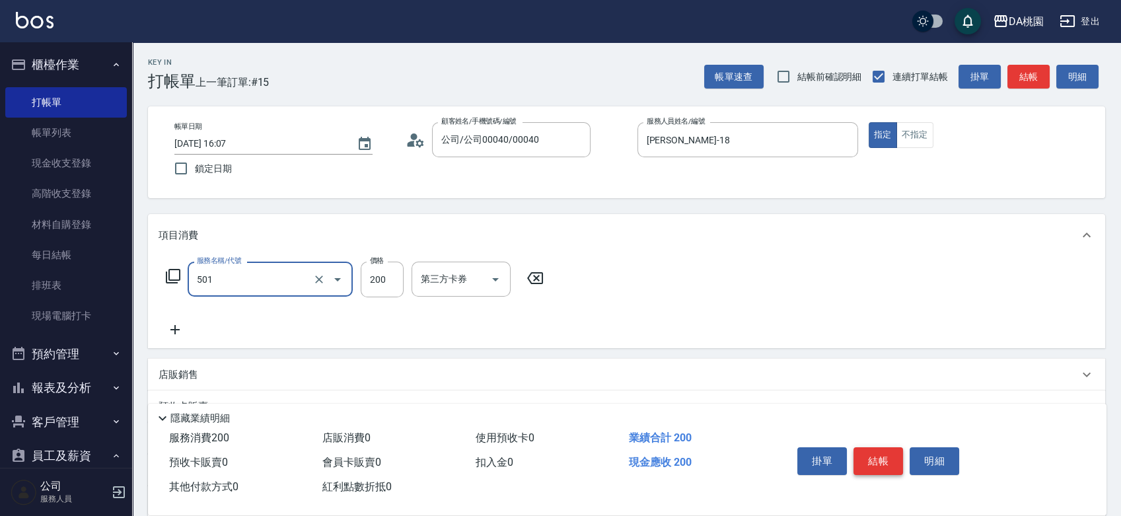
type input "洗髮(互助)(501)"
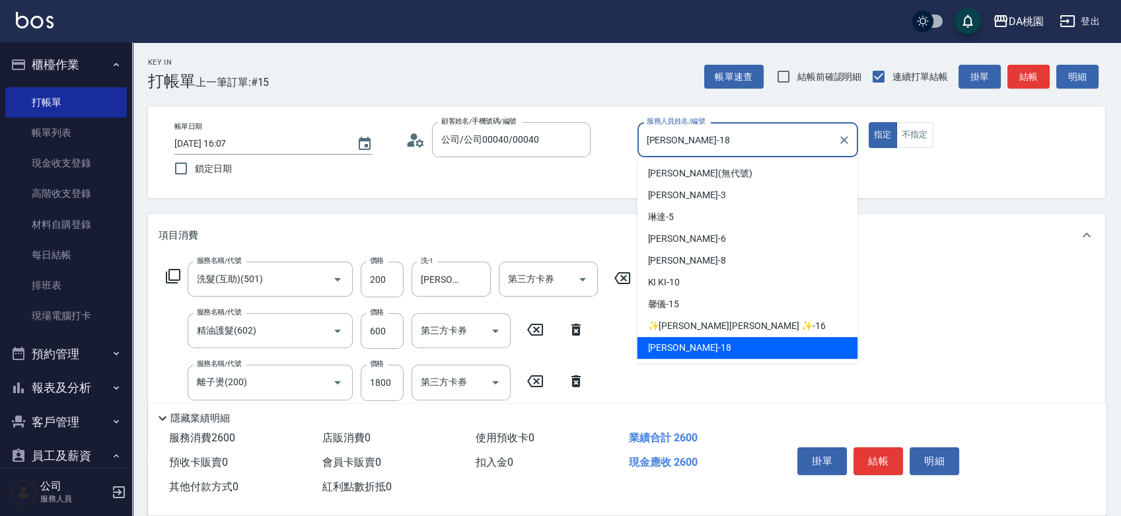
click at [724, 128] on input "[PERSON_NAME]-18" at bounding box center [737, 139] width 189 height 23
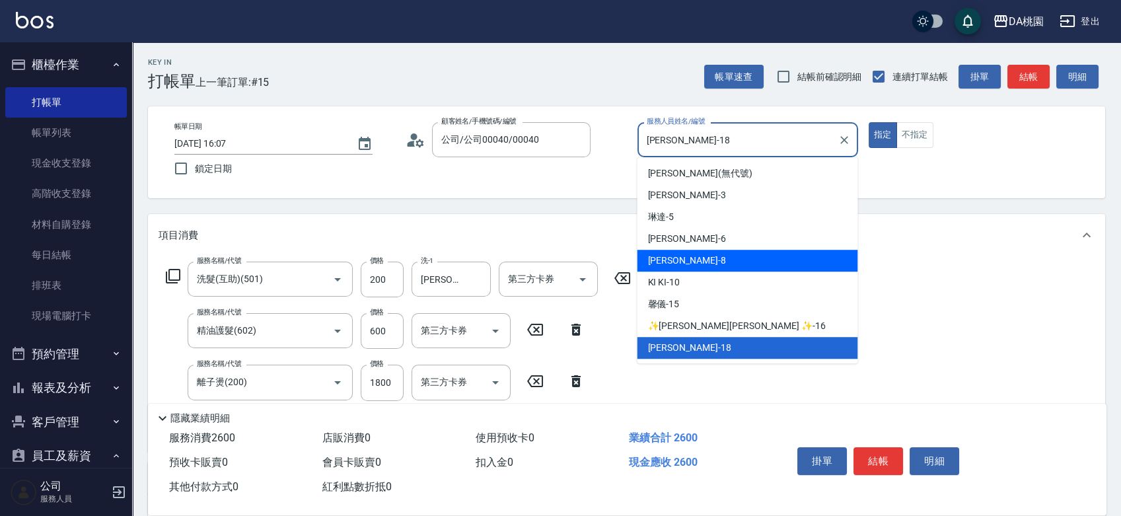
click at [686, 255] on div "[PERSON_NAME] -8" at bounding box center [747, 261] width 221 height 22
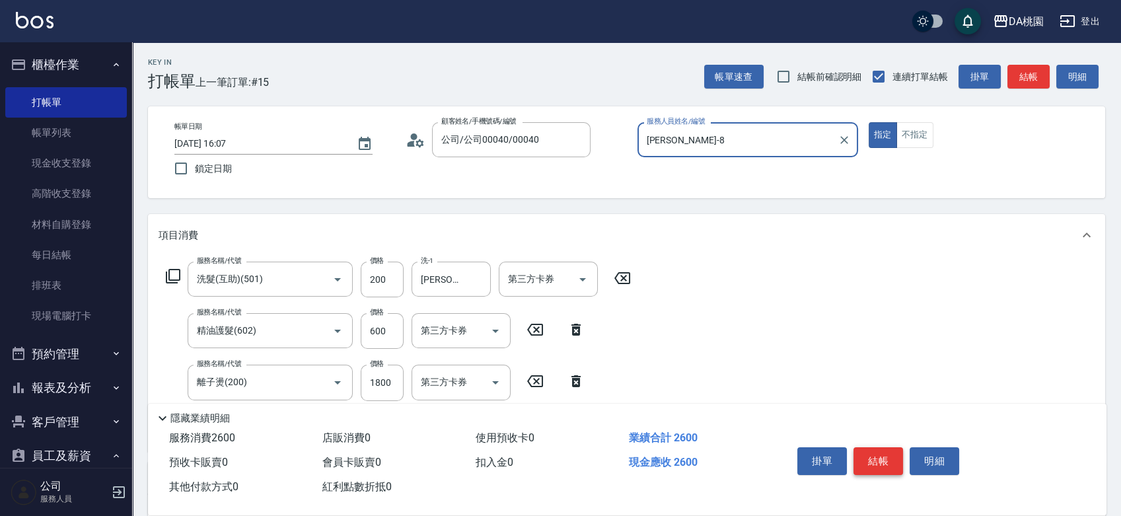
click at [885, 450] on button "結帳" at bounding box center [878, 461] width 50 height 28
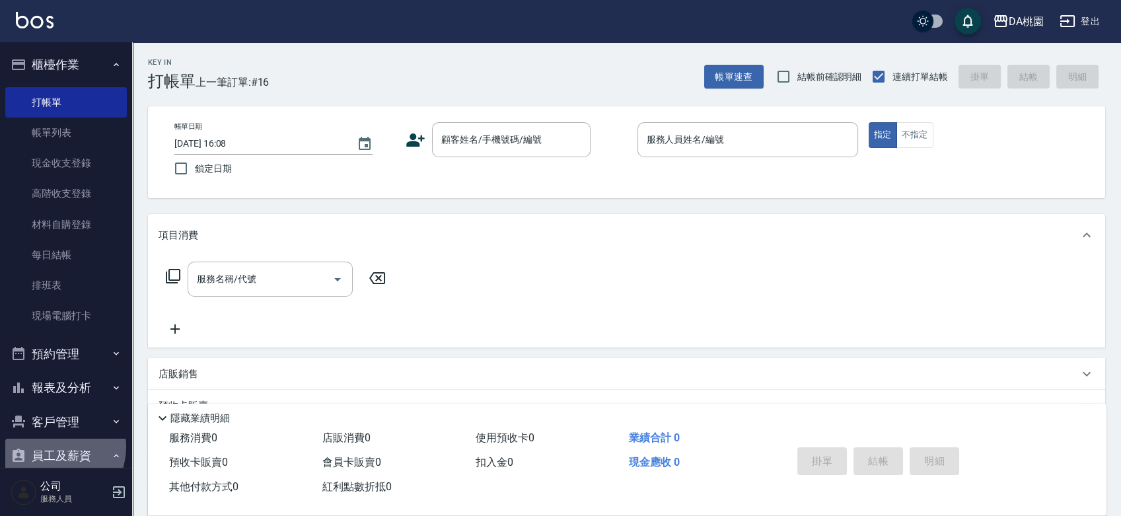
click at [52, 446] on button "員工及薪資" at bounding box center [66, 455] width 122 height 34
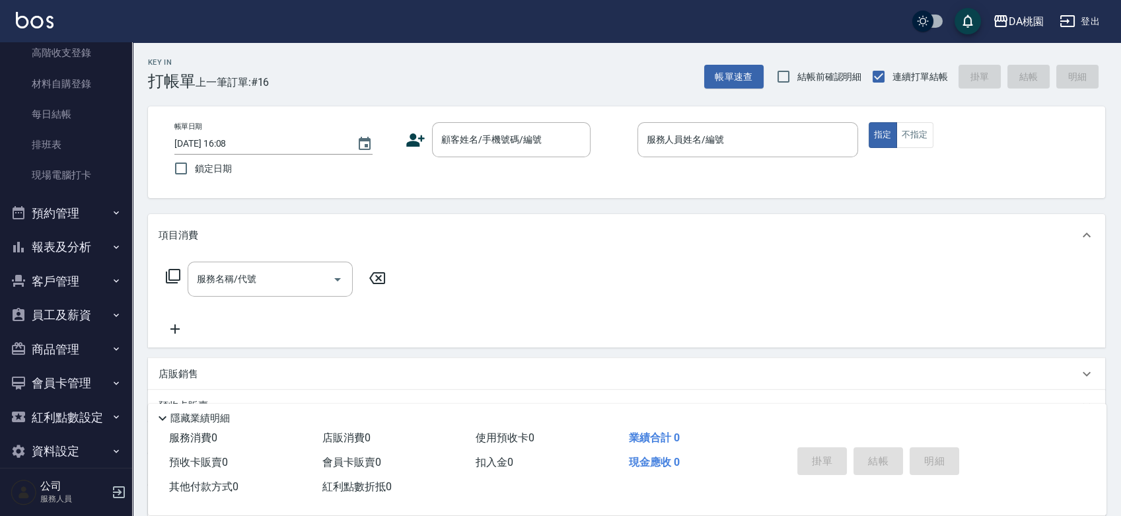
scroll to position [147, 0]
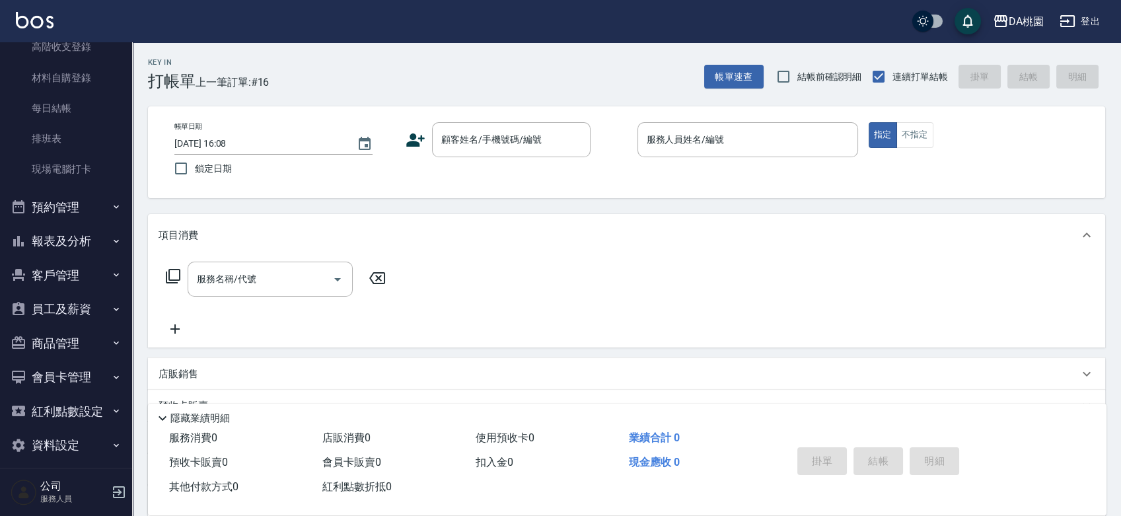
click at [68, 306] on button "員工及薪資" at bounding box center [66, 309] width 122 height 34
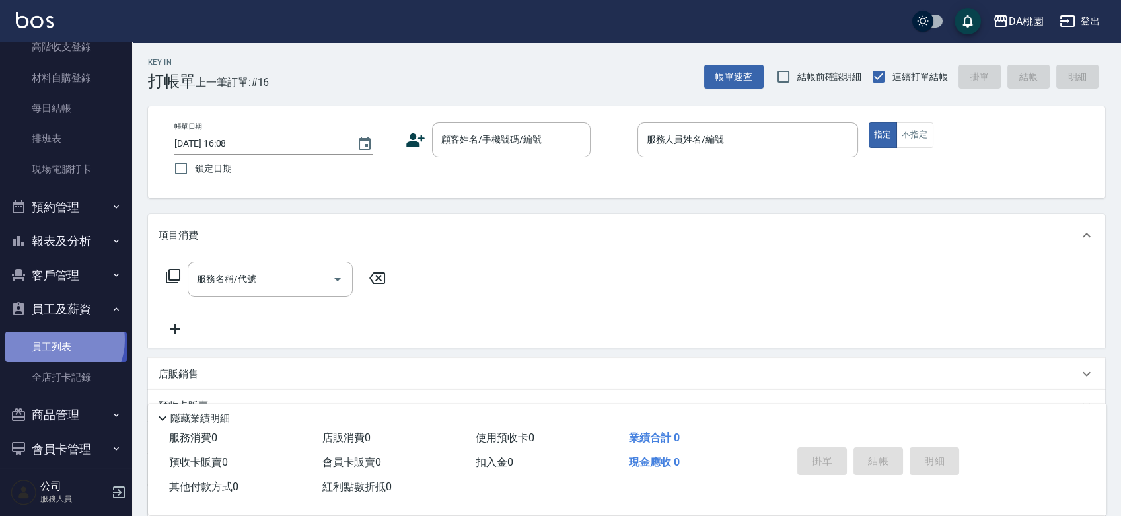
click at [57, 339] on link "員工列表" at bounding box center [66, 346] width 122 height 30
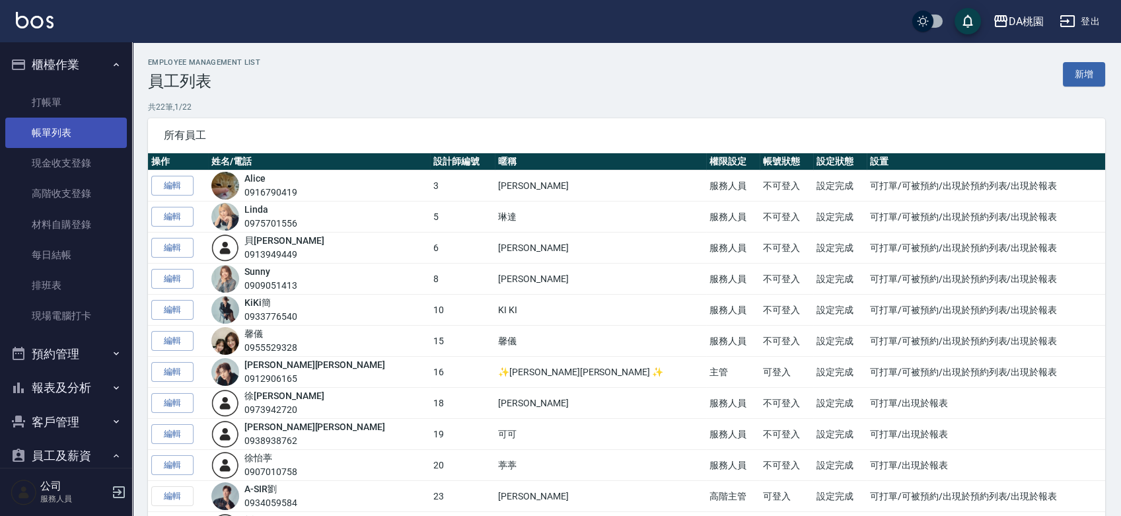
click at [69, 129] on link "帳單列表" at bounding box center [66, 133] width 122 height 30
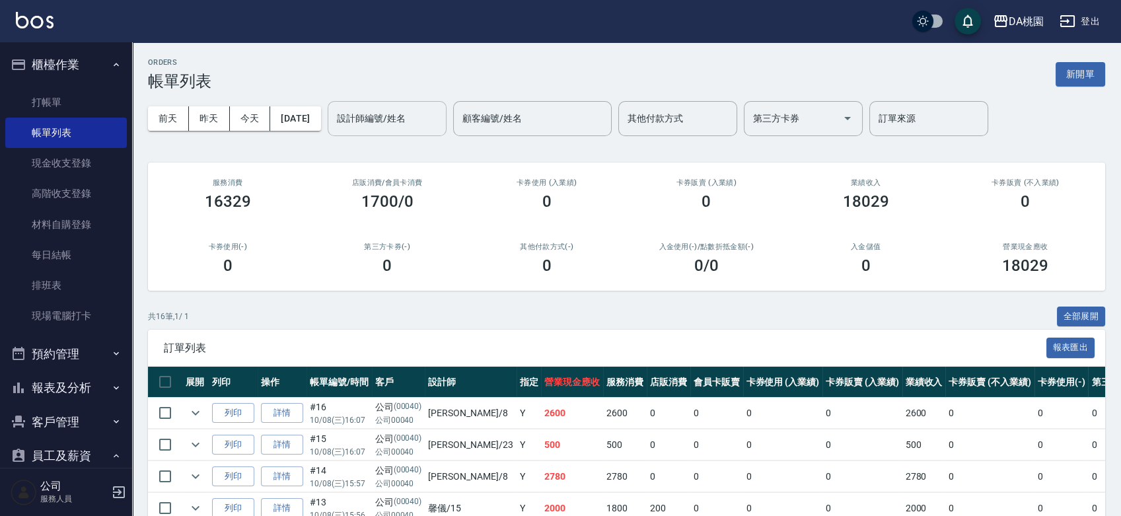
click at [384, 113] on input "設計師編號/姓名" at bounding box center [386, 118] width 107 height 23
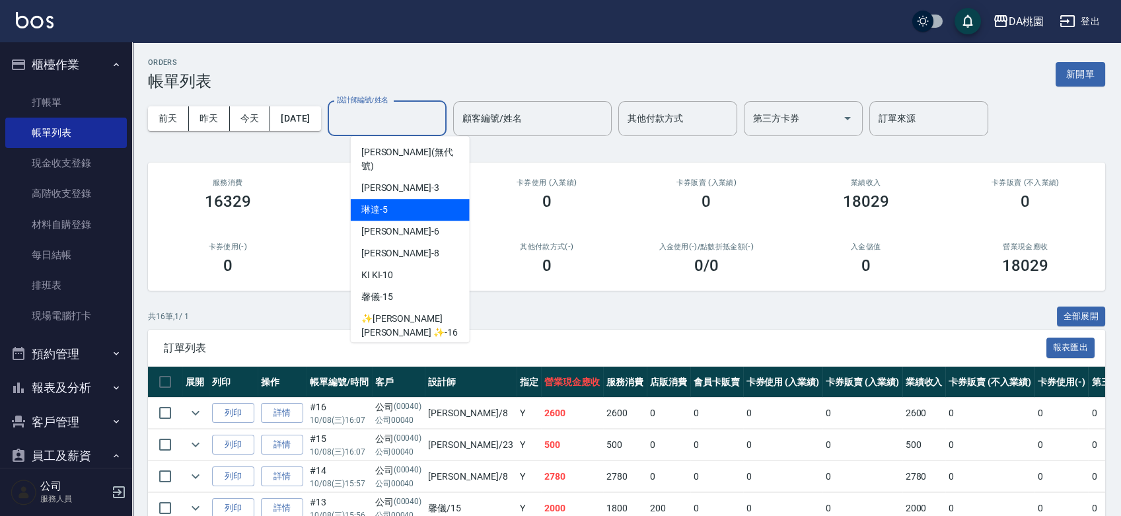
click at [399, 199] on div "[PERSON_NAME] -5" at bounding box center [410, 210] width 119 height 22
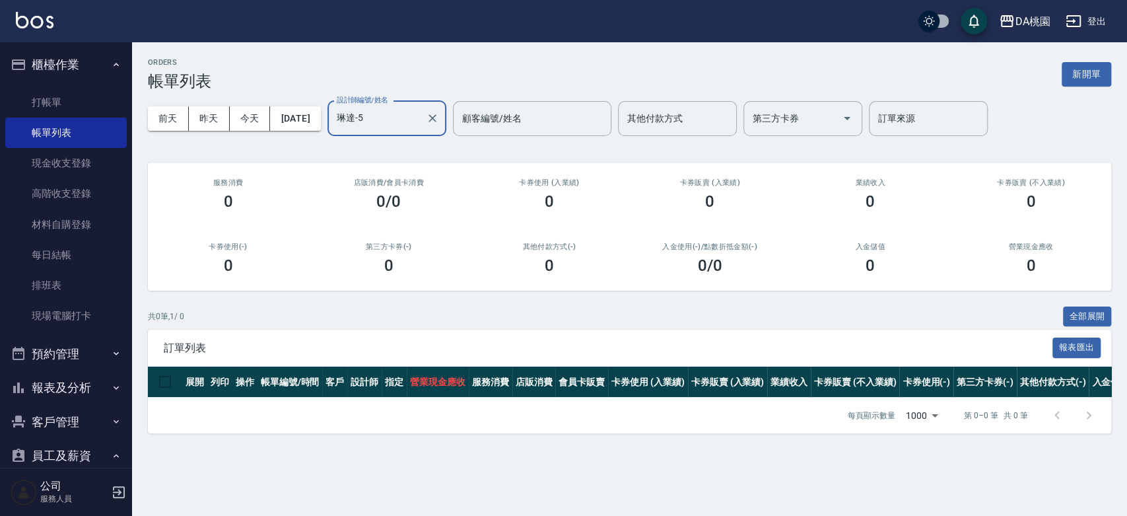
click at [384, 116] on input "琳達-5" at bounding box center [376, 118] width 87 height 23
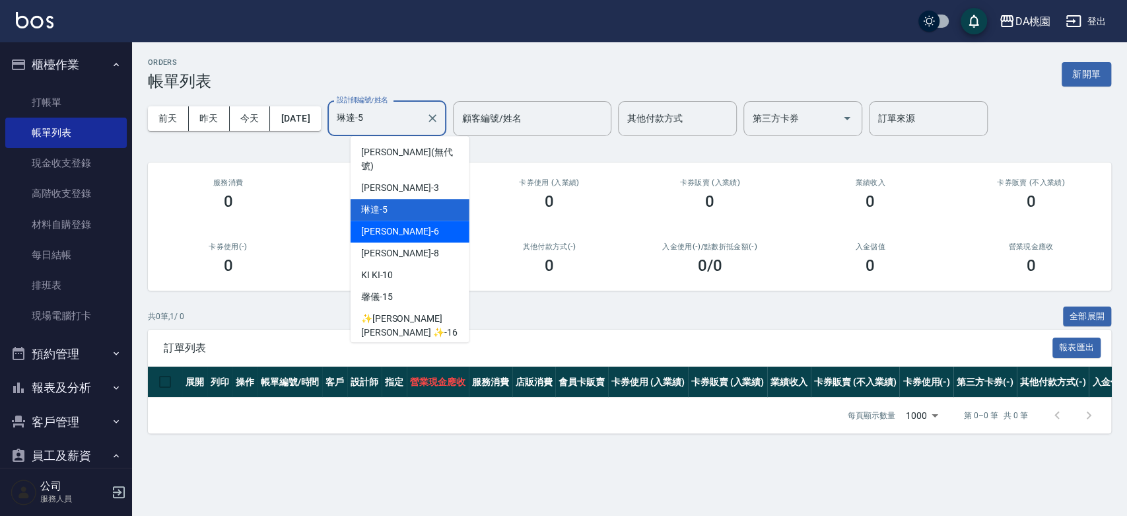
click at [409, 221] on div "[PERSON_NAME] -6" at bounding box center [410, 232] width 119 height 22
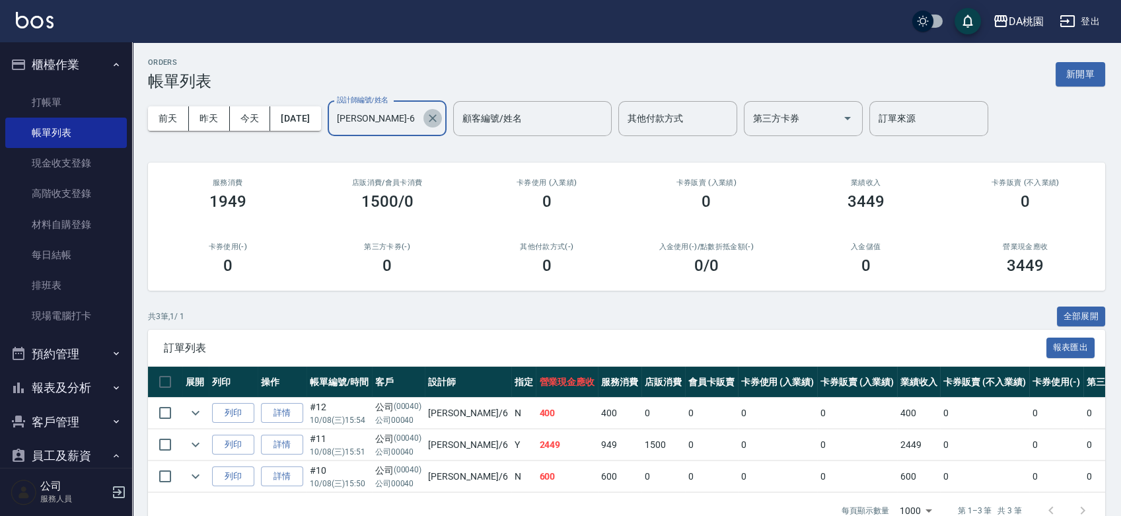
click at [439, 118] on icon "Clear" at bounding box center [432, 118] width 13 height 13
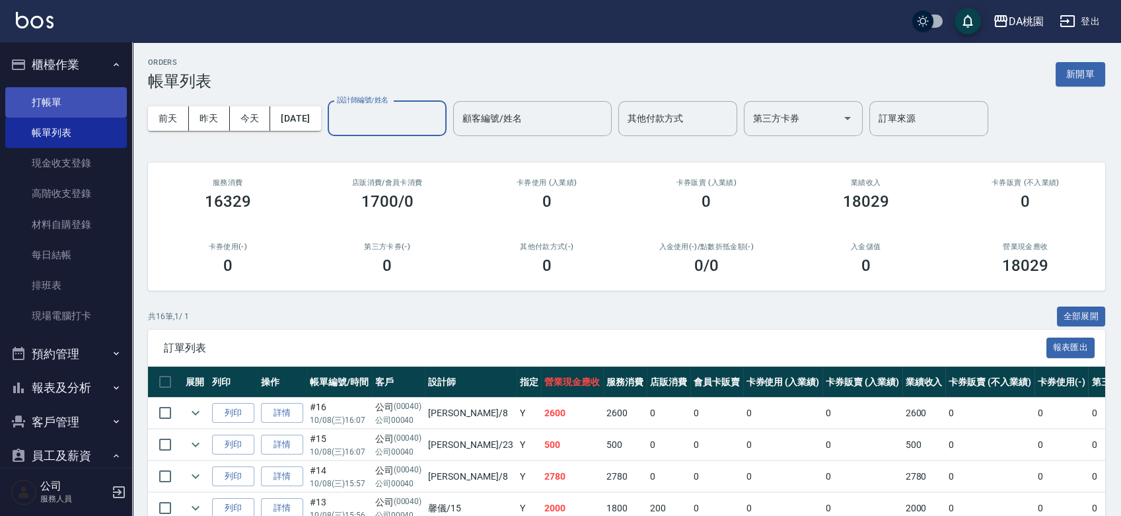
click at [69, 101] on link "打帳單" at bounding box center [66, 102] width 122 height 30
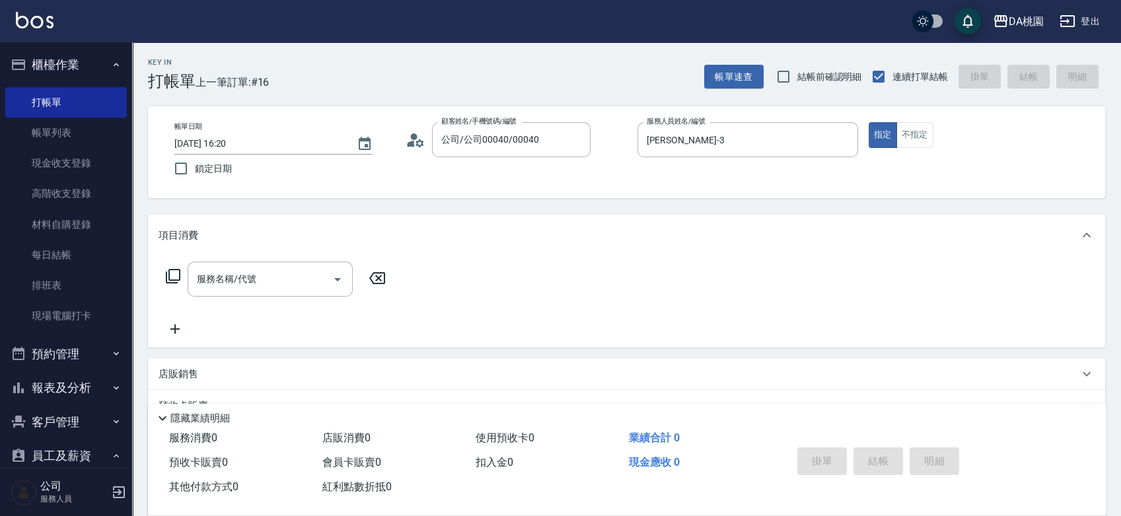
click at [168, 271] on icon at bounding box center [173, 276] width 15 height 15
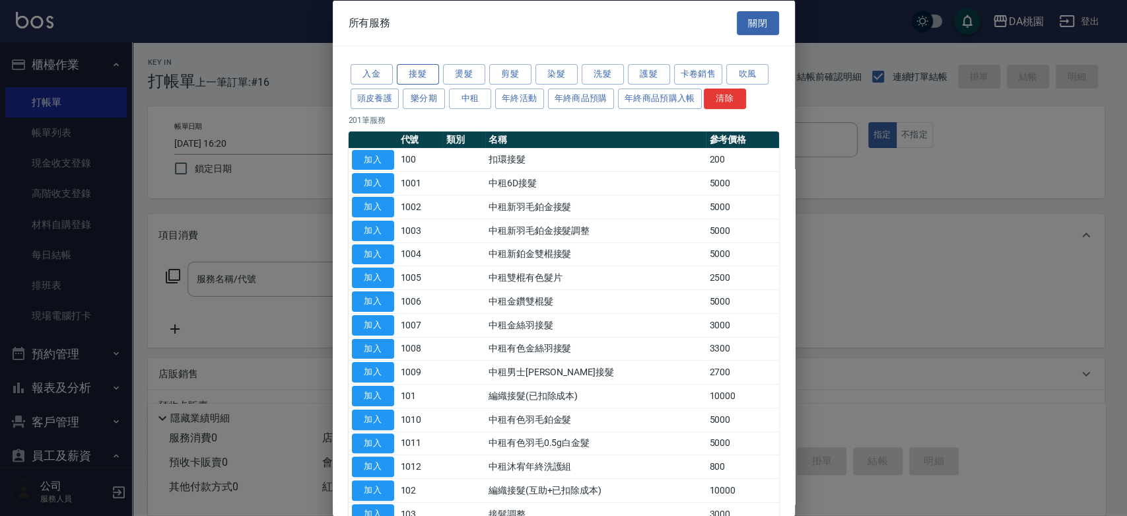
click at [403, 77] on button "接髮" at bounding box center [418, 74] width 42 height 20
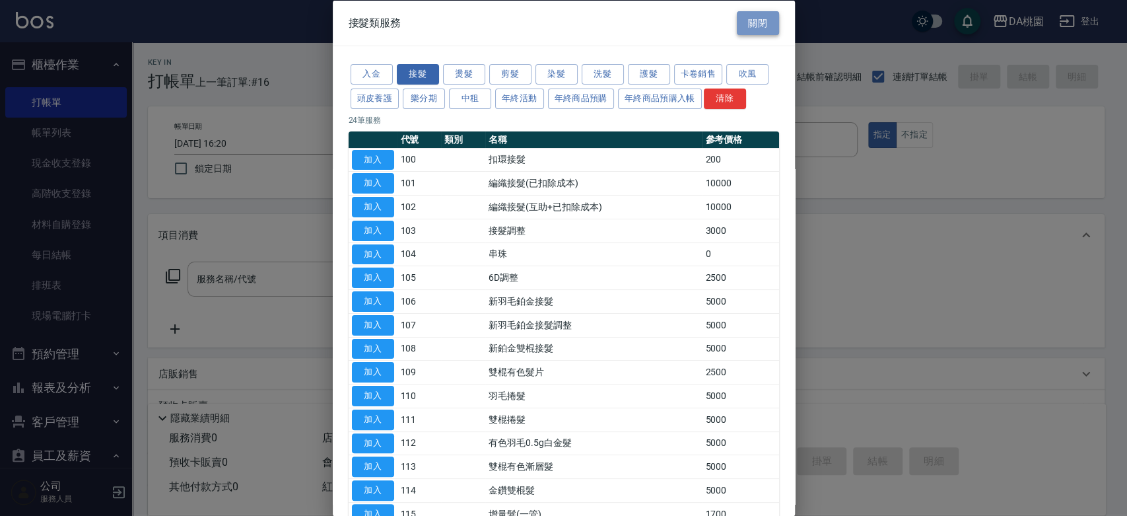
click at [744, 24] on button "關閉" at bounding box center [758, 23] width 42 height 24
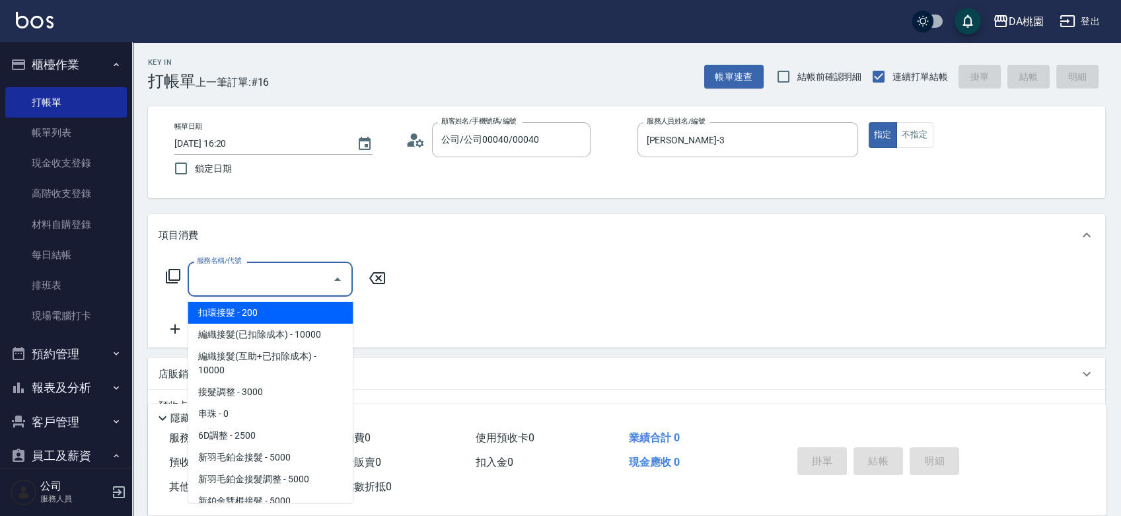
click at [273, 277] on input "服務名稱/代號" at bounding box center [259, 278] width 133 height 23
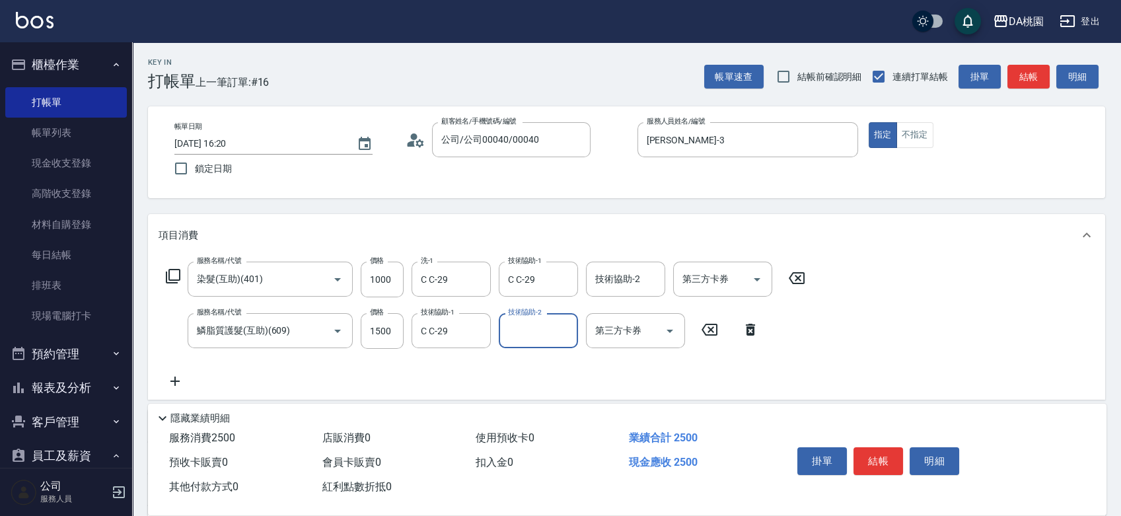
click at [176, 275] on icon at bounding box center [173, 276] width 16 height 16
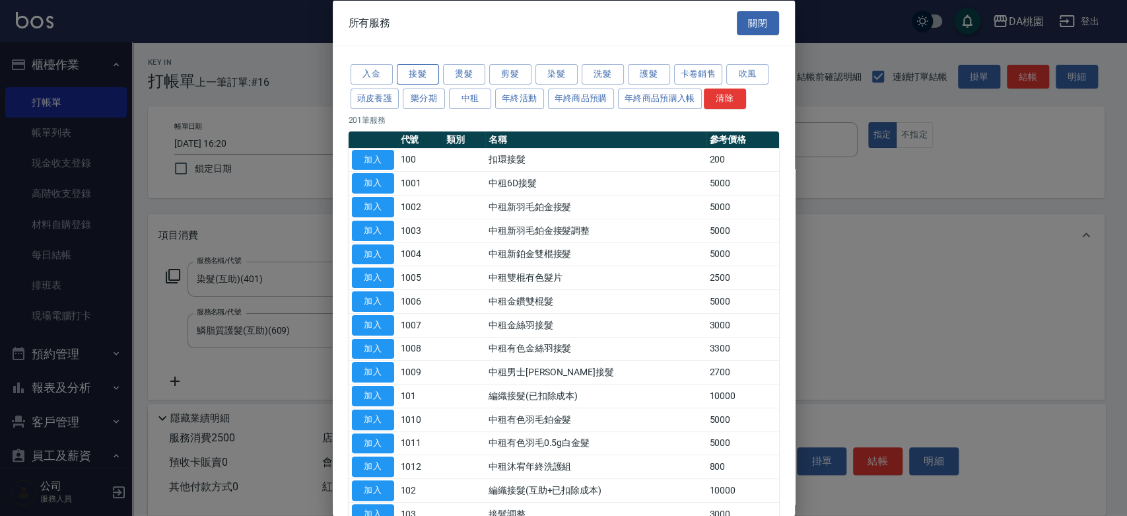
click at [421, 73] on button "接髮" at bounding box center [418, 74] width 42 height 20
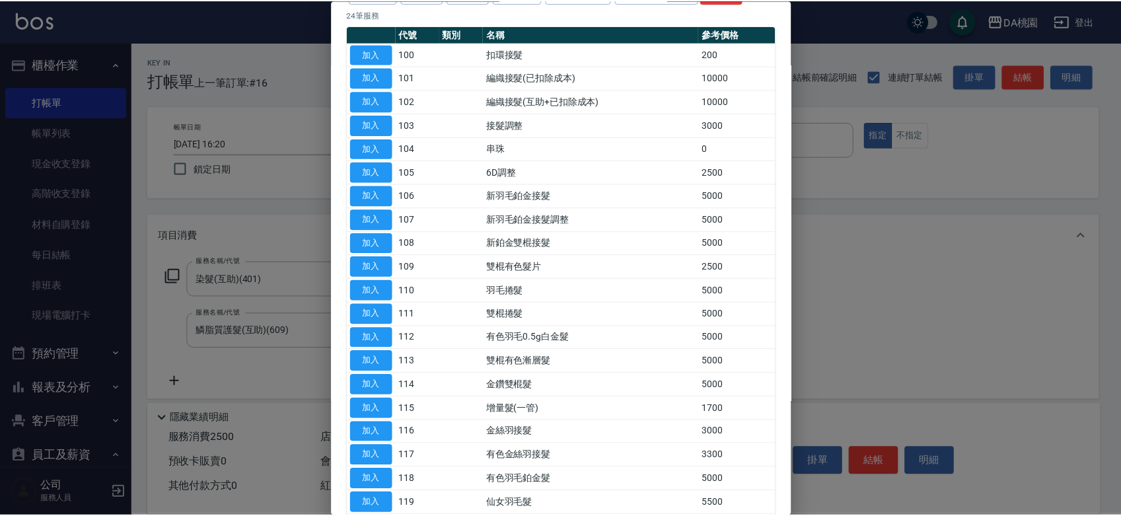
scroll to position [269, 0]
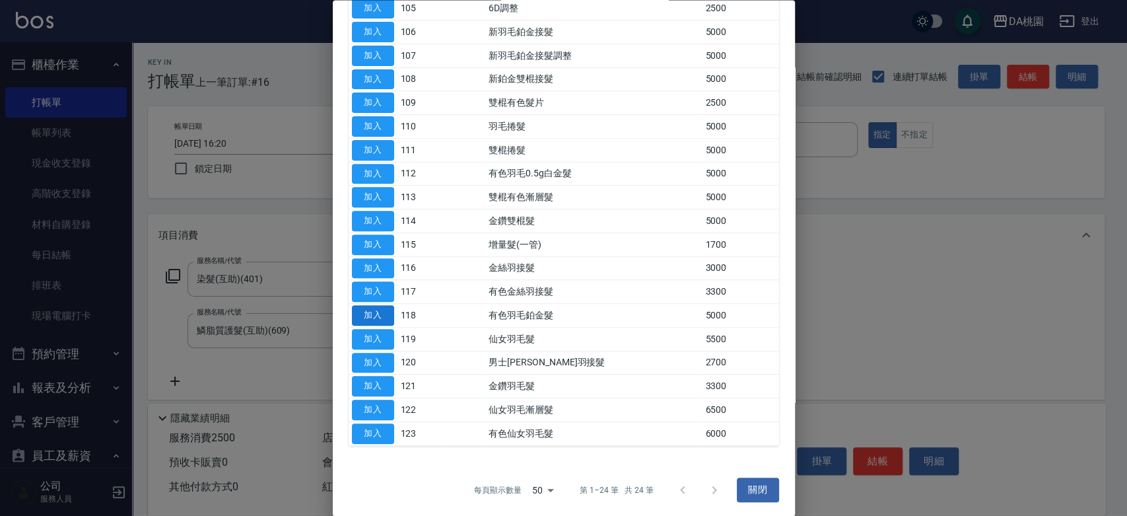
click at [379, 310] on button "加入" at bounding box center [373, 316] width 42 height 20
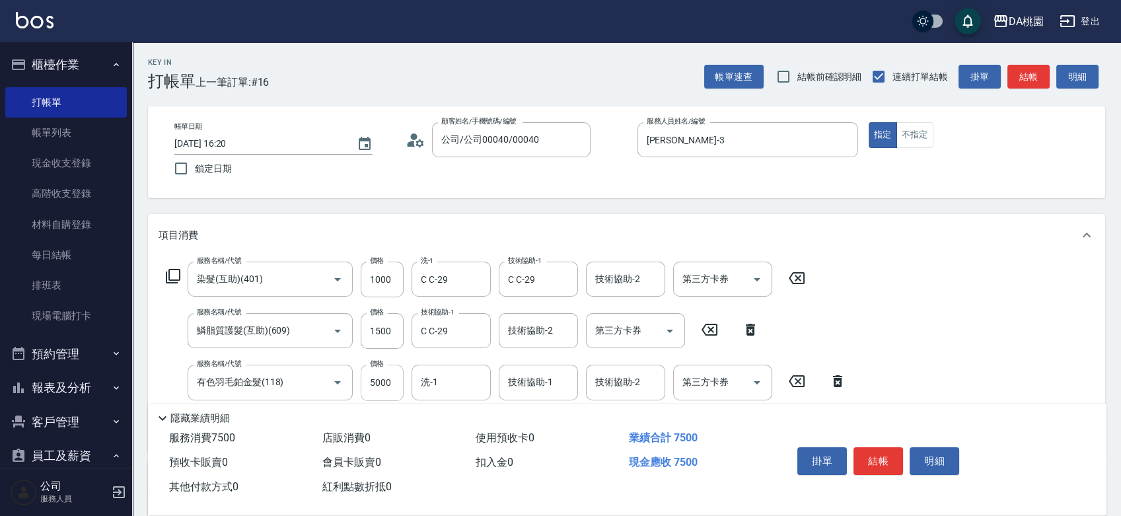
click at [381, 387] on input "5000" at bounding box center [382, 383] width 43 height 36
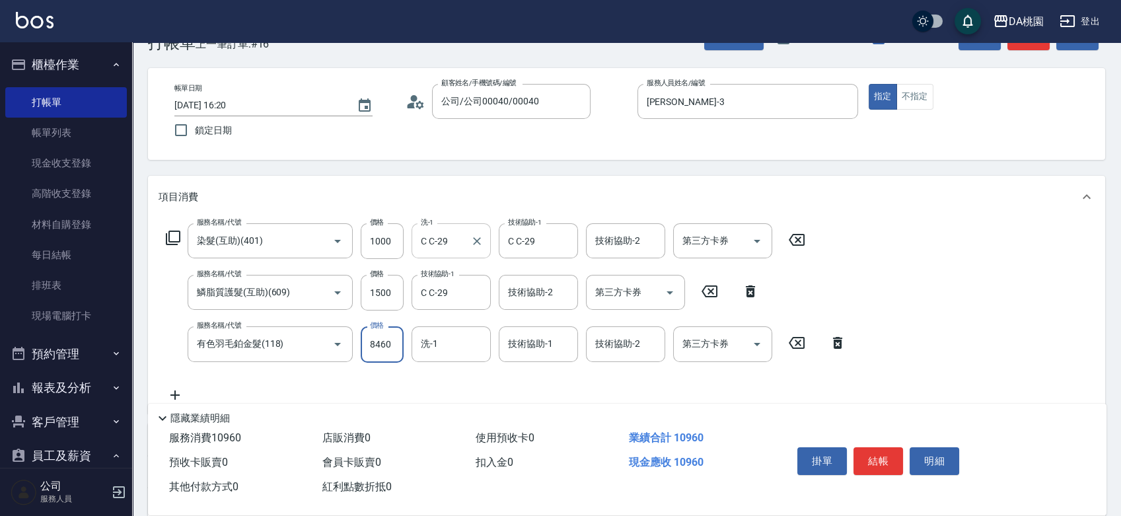
scroll to position [73, 0]
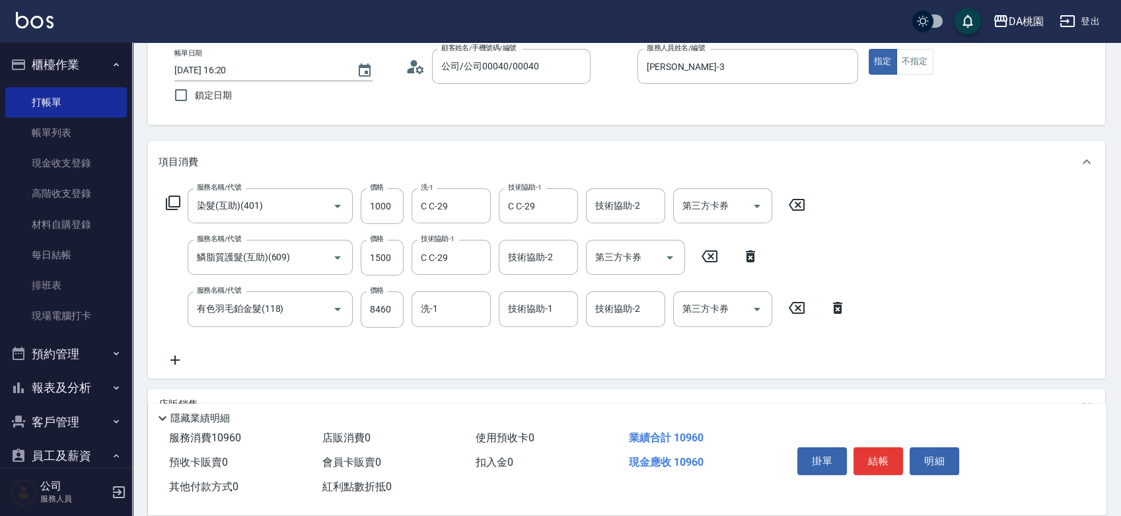
click at [170, 203] on icon at bounding box center [173, 203] width 16 height 16
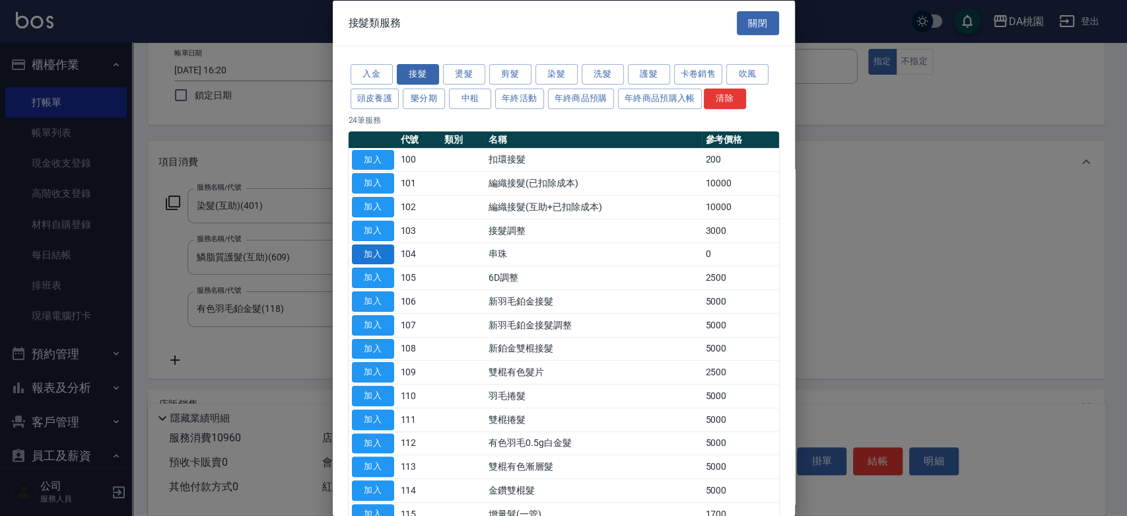
click at [376, 244] on button "加入" at bounding box center [373, 254] width 42 height 20
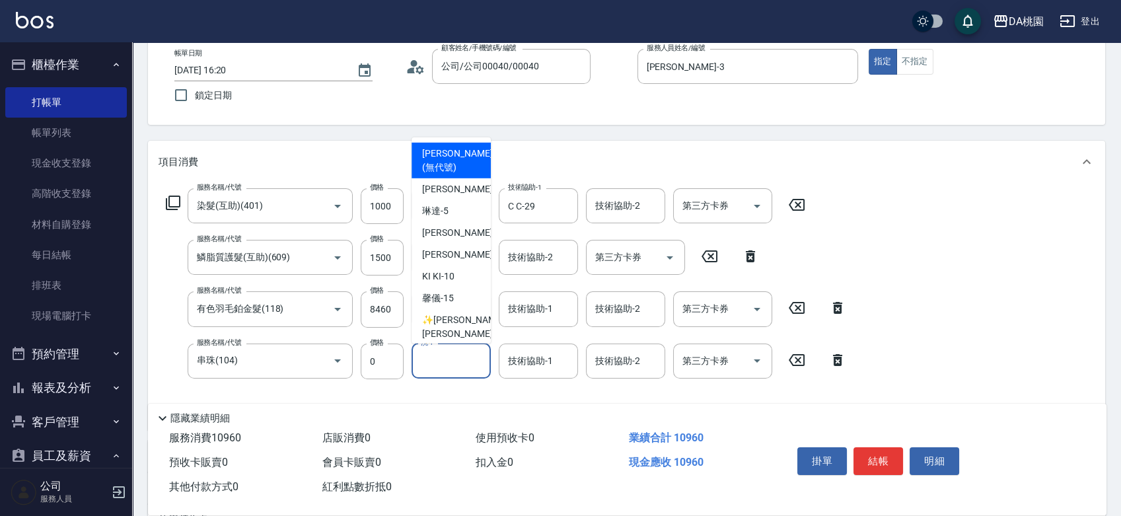
click at [454, 366] on input "洗-1" at bounding box center [450, 360] width 67 height 23
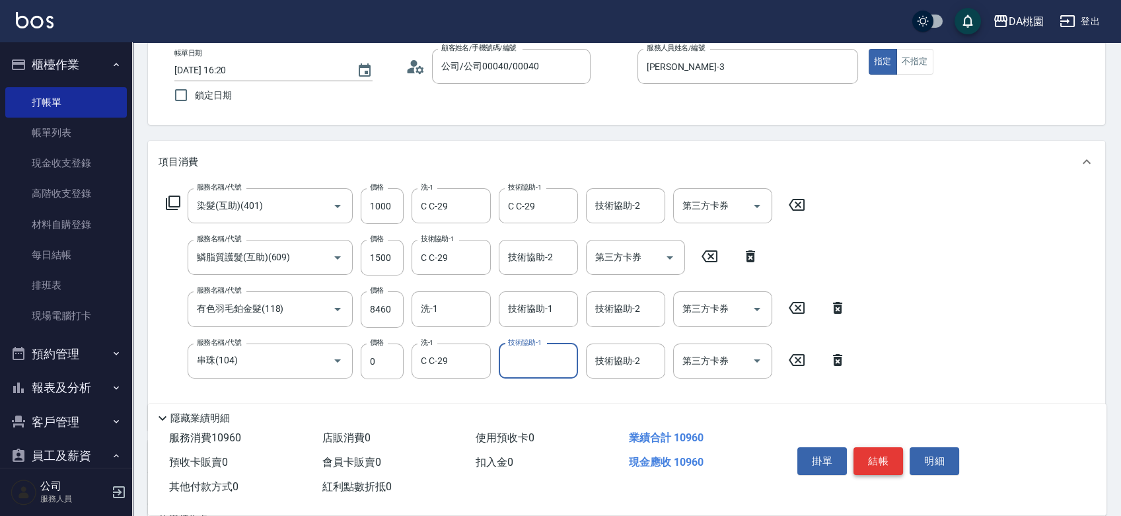
click at [893, 452] on button "結帳" at bounding box center [878, 461] width 50 height 28
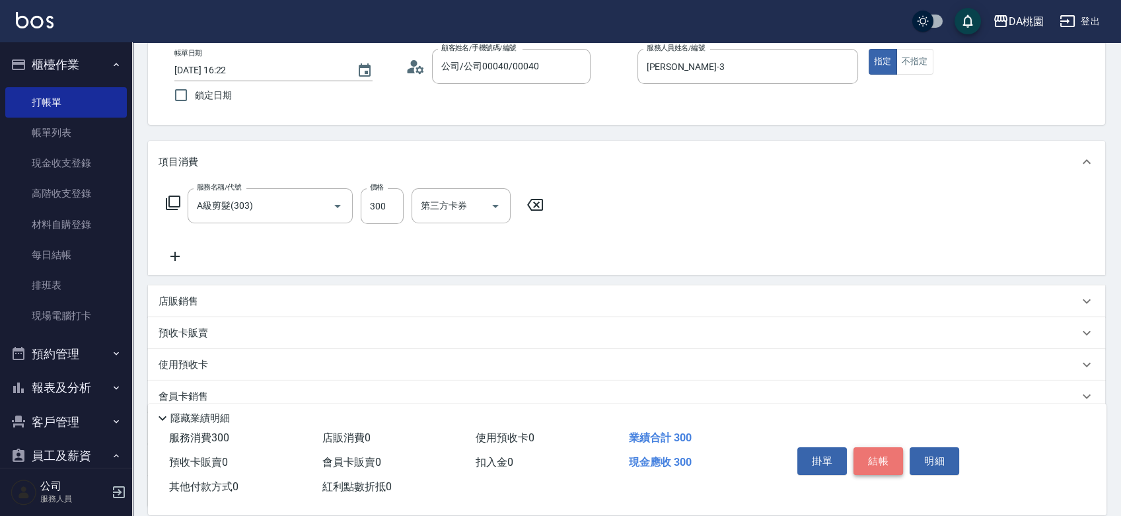
click at [875, 451] on button "結帳" at bounding box center [878, 461] width 50 height 28
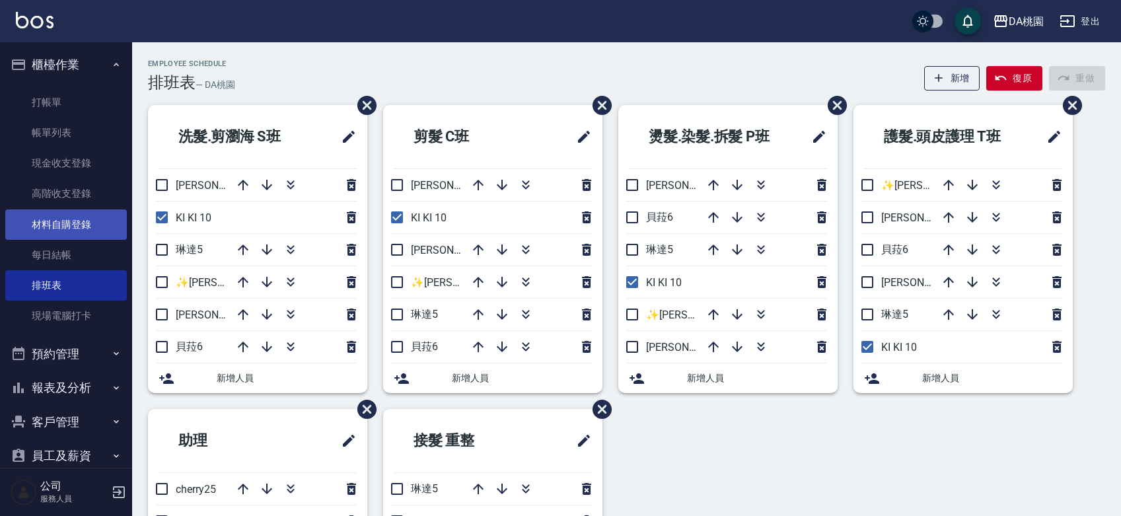
scroll to position [36, 0]
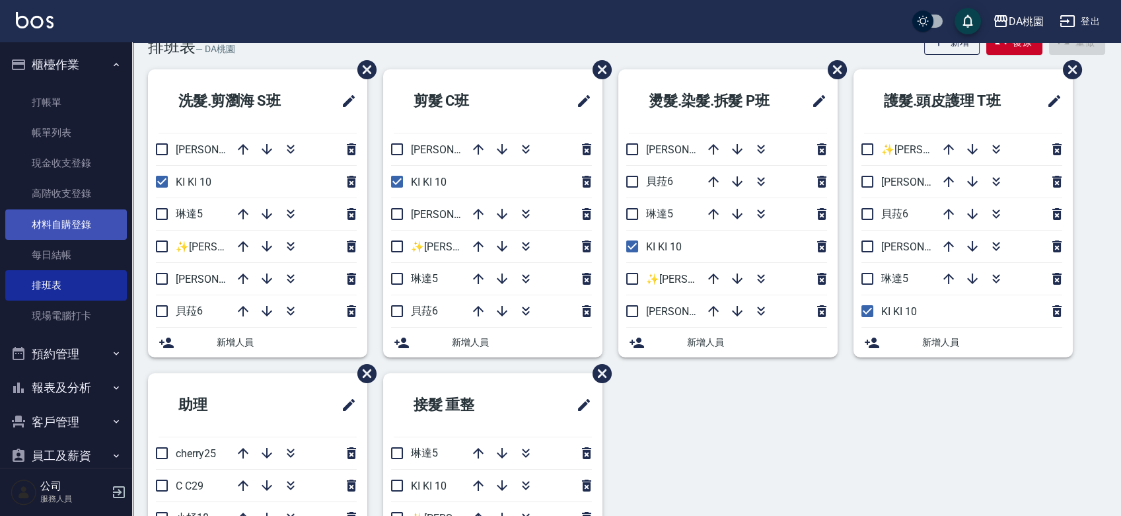
click at [79, 226] on link "材料自購登錄" at bounding box center [66, 224] width 122 height 30
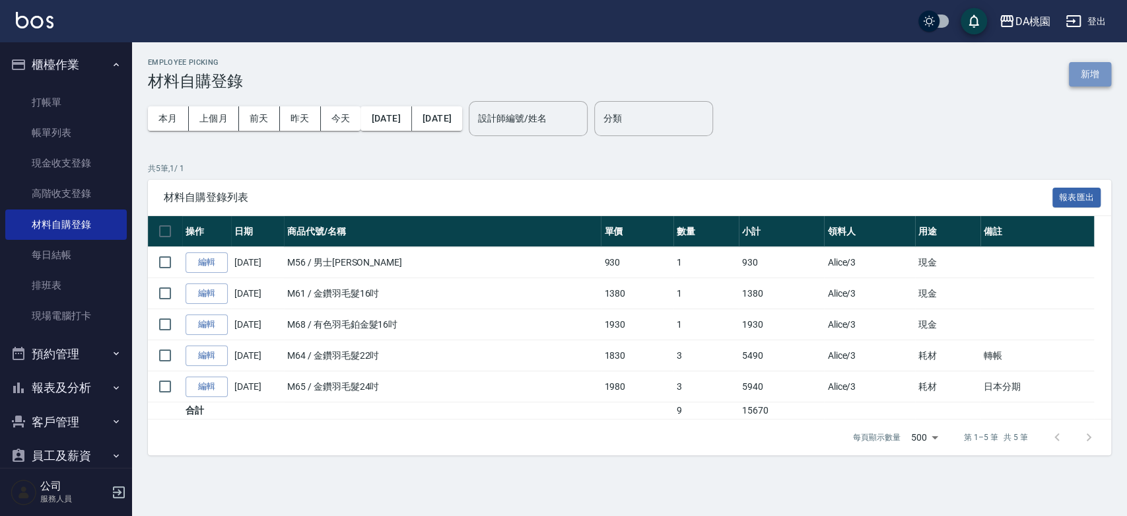
click at [1080, 71] on button "新增" at bounding box center [1090, 74] width 42 height 24
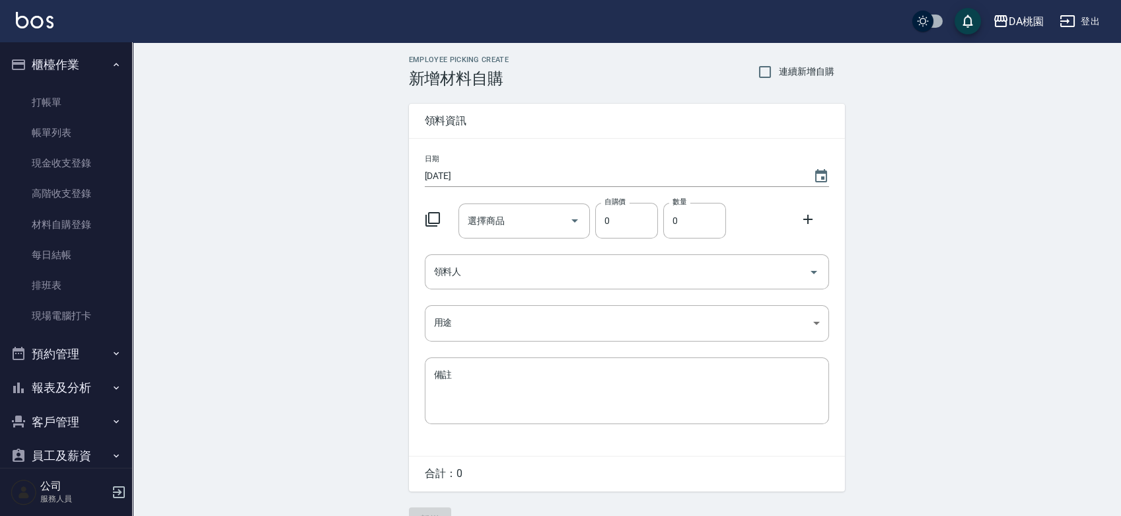
click at [428, 215] on icon at bounding box center [432, 219] width 15 height 15
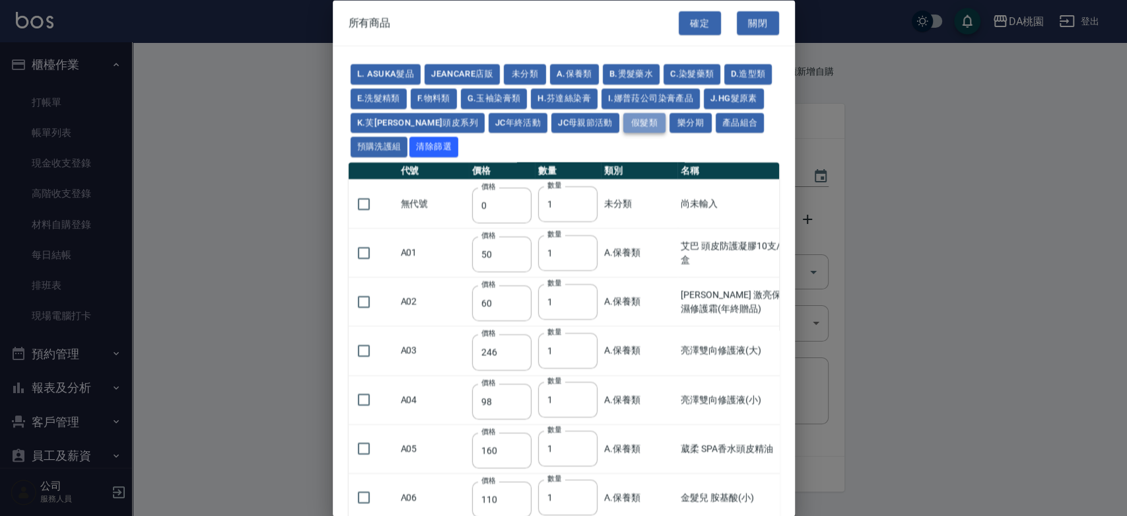
click at [666, 118] on button "假髮類" at bounding box center [644, 122] width 42 height 20
type input "2780"
type input "80"
type input "350"
type input "25"
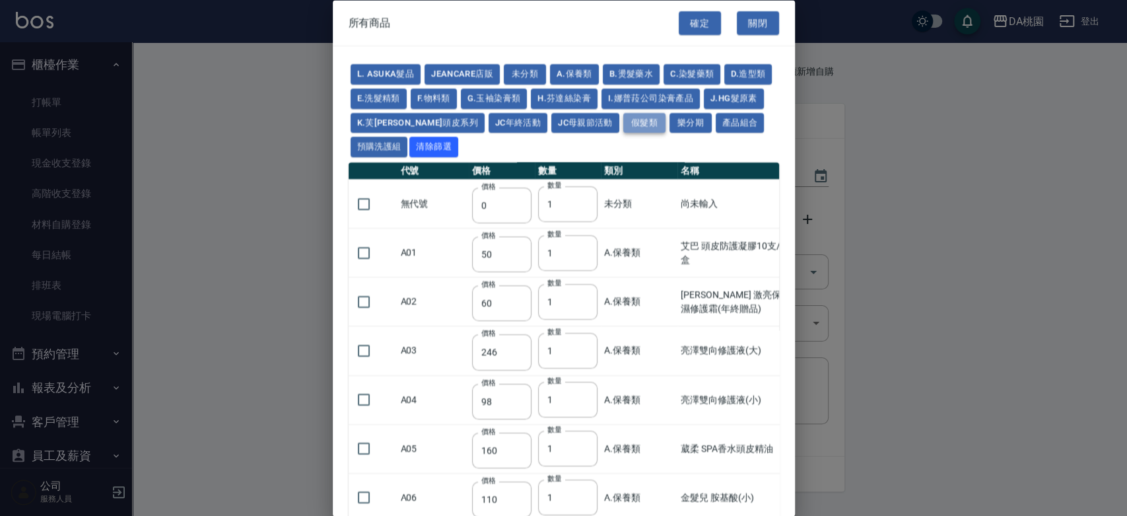
type input "400"
type input "100"
type input "880"
type input "930"
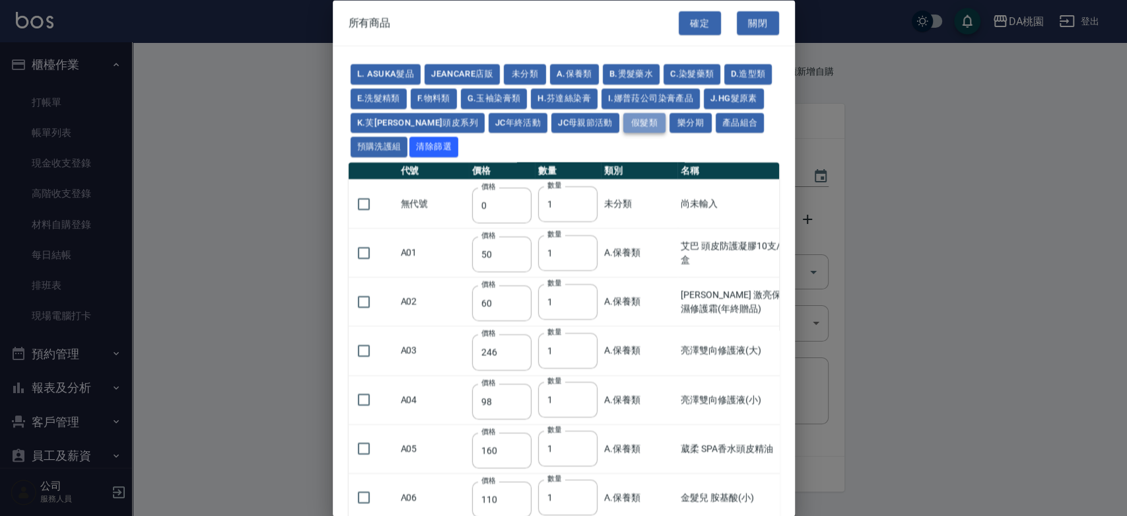
type input "980"
type input "1030"
type input "1130"
type input "1230"
type input "1330"
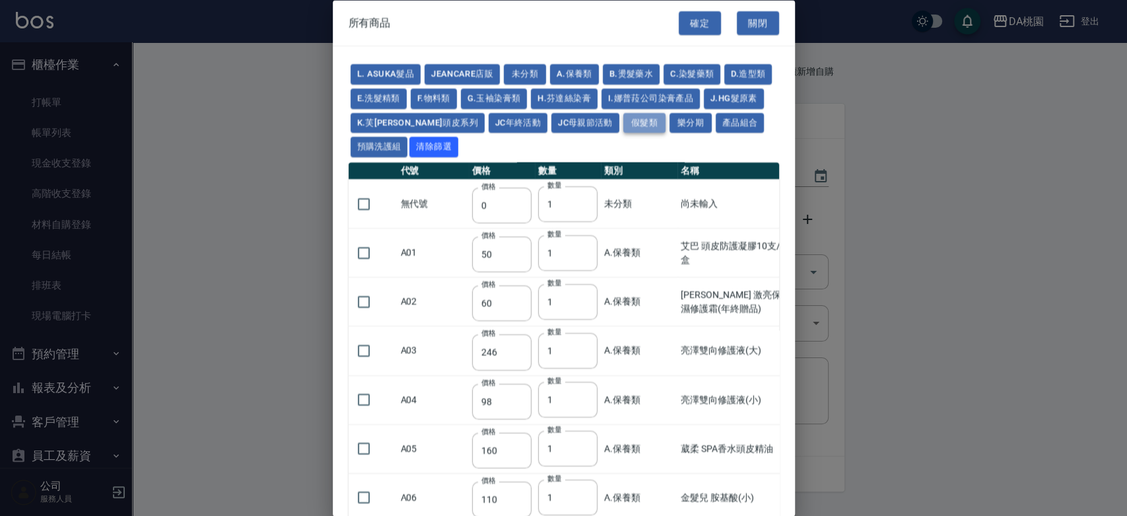
type input "1780"
type input "1980"
type input "2180"
type input "2380"
type input "2580"
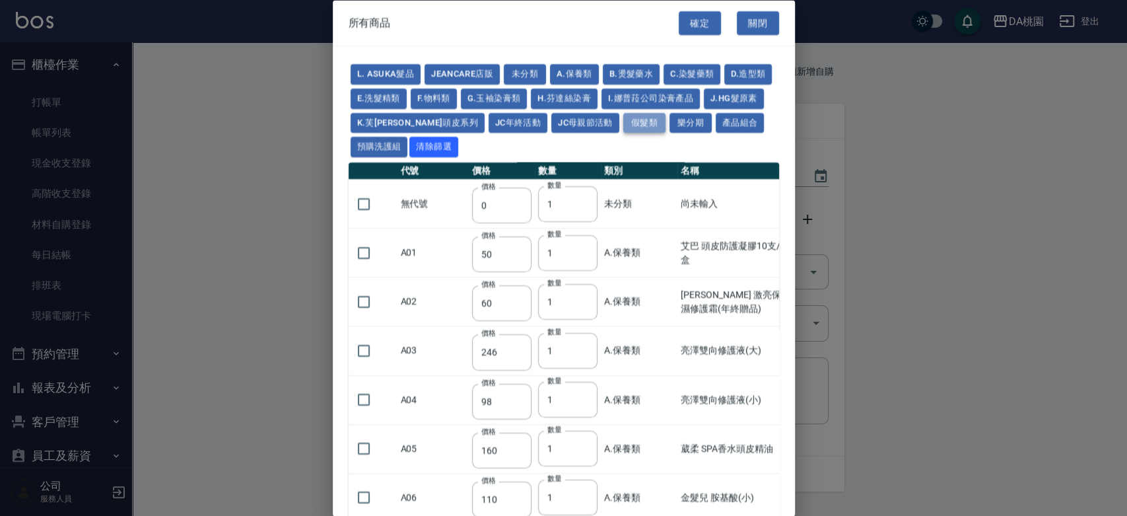
type input "2780"
type input "2980"
type input "1030"
type input "1080"
type input "1130"
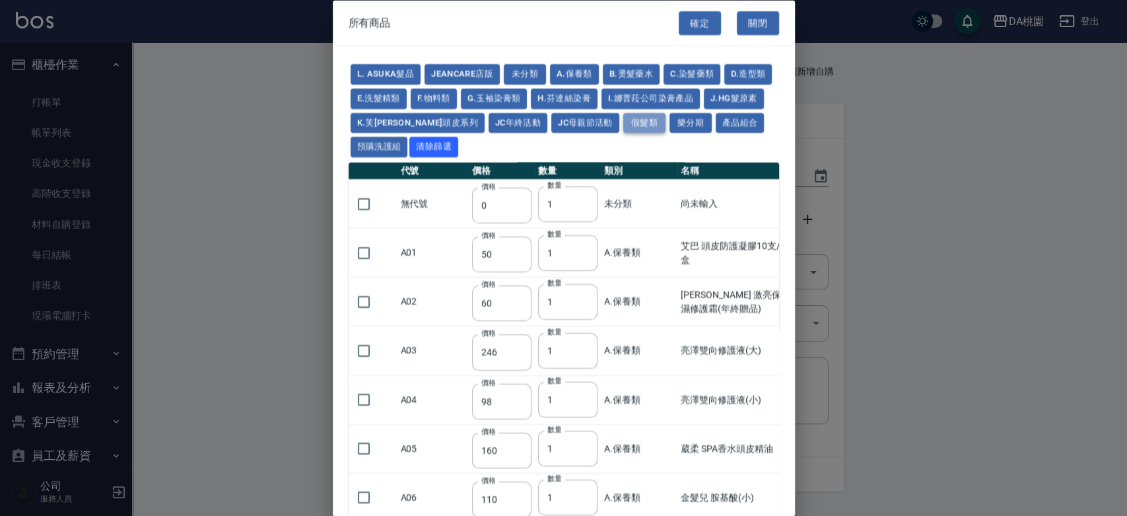
type input "1230"
type input "1280"
type input "1380"
type input "2180"
type input "2380"
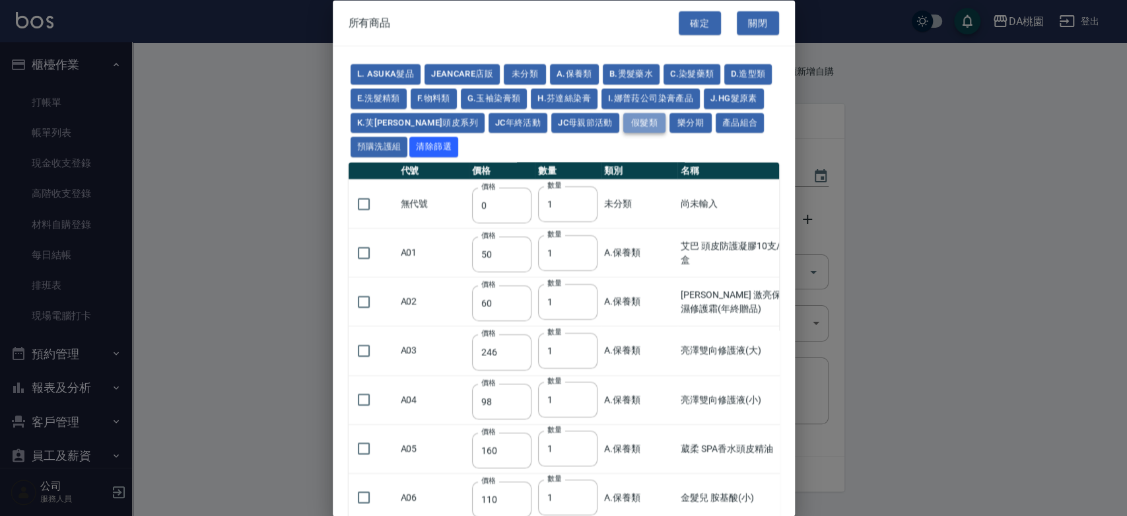
type input "2580"
type input "2780"
type input "2980"
type input "730"
type input "780"
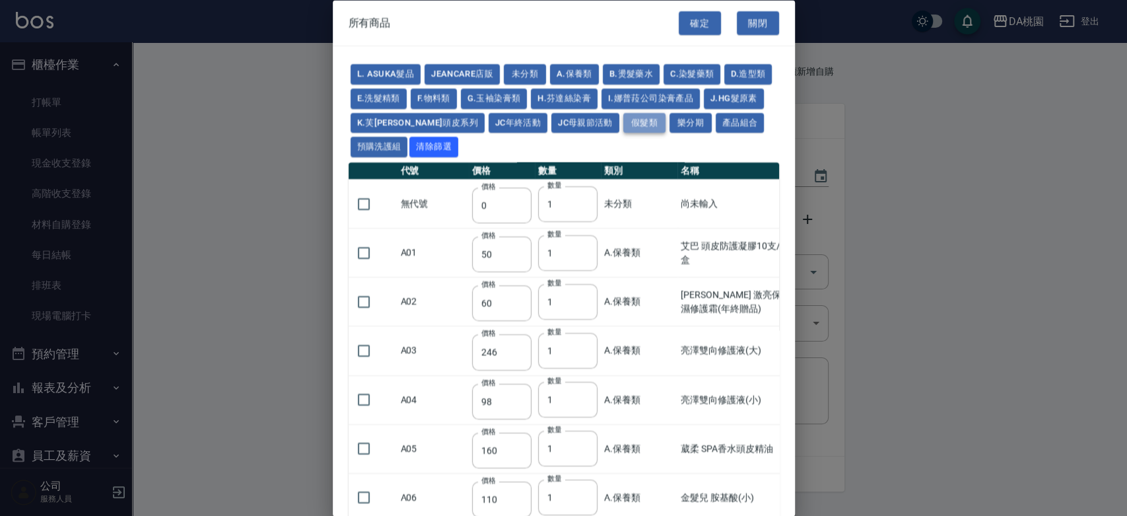
type input "830"
type input "930"
type input "980"
type input "560"
type input "775"
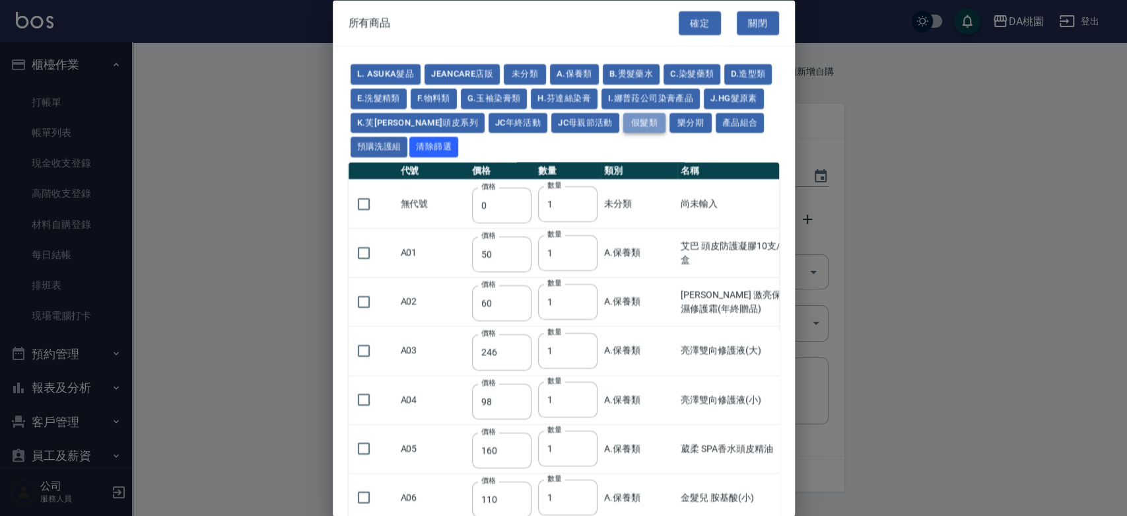
type input "580"
type input "2230"
type input "1180"
type input "1030"
type input "1080"
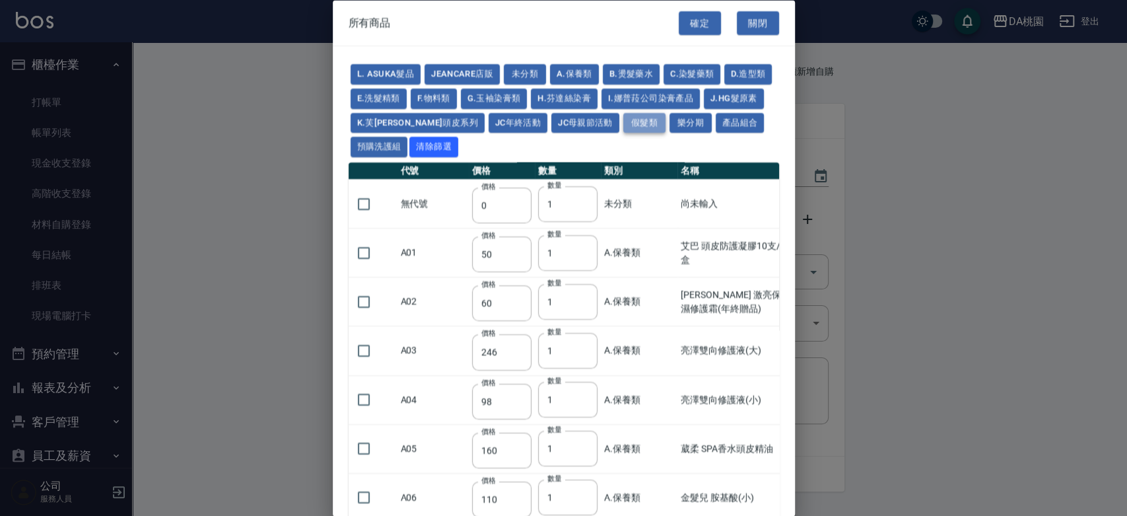
type input "1130"
type input "1180"
type input "1230"
type input "2130"
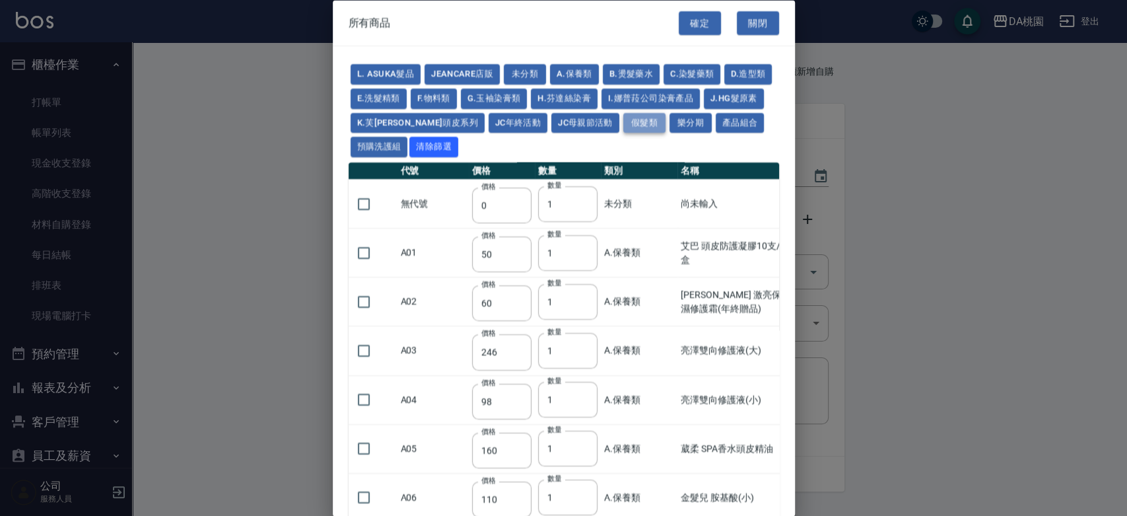
type input "2330"
type input "2530"
type input "930"
type input "170"
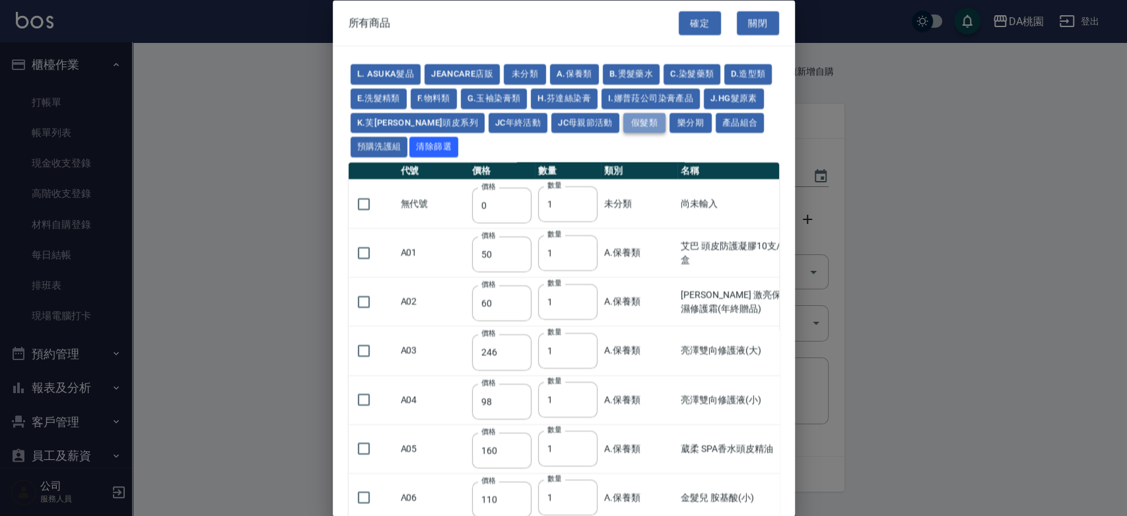
type input "170"
type input "1380"
type input "1530"
type input "1680"
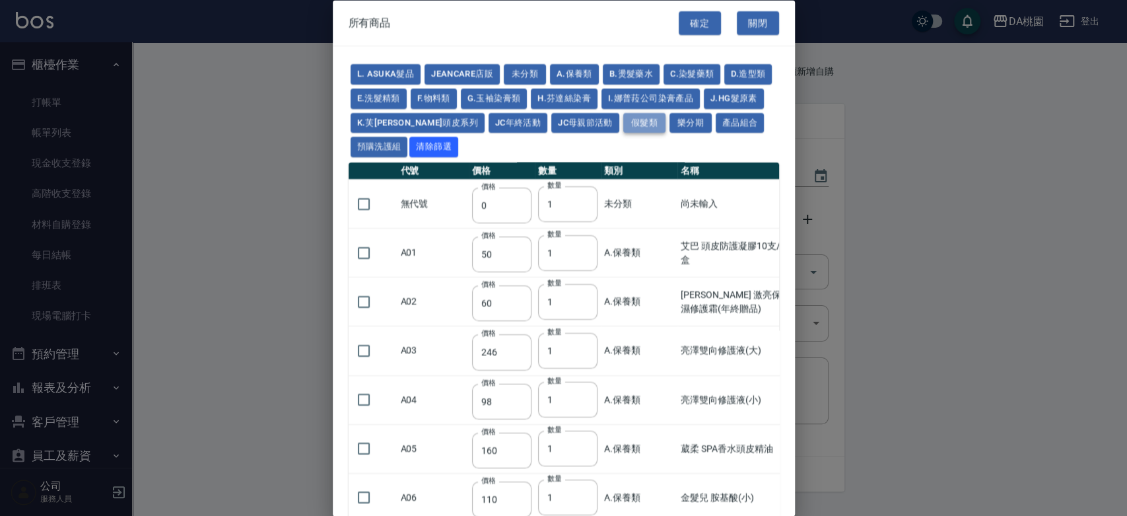
type input "1830"
type input "1980"
type input "2130"
type input "2780"
type input "1930"
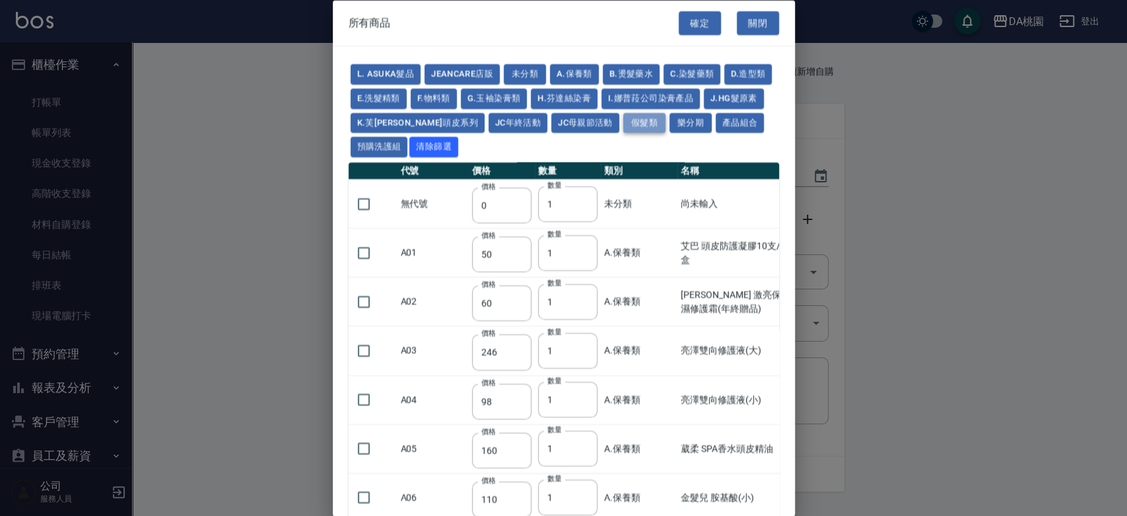
type input "2730"
type input "2380"
type input "2580"
type input "2780"
type input "2980"
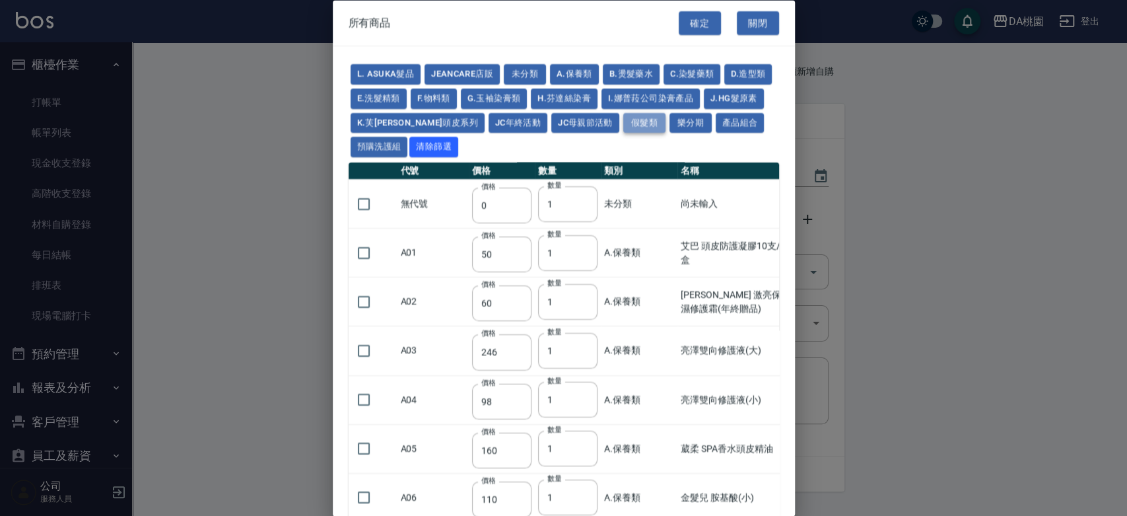
type input "3180"
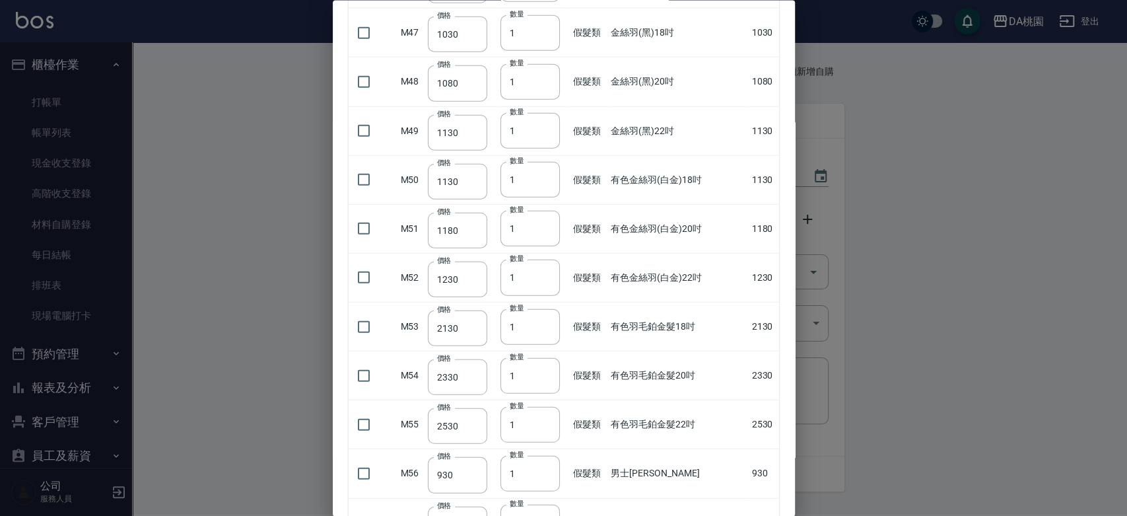
scroll to position [2347, 0]
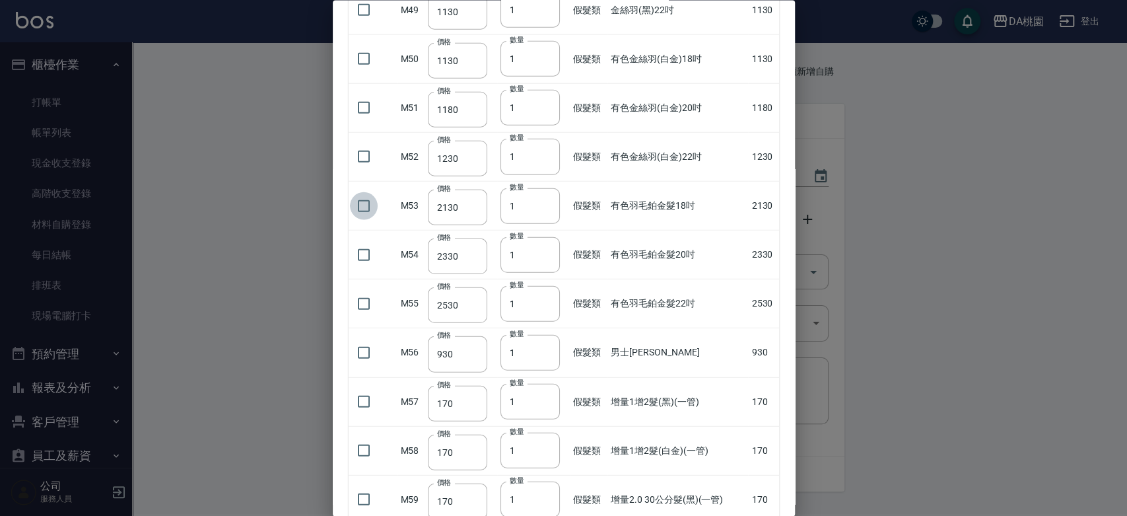
click at [361, 199] on input "checkbox" at bounding box center [364, 205] width 28 height 28
checkbox input "true"
click at [541, 196] on input "2" at bounding box center [530, 206] width 59 height 36
type input "3"
click at [541, 196] on input "3" at bounding box center [530, 206] width 59 height 36
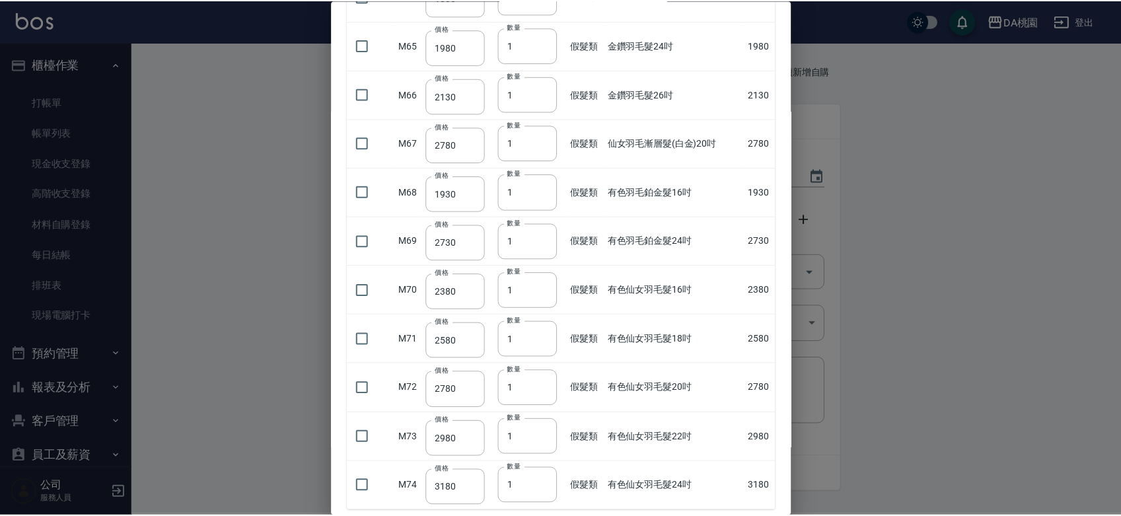
scroll to position [3166, 0]
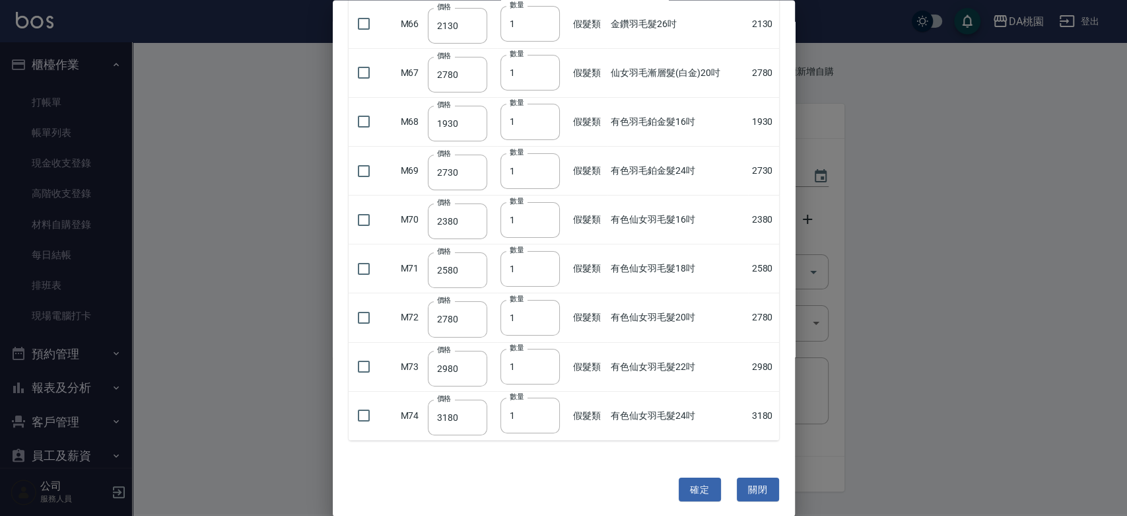
click at [687, 483] on button "確定" at bounding box center [700, 489] width 42 height 24
type input "有色羽毛鉑金髮18吋"
type input "2130"
type input "3"
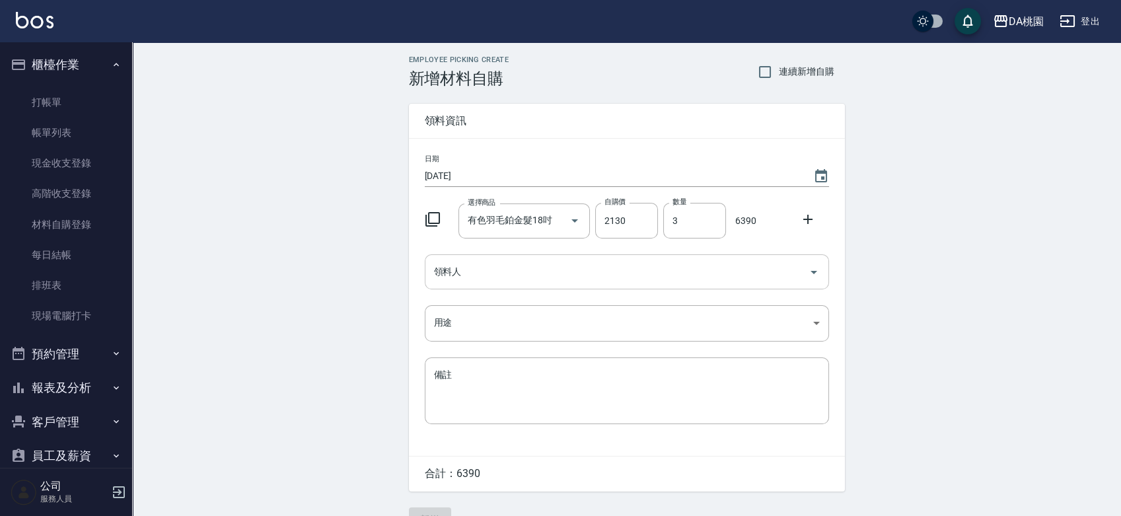
click at [579, 277] on input "領料人" at bounding box center [617, 271] width 372 height 23
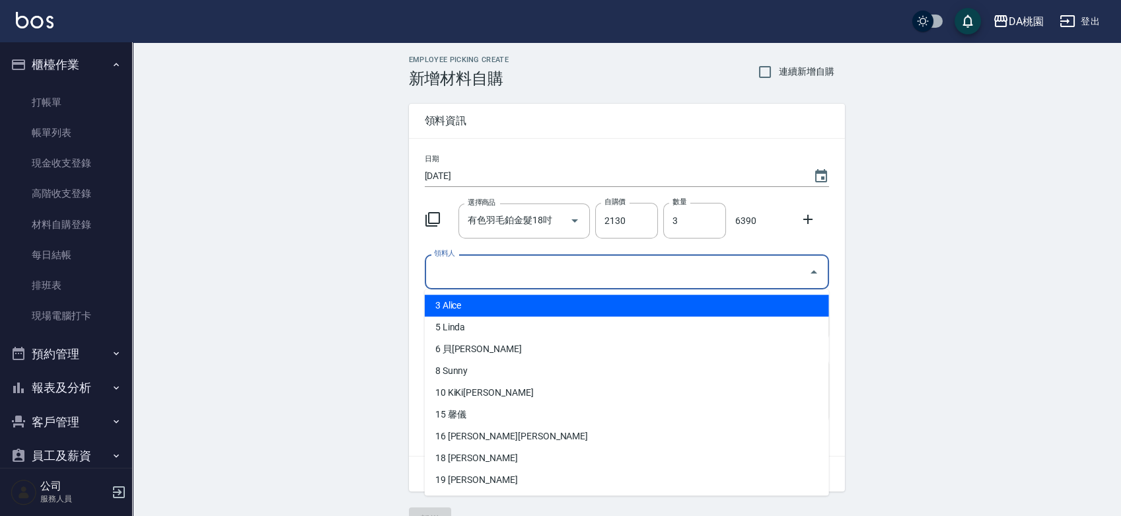
click at [470, 303] on li "3 Alice" at bounding box center [627, 306] width 404 height 22
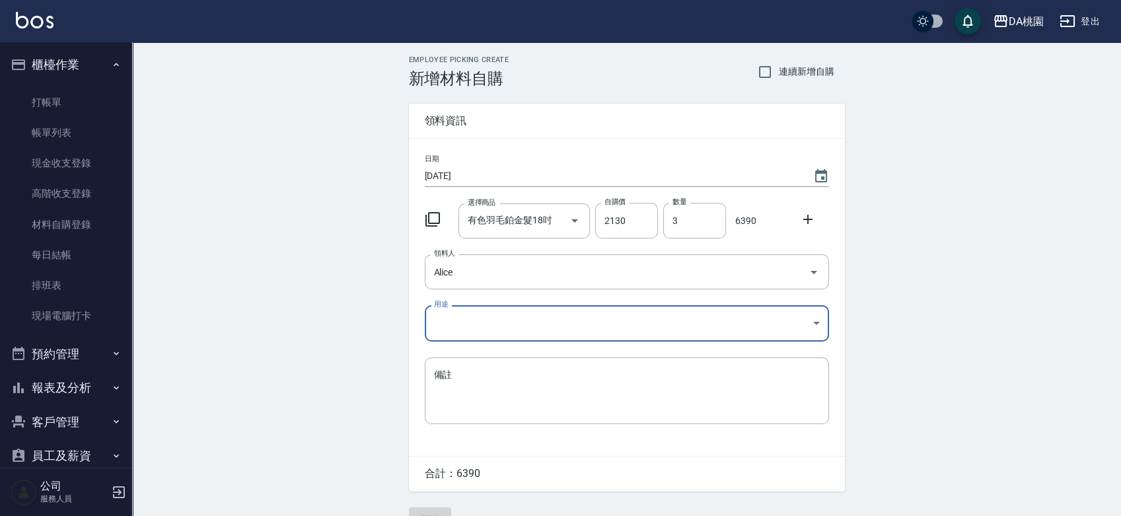
type input "Alice"
click at [469, 312] on body "DA桃園 登出 櫃檯作業 打帳單 帳單列表 現金收支登錄 高階收支登錄 材料自購登錄 每日結帳 排班表 現場電腦打卡 預約管理 預約管理 單日預約紀錄 單週預…" at bounding box center [560, 272] width 1121 height 544
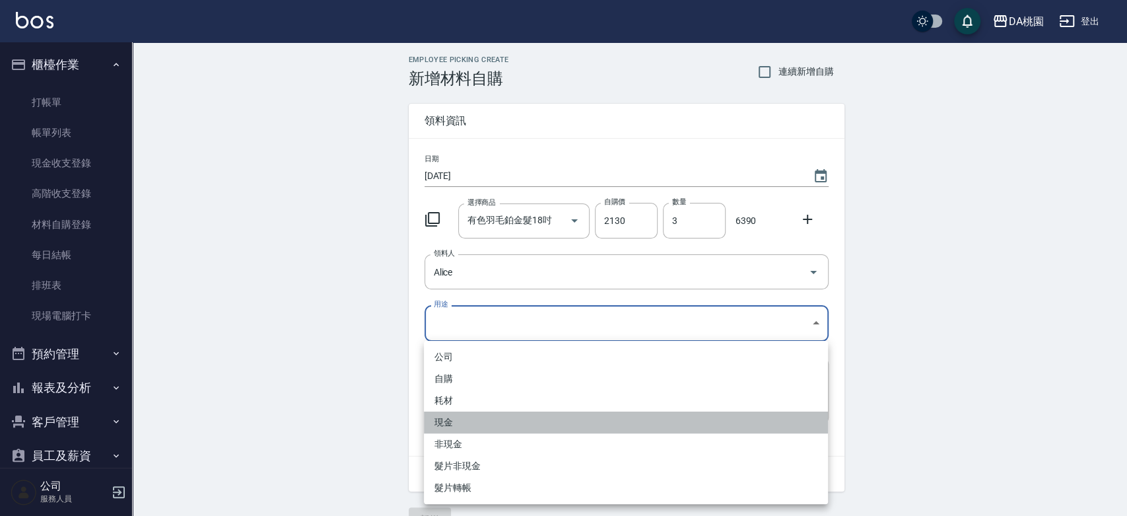
click at [461, 421] on li "現金" at bounding box center [626, 422] width 404 height 22
type input "現金"
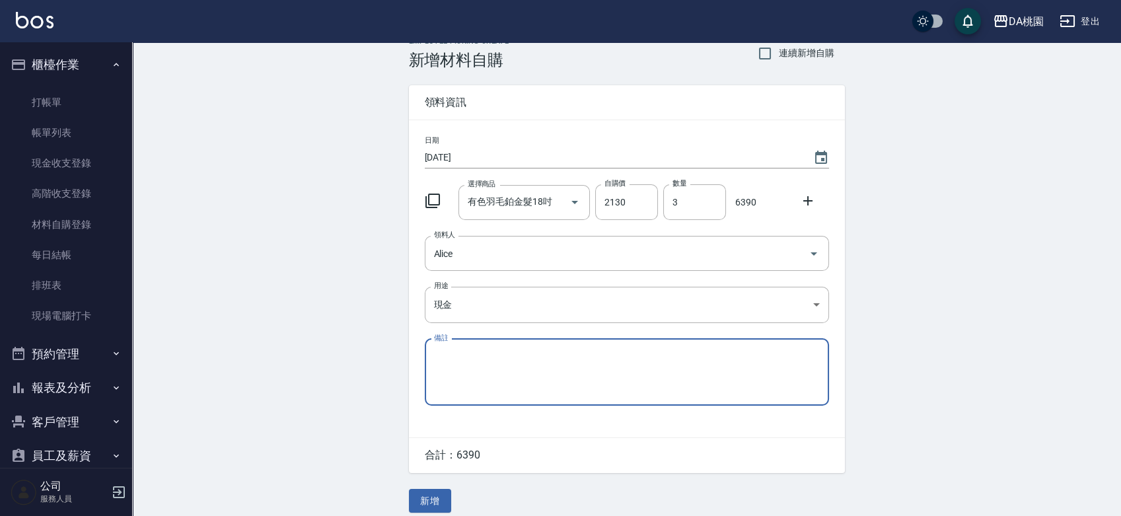
scroll to position [29, 0]
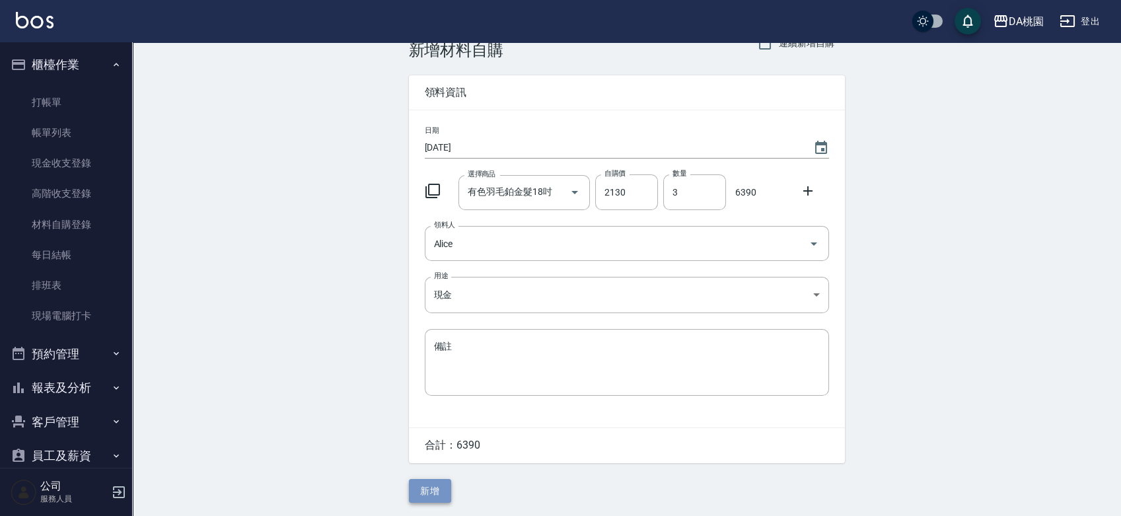
click at [429, 489] on button "新增" at bounding box center [430, 491] width 42 height 24
